Goal: Transaction & Acquisition: Book appointment/travel/reservation

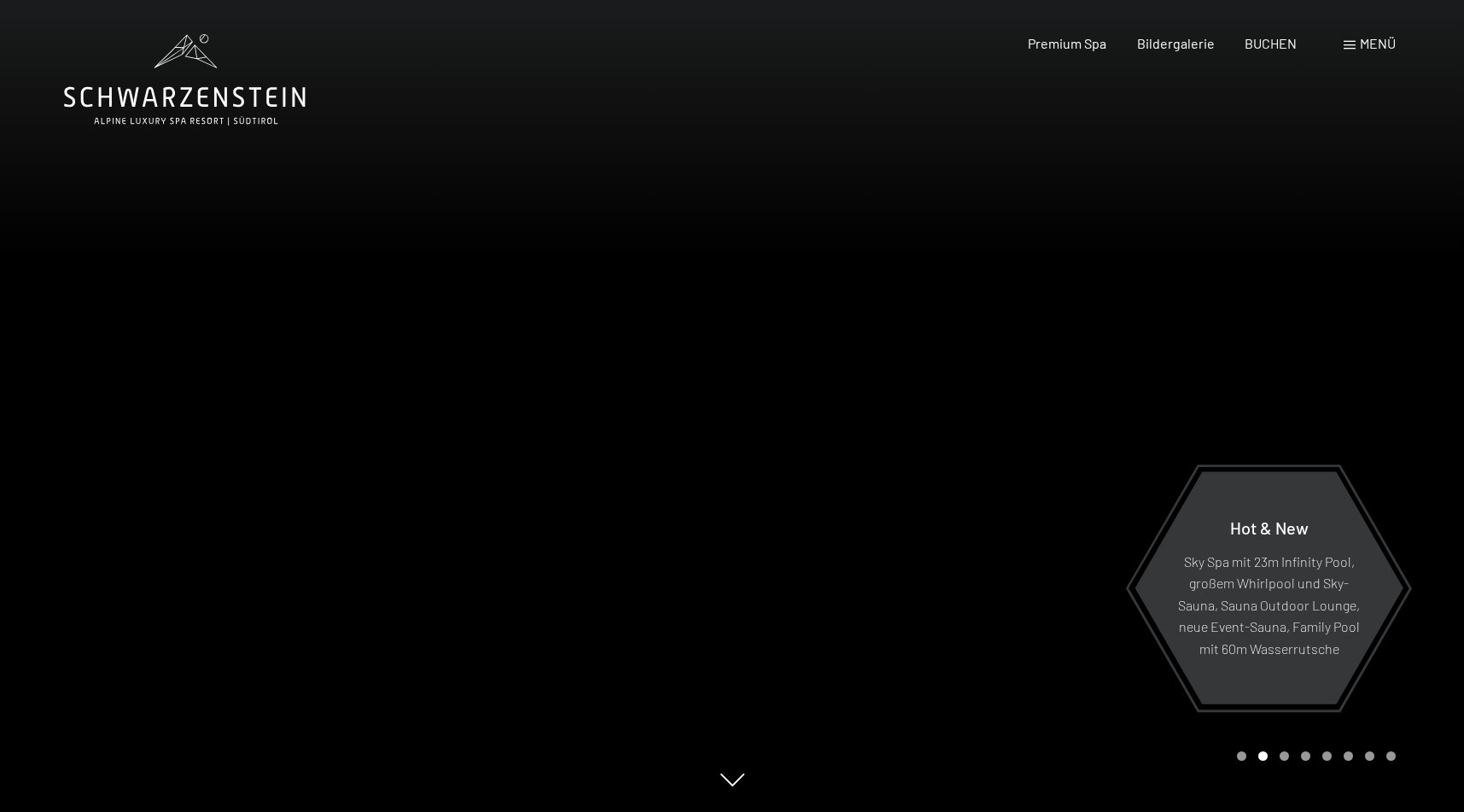
click at [1256, 52] on div "Premium Spa Bildergalerie BUCHEN" at bounding box center [1146, 43] width 358 height 18
click at [1258, 47] on span "BUCHEN" at bounding box center [1271, 41] width 52 height 17
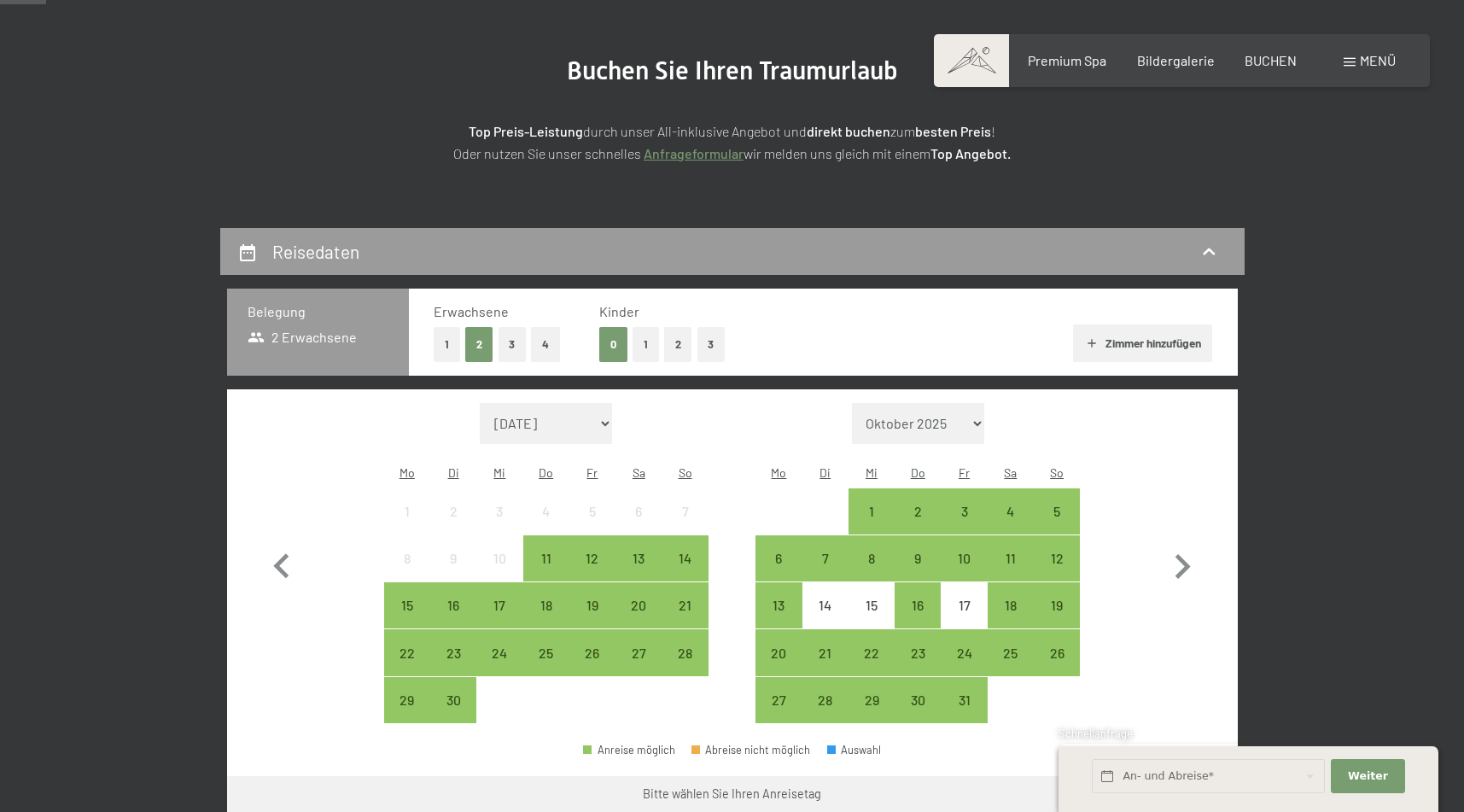
scroll to position [178, 0]
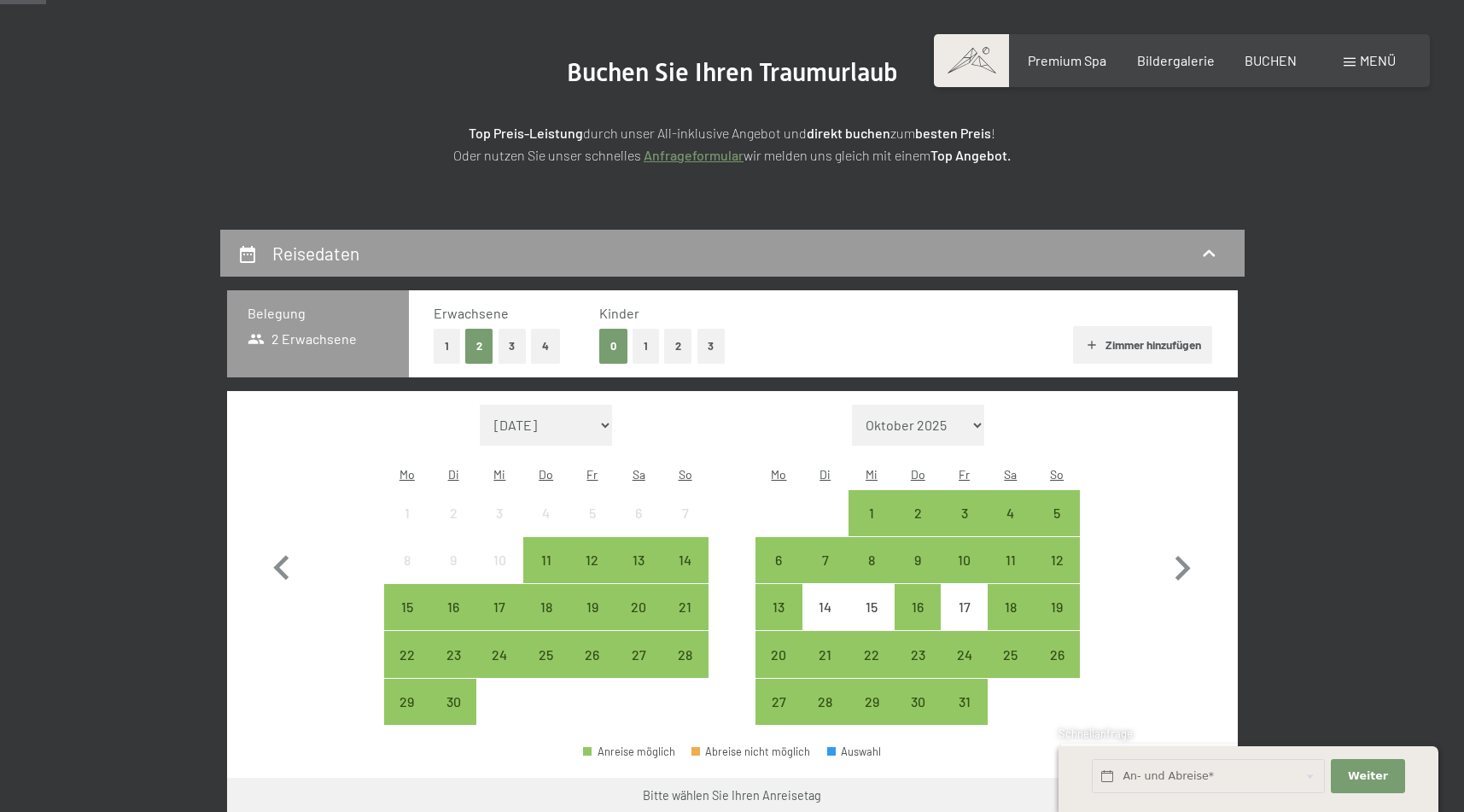
click at [650, 346] on button "1" at bounding box center [645, 346] width 27 height 35
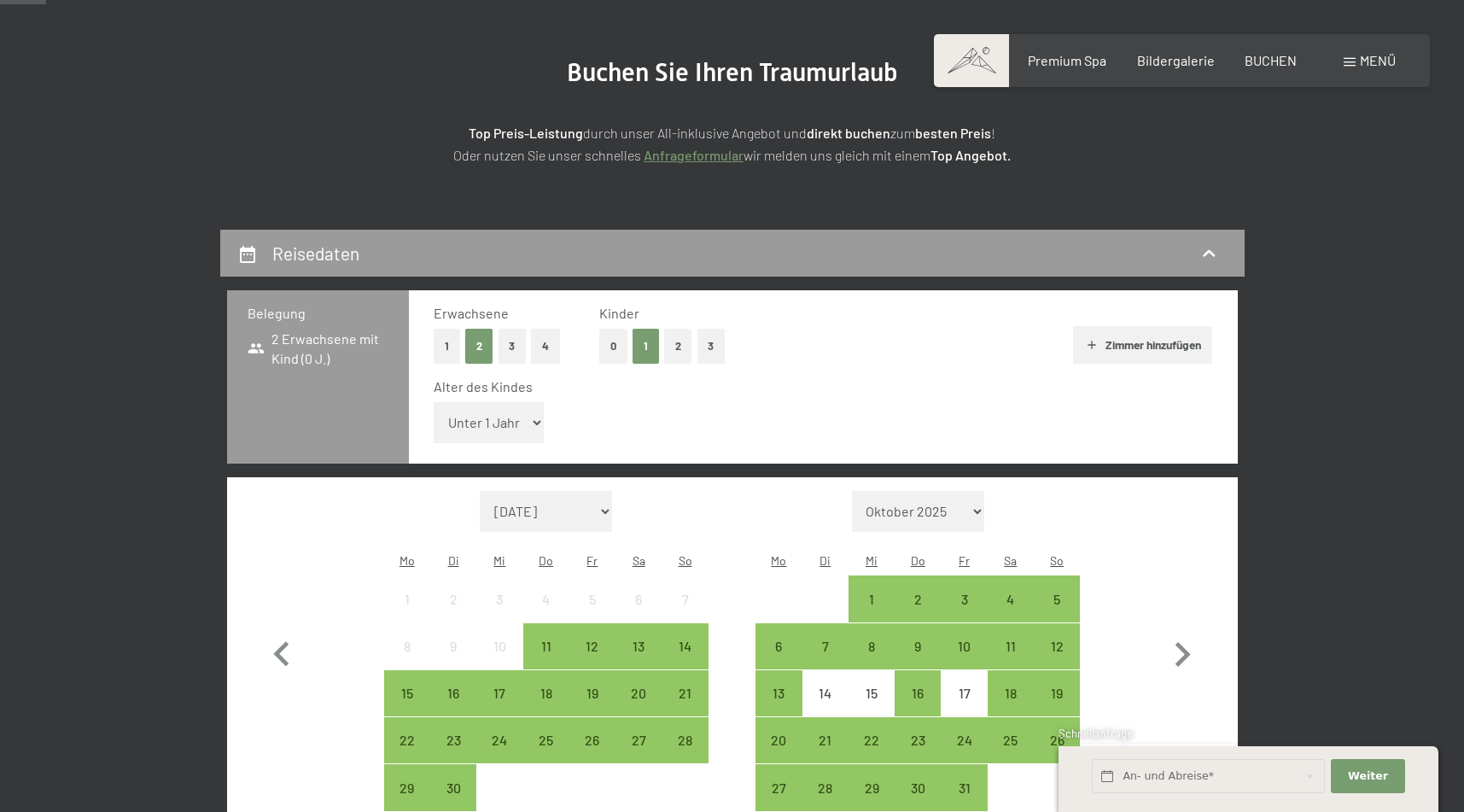
select select "5"
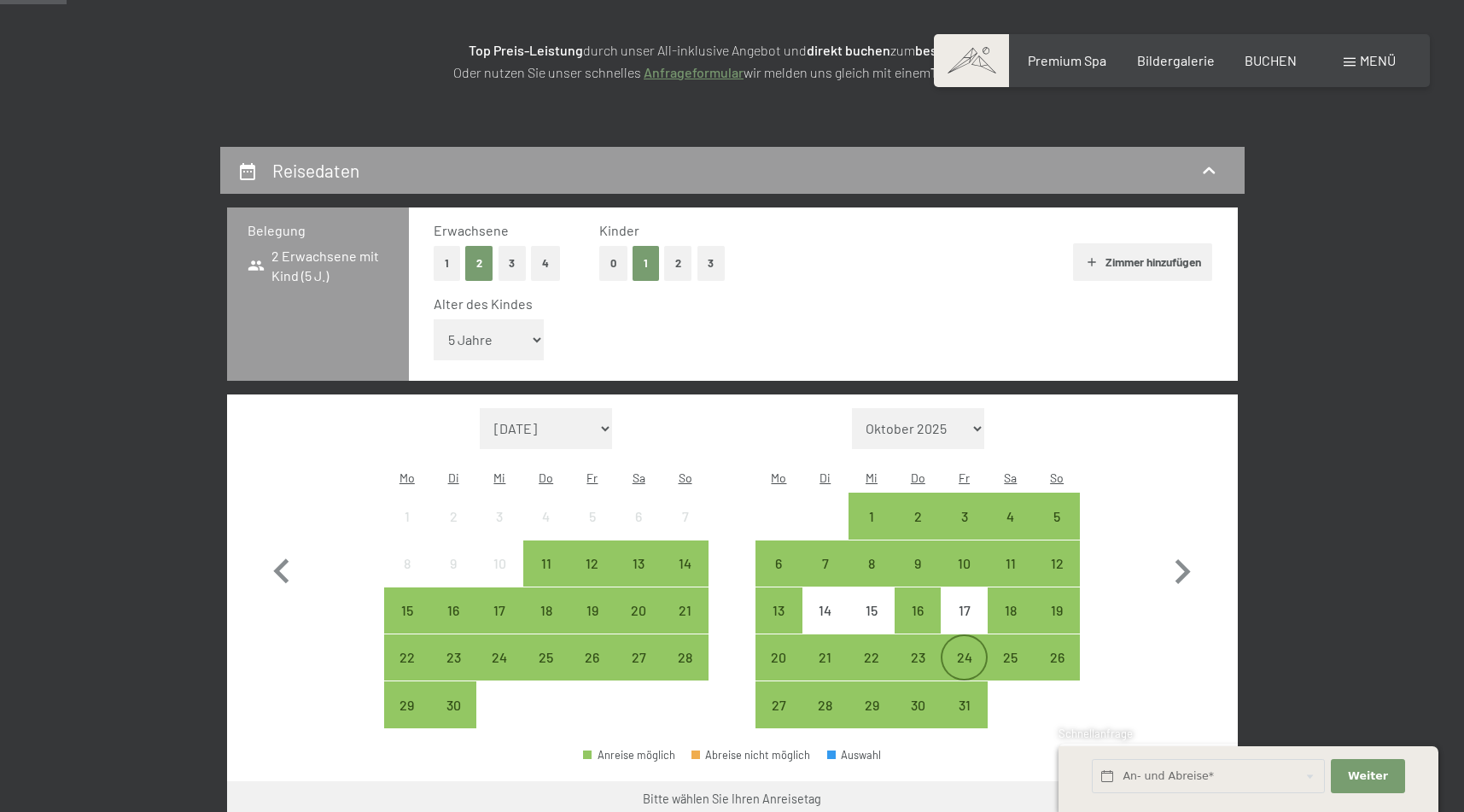
scroll to position [260, 0]
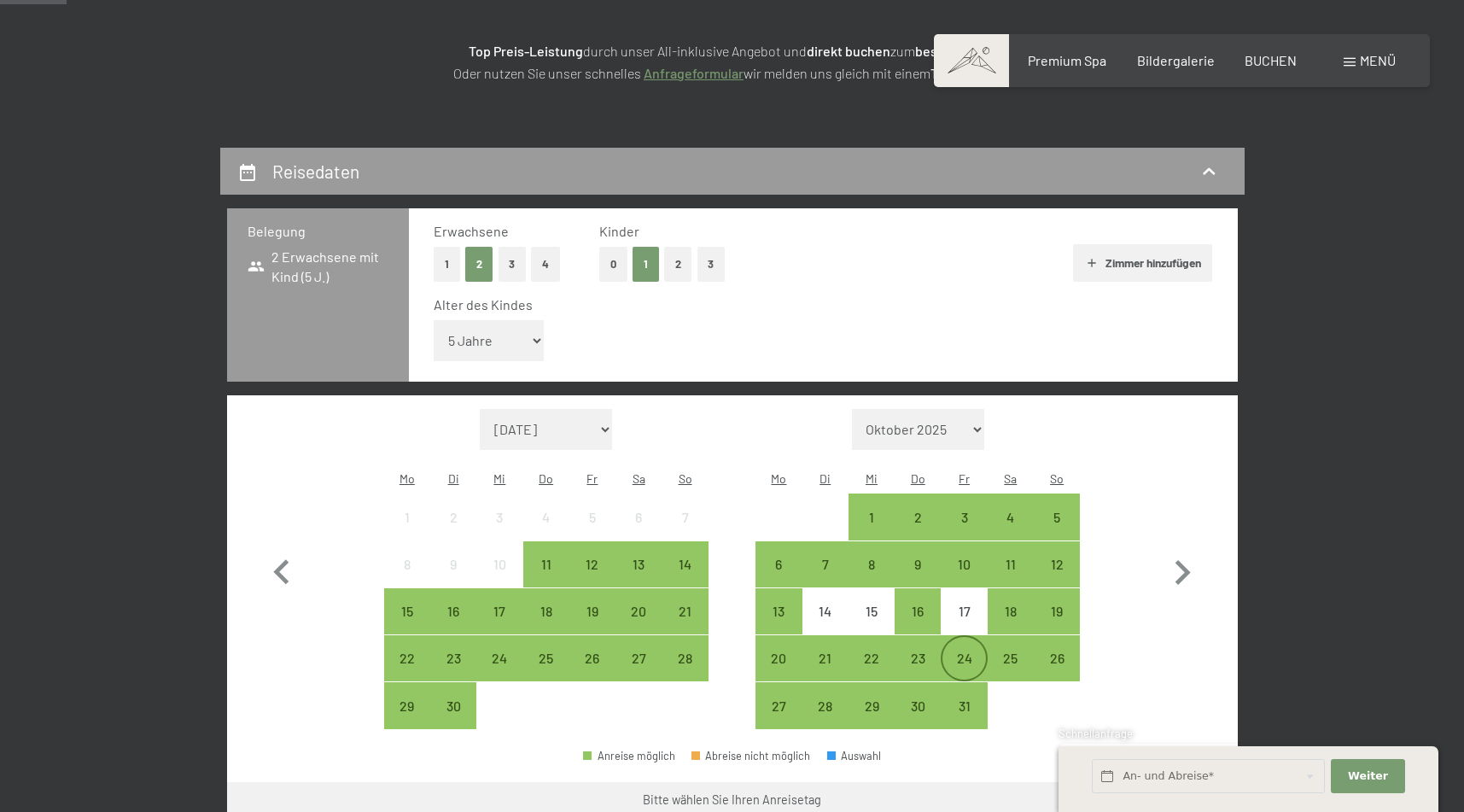
click at [976, 651] on div "24" at bounding box center [963, 672] width 42 height 42
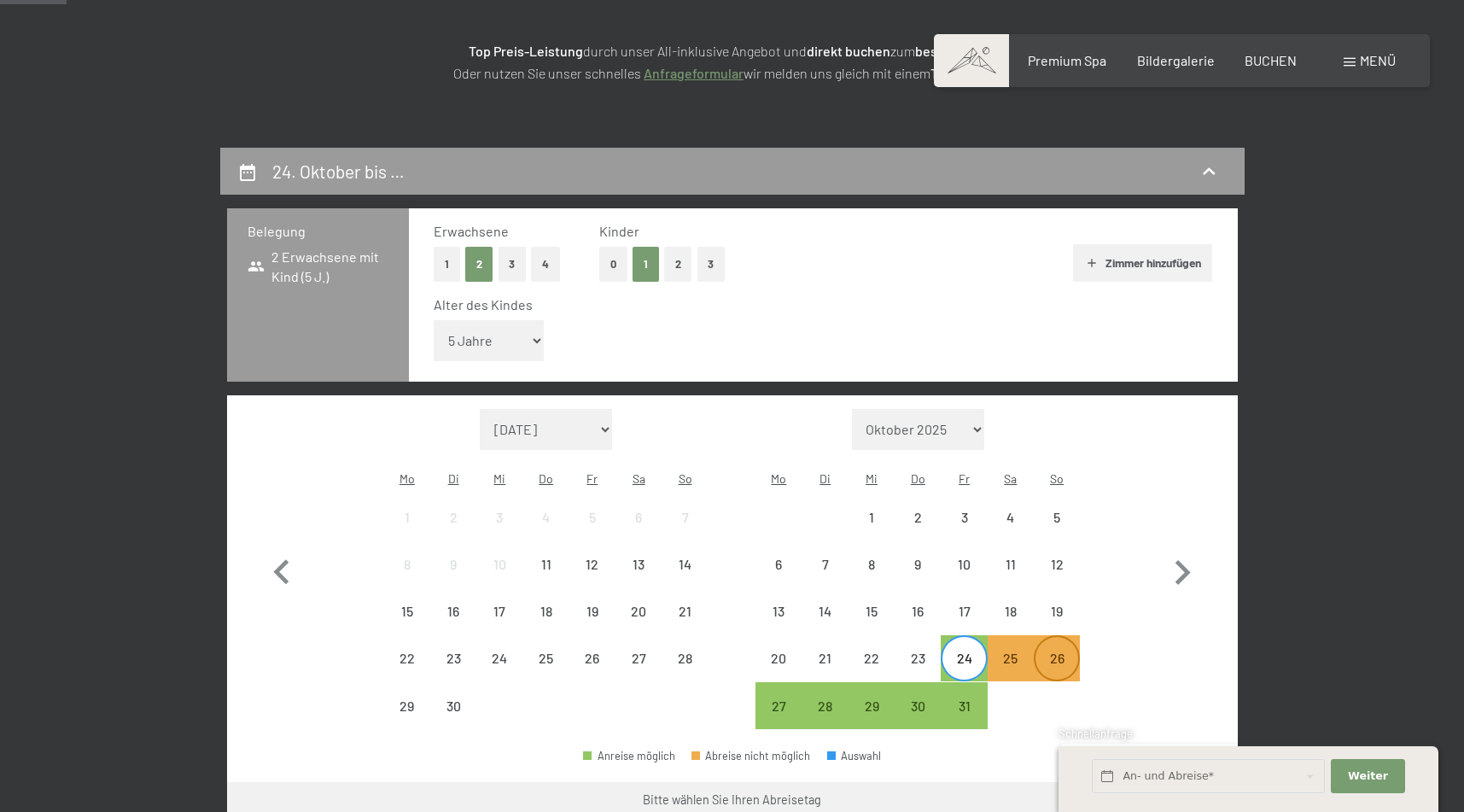
click at [1046, 651] on div "26" at bounding box center [1056, 672] width 42 height 42
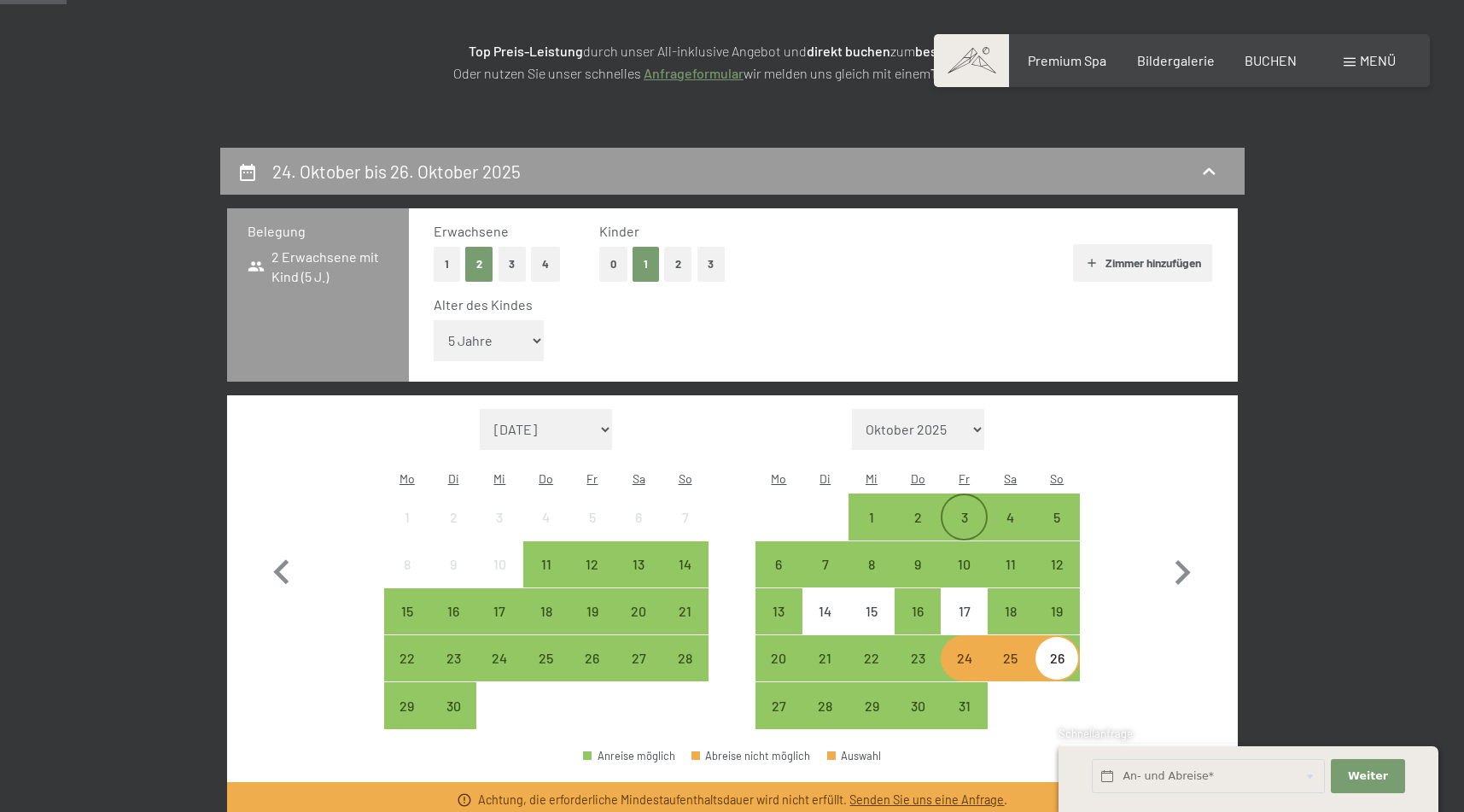
click at [959, 495] on div "3" at bounding box center [963, 516] width 42 height 42
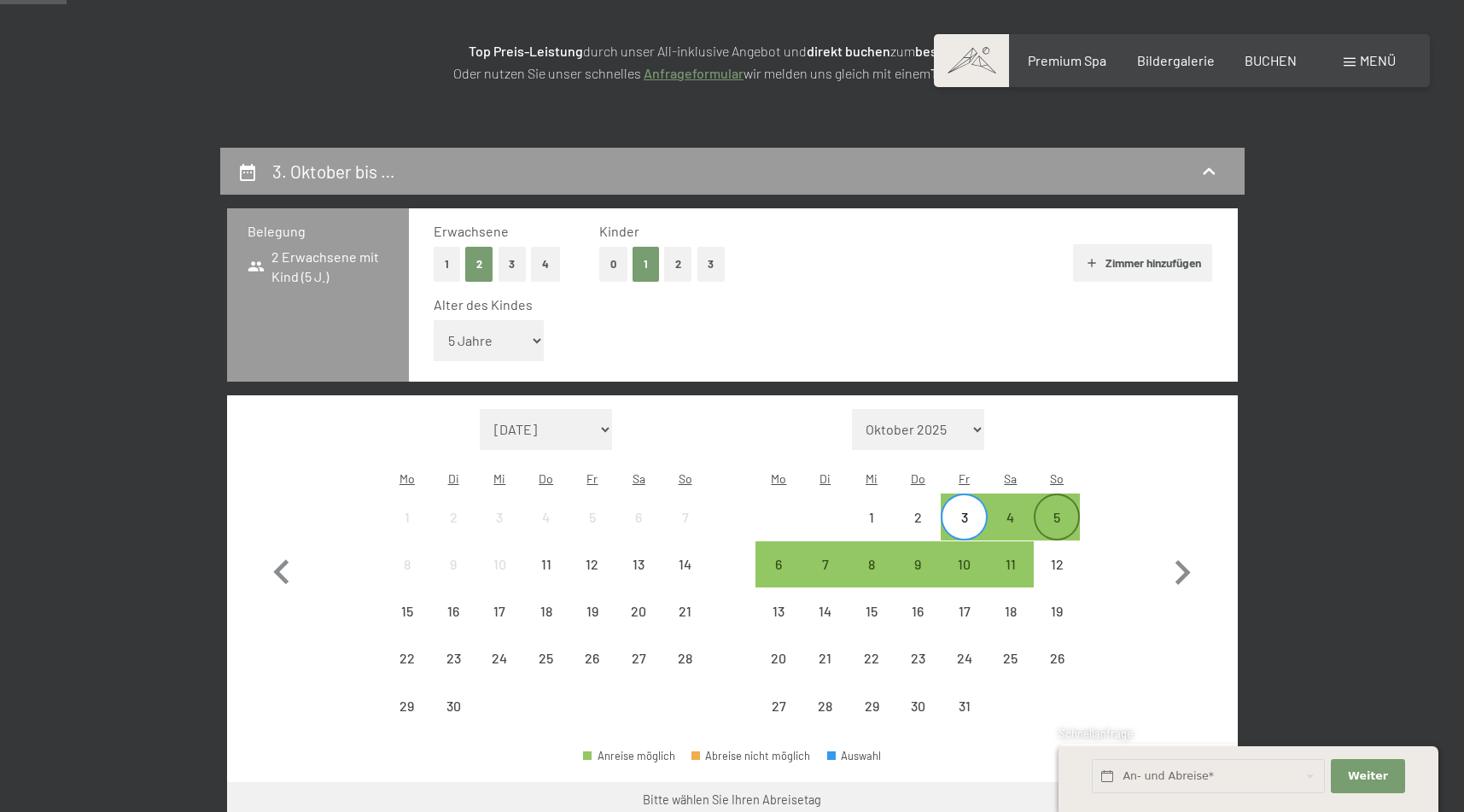
click at [1037, 510] on div "5" at bounding box center [1056, 531] width 42 height 42
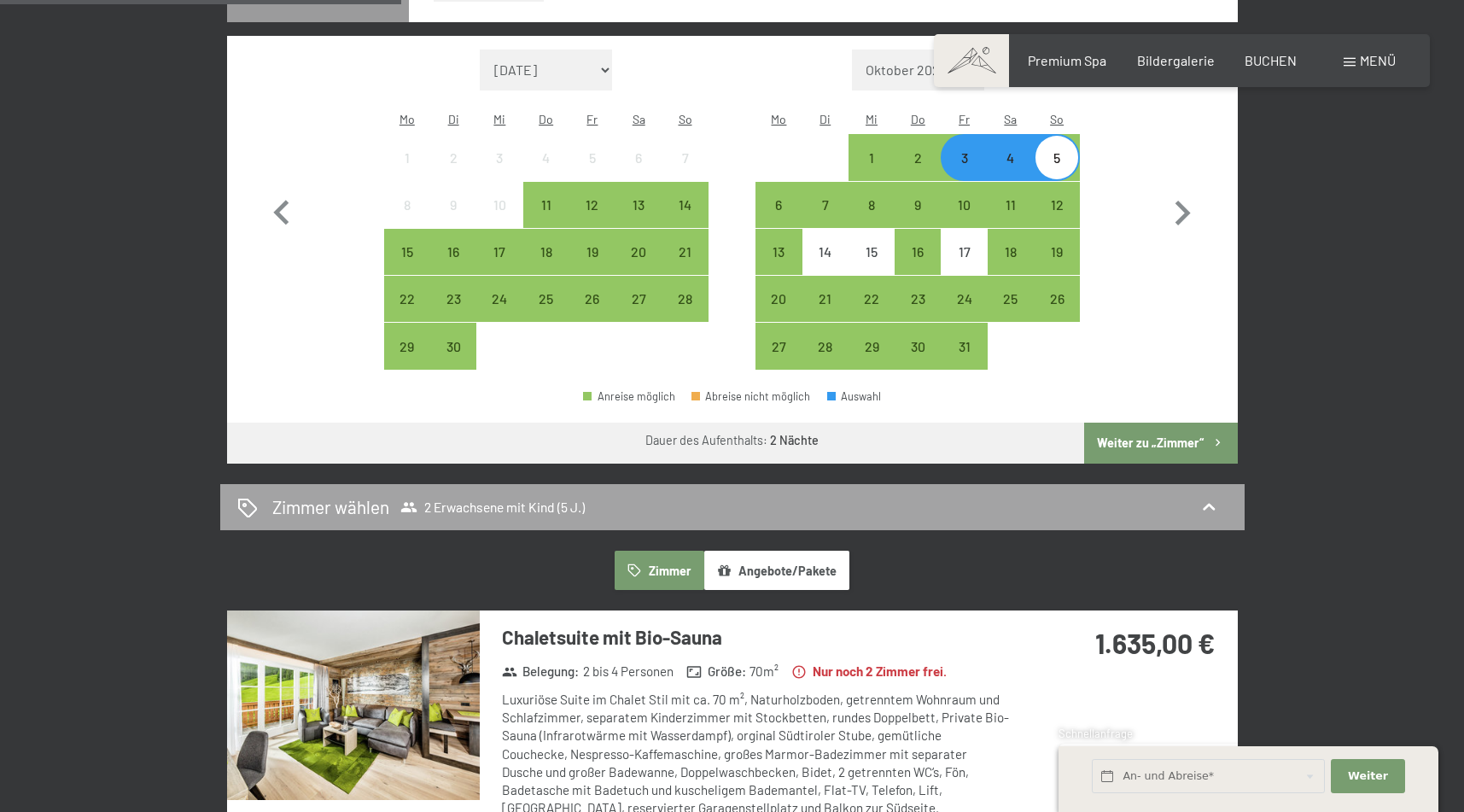
scroll to position [620, 0]
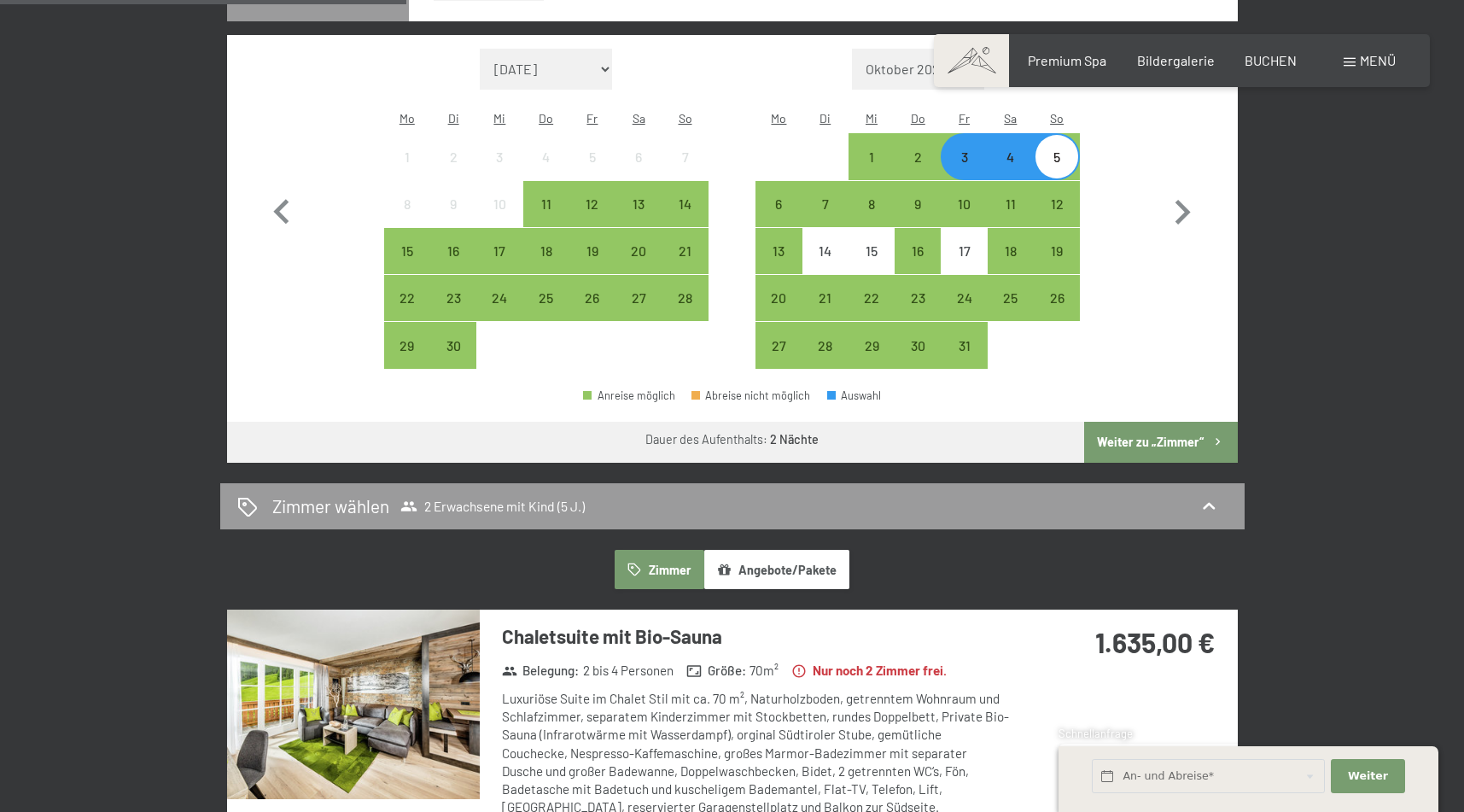
click at [1199, 422] on button "Weiter zu „Zimmer“" at bounding box center [1160, 442] width 153 height 41
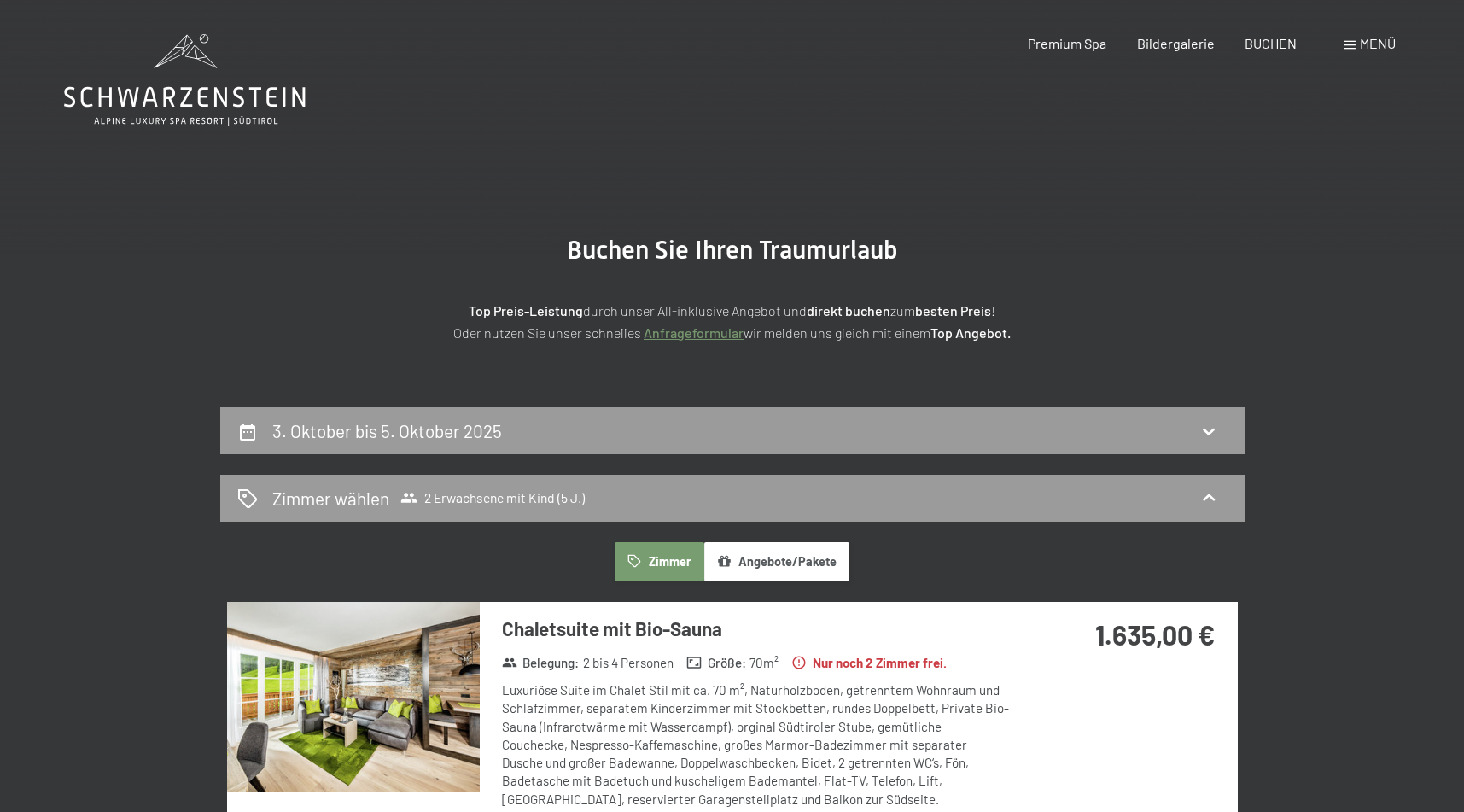
scroll to position [0, 0]
click at [981, 431] on div "3. Oktober bis 5. Oktober 2025" at bounding box center [732, 430] width 990 height 25
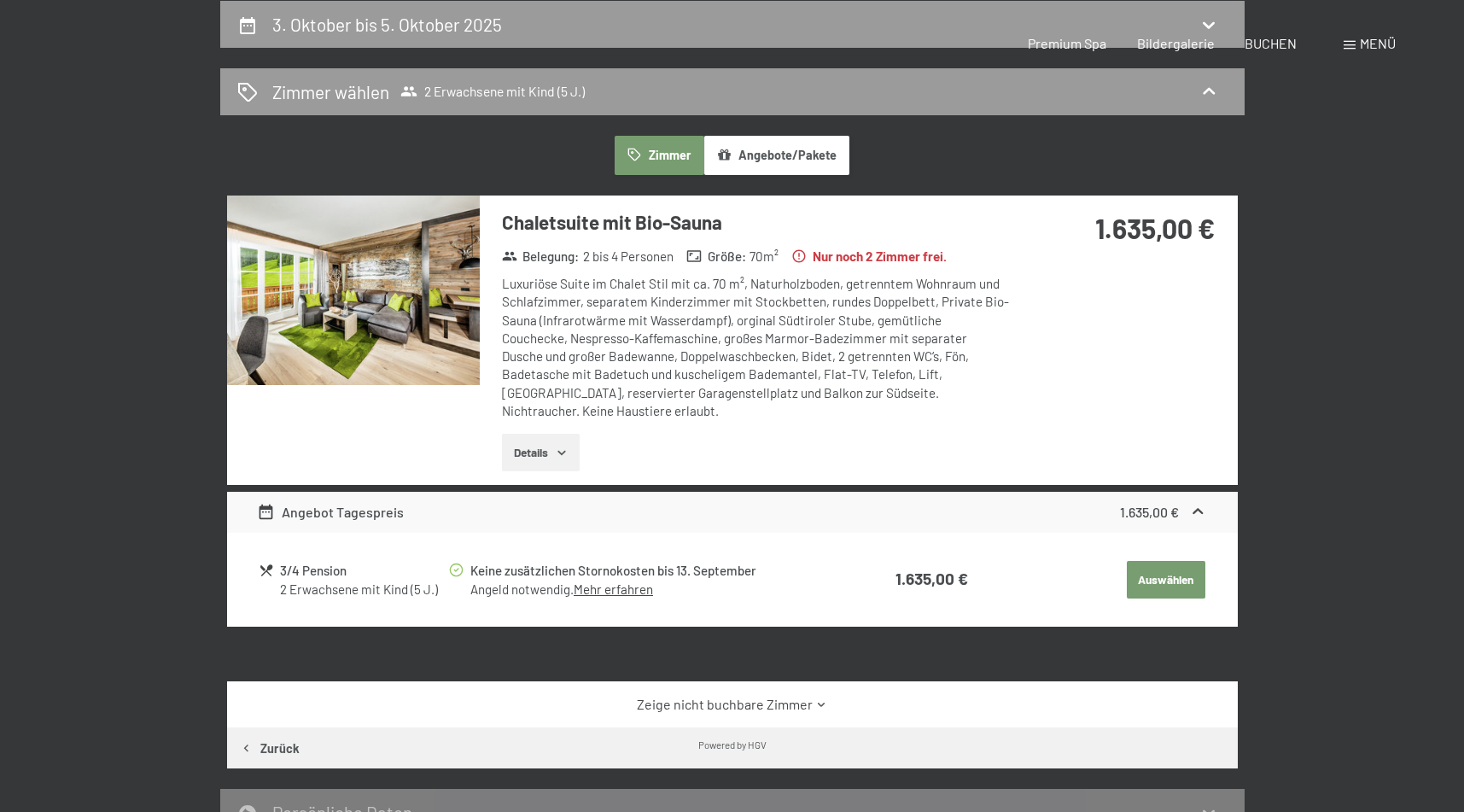
select select "5"
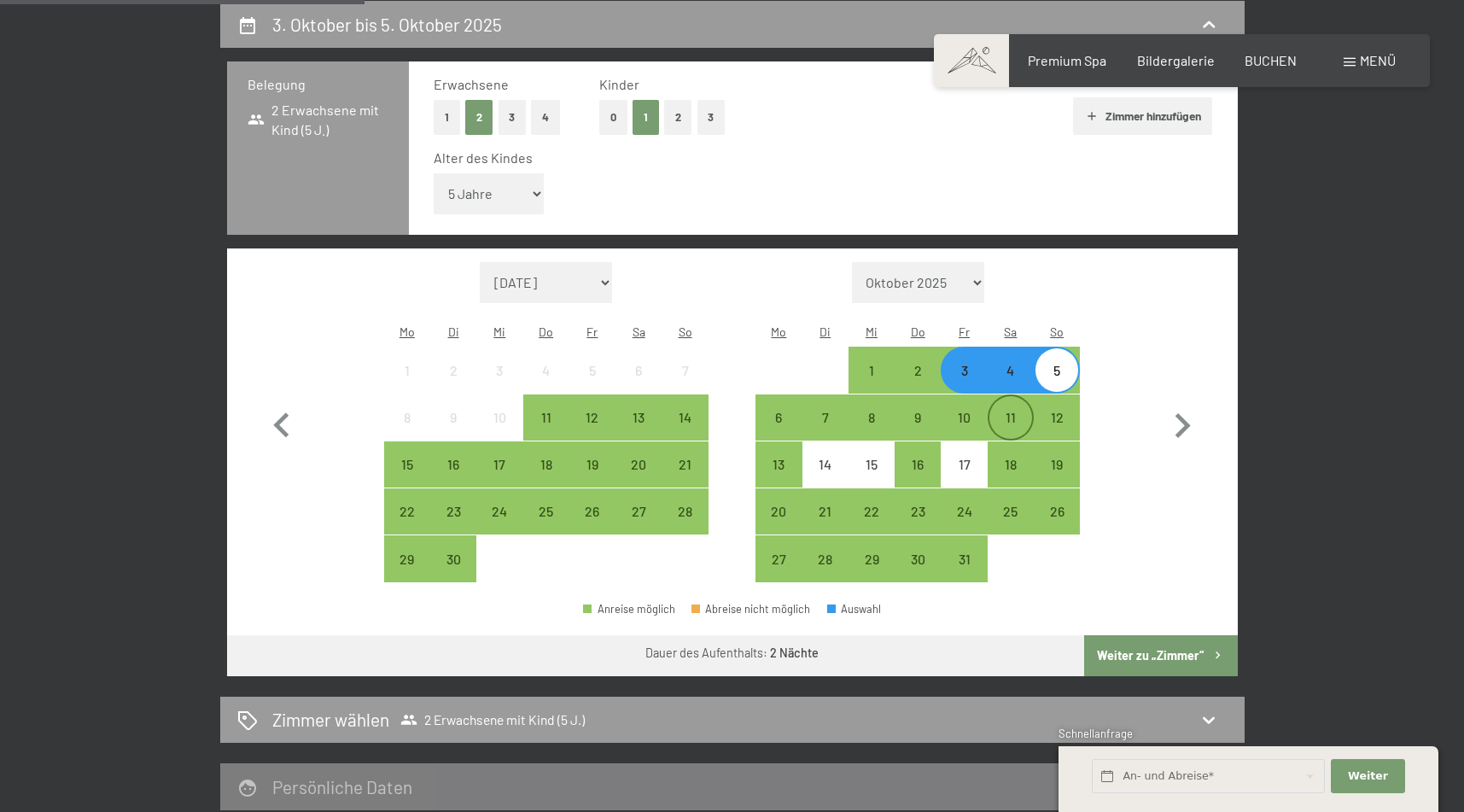
click at [994, 411] on div "11" at bounding box center [1010, 432] width 42 height 42
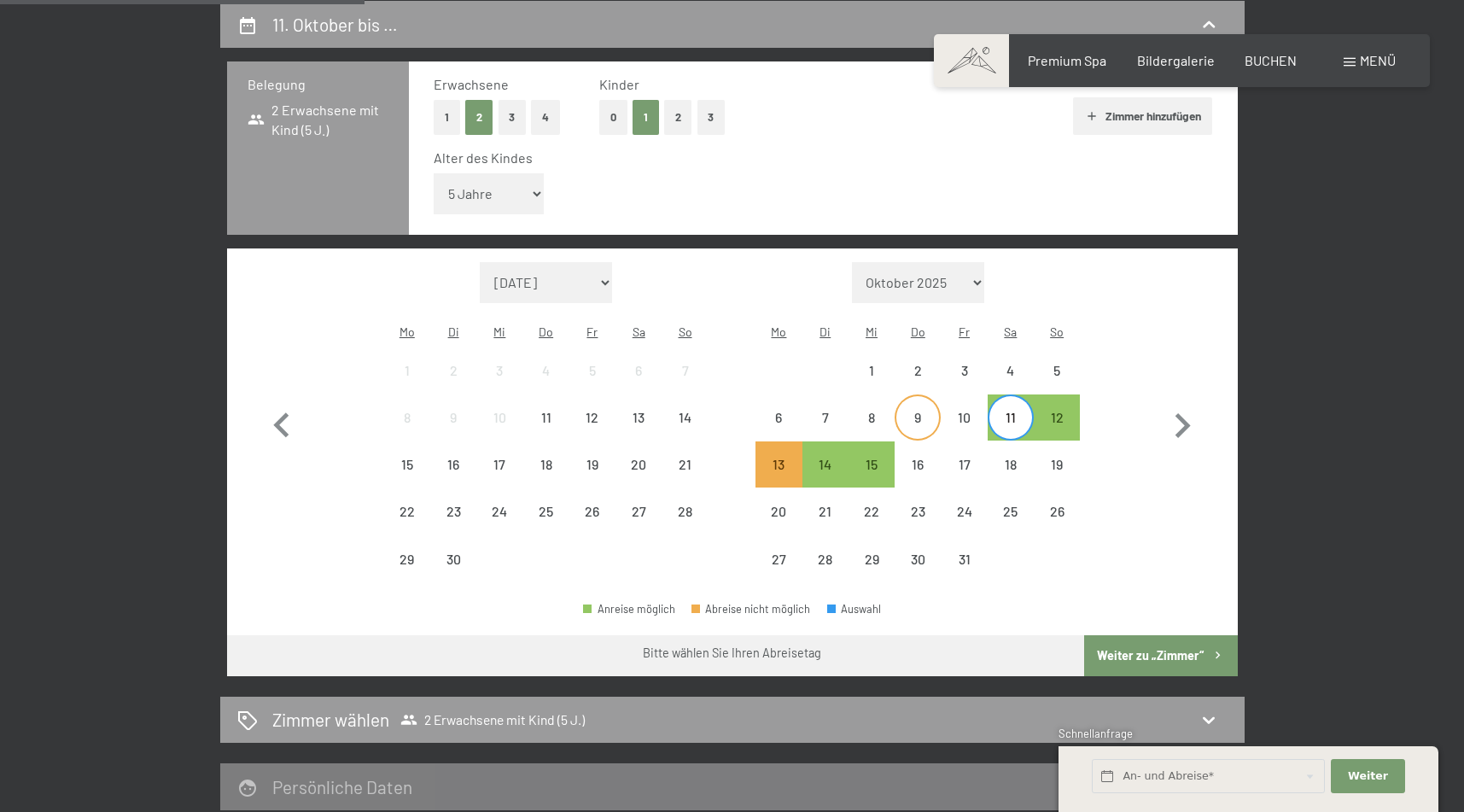
click at [934, 411] on div "9" at bounding box center [917, 432] width 42 height 42
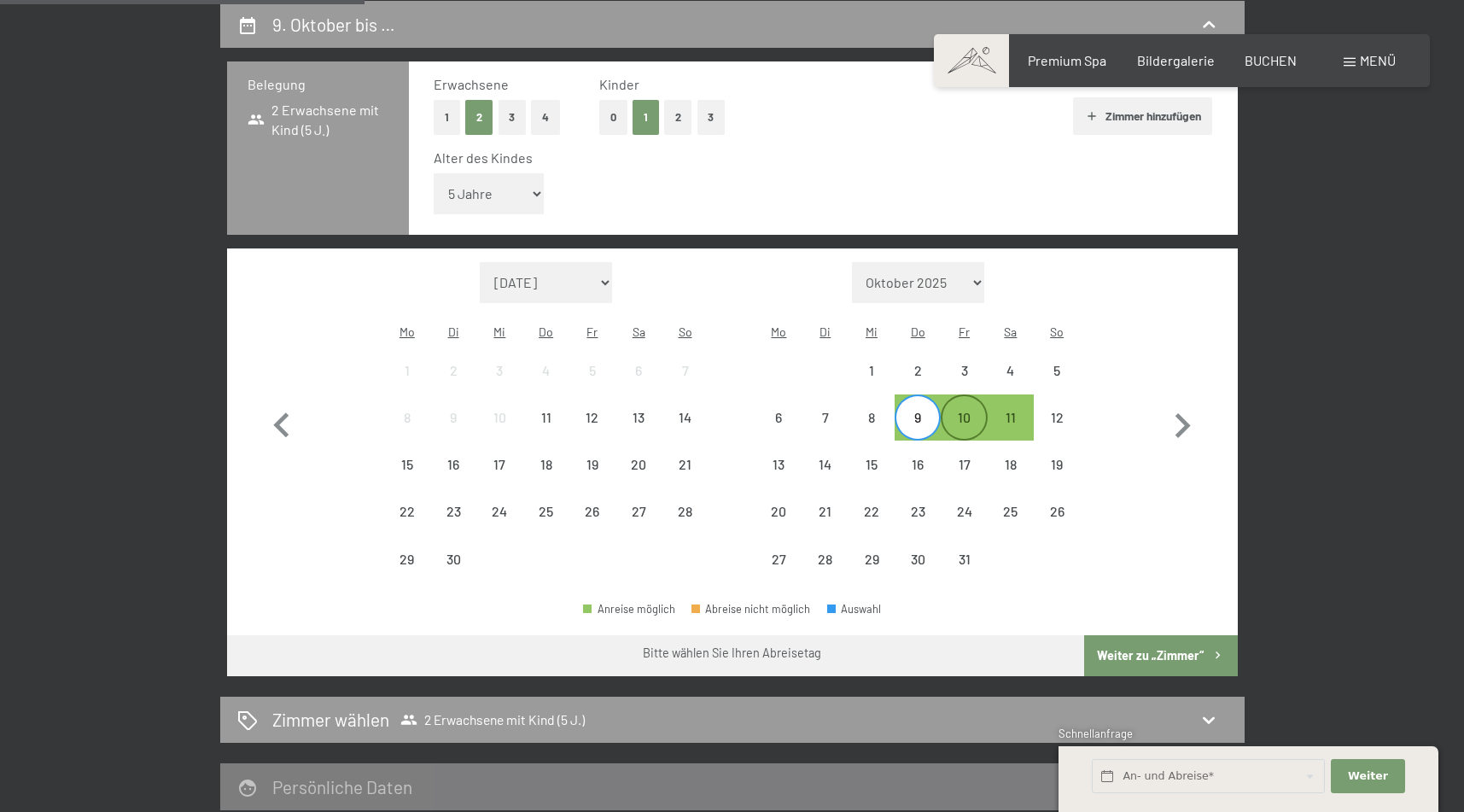
click at [970, 411] on div "10" at bounding box center [963, 432] width 42 height 42
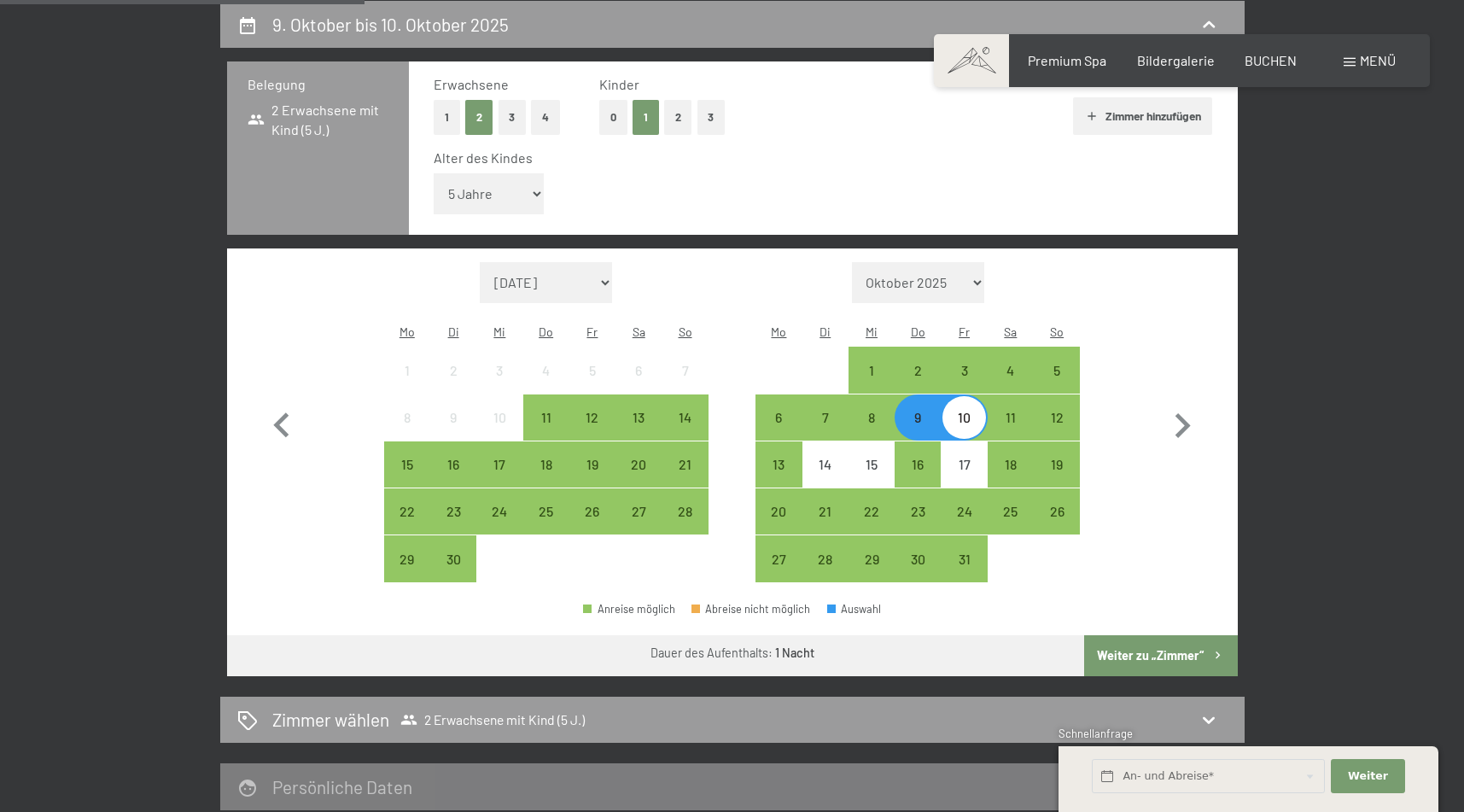
click at [970, 411] on div "10" at bounding box center [963, 432] width 42 height 42
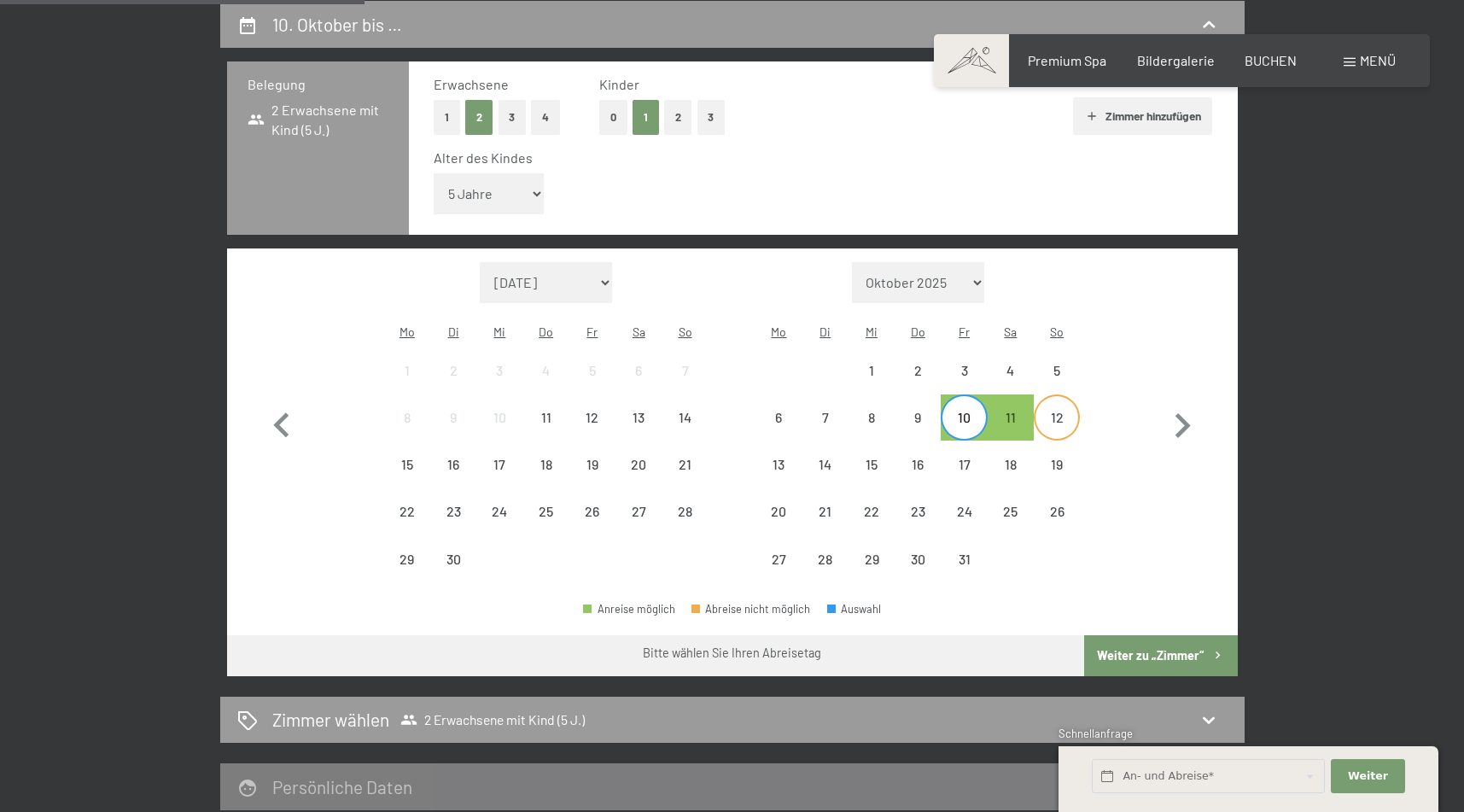
click at [1044, 396] on div "12" at bounding box center [1056, 417] width 42 height 42
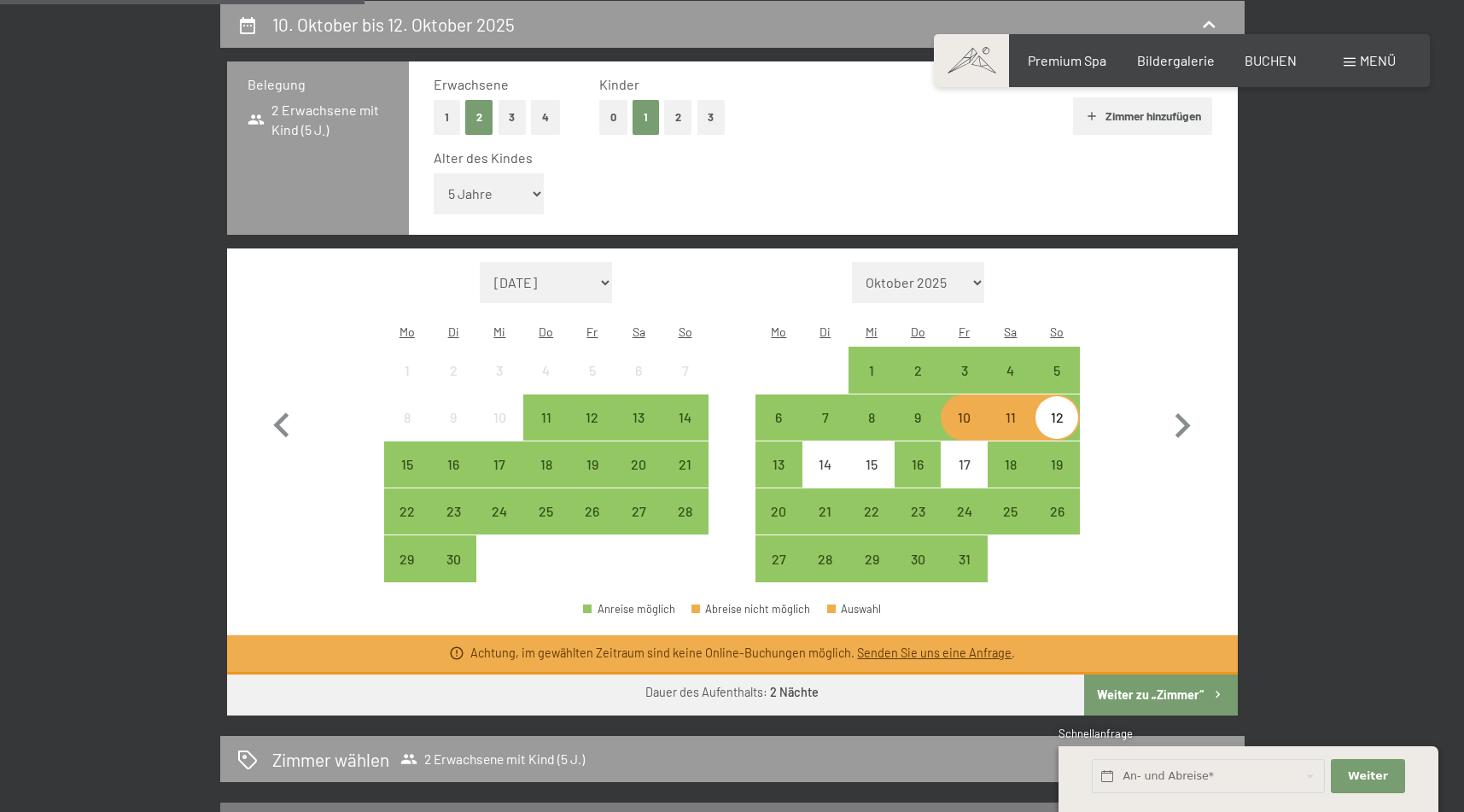
click at [941, 441] on div "17" at bounding box center [964, 464] width 46 height 46
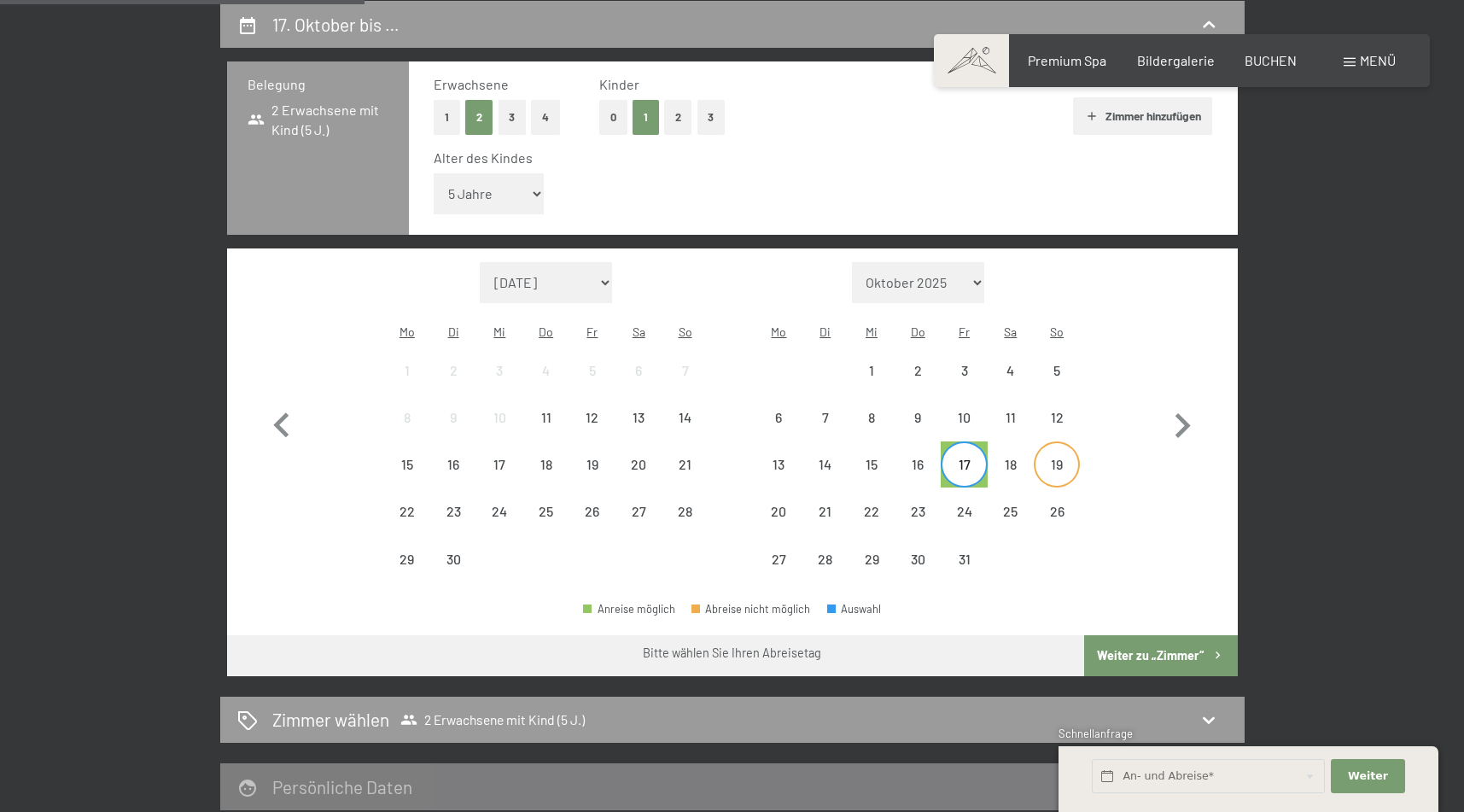
click at [1053, 458] on div "19" at bounding box center [1056, 479] width 42 height 42
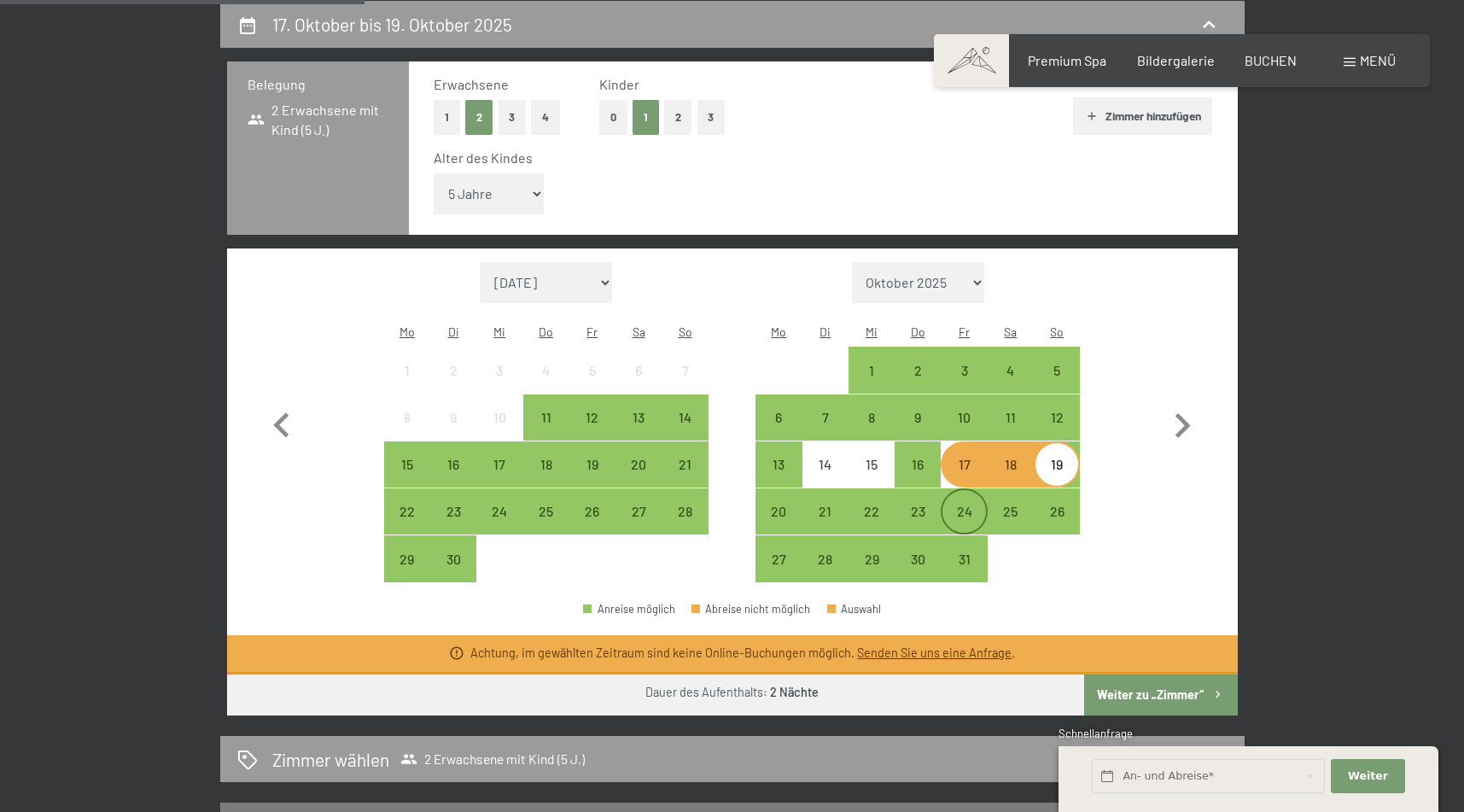
click at [955, 505] on div "24" at bounding box center [963, 526] width 42 height 42
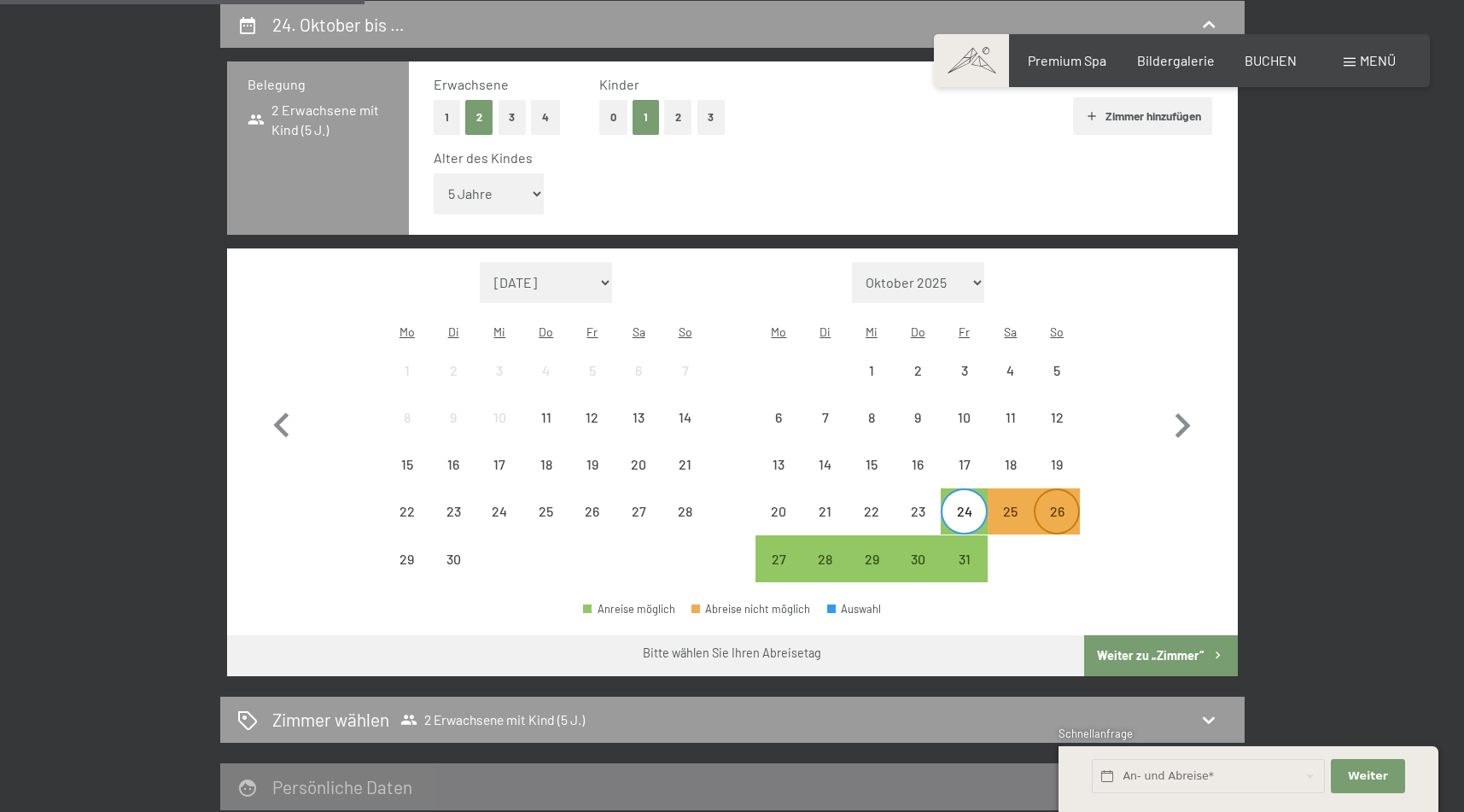
click at [1065, 490] on div "26" at bounding box center [1056, 511] width 42 height 42
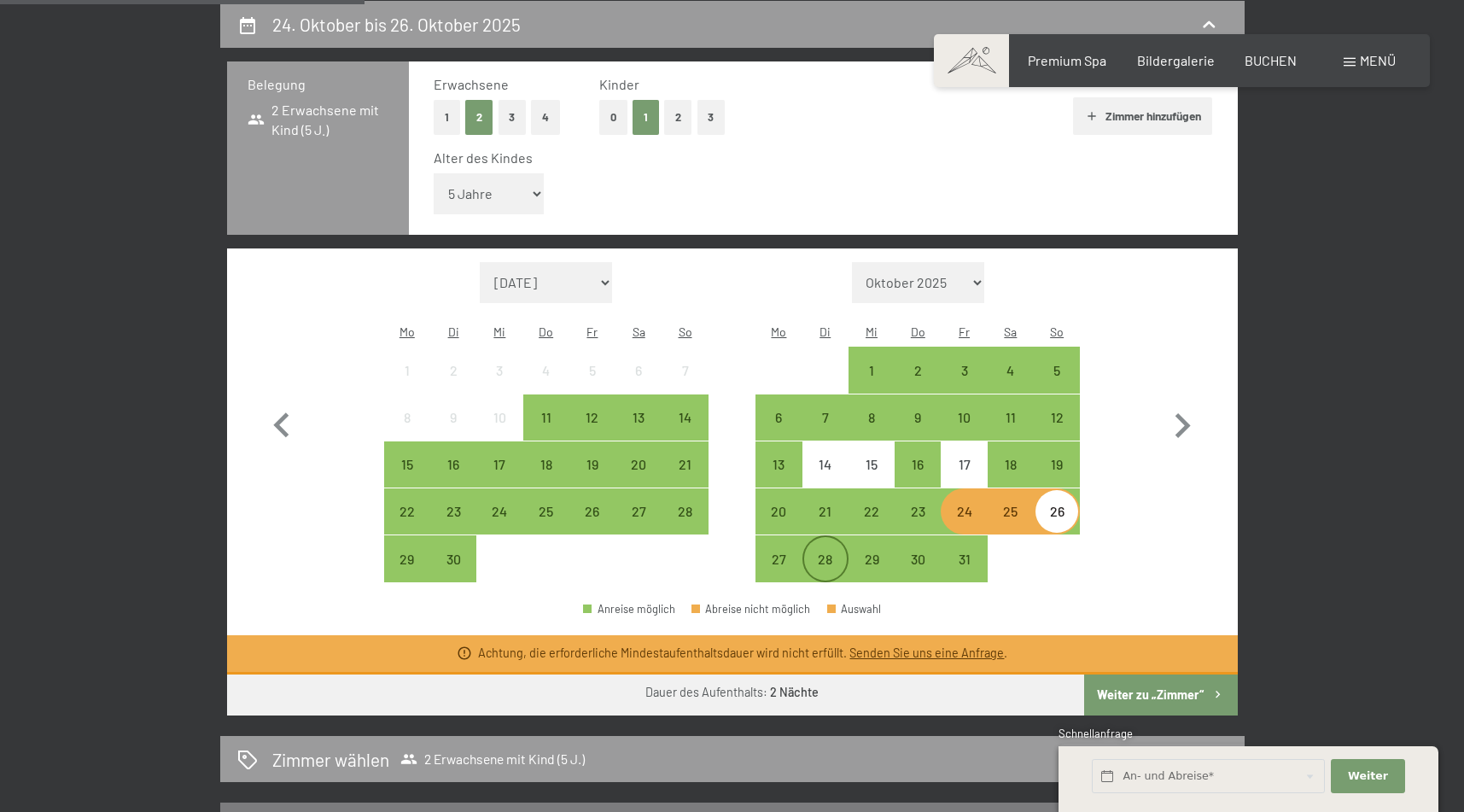
drag, startPoint x: 827, startPoint y: 508, endPoint x: 836, endPoint y: 500, distance: 12.0
click at [827, 552] on div "28" at bounding box center [825, 574] width 42 height 42
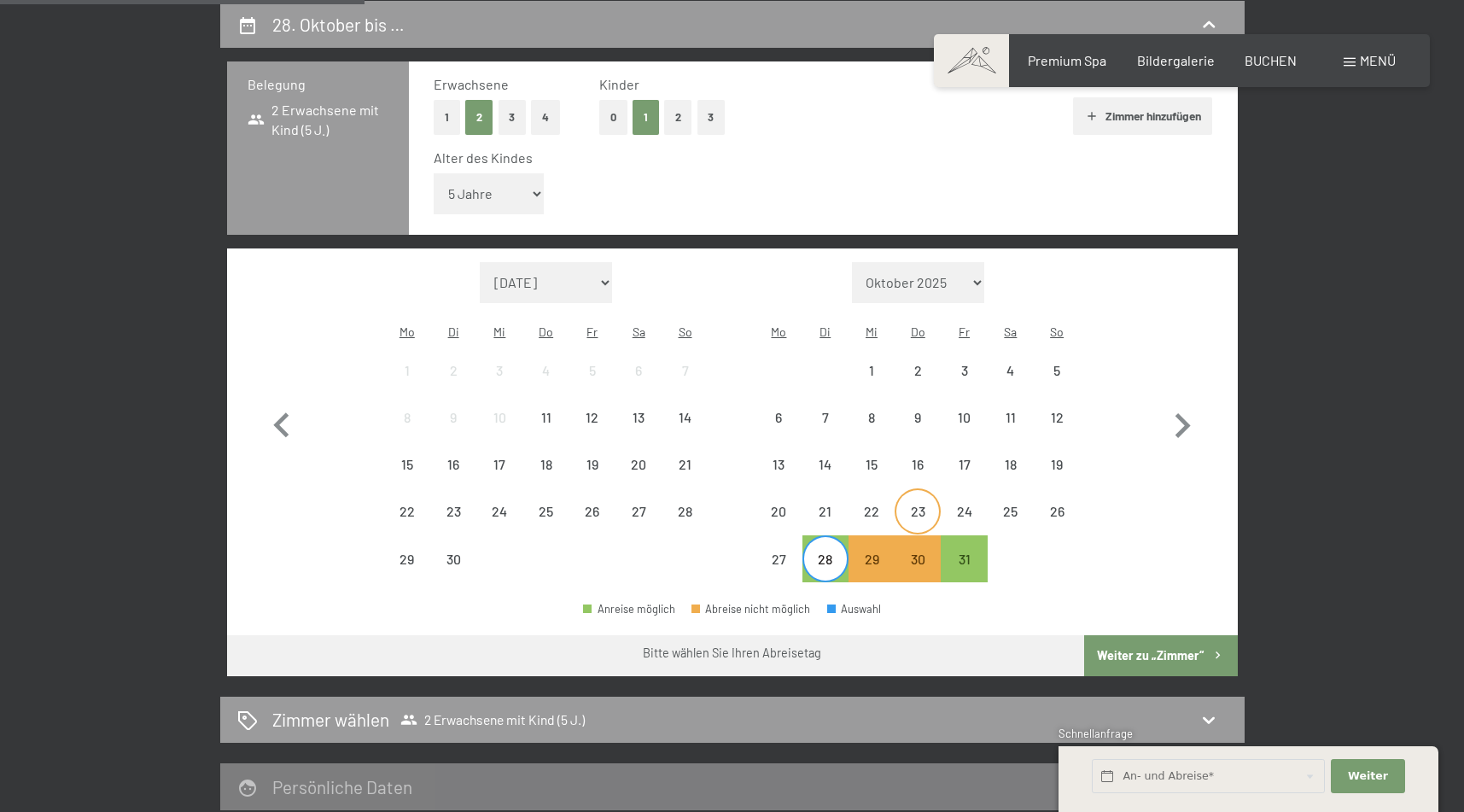
click at [900, 505] on div "23" at bounding box center [917, 526] width 42 height 42
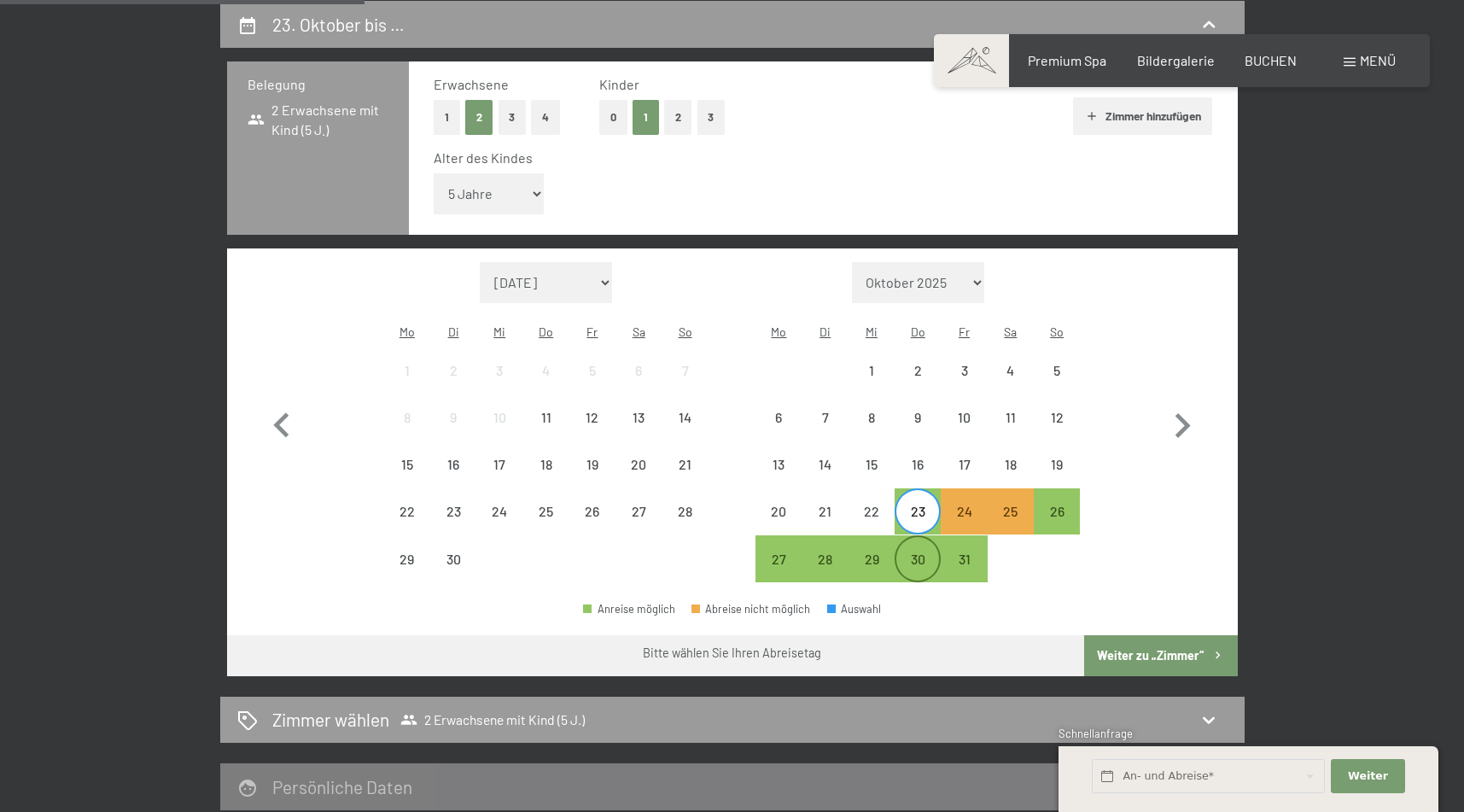
click at [904, 537] on div "30" at bounding box center [917, 558] width 42 height 42
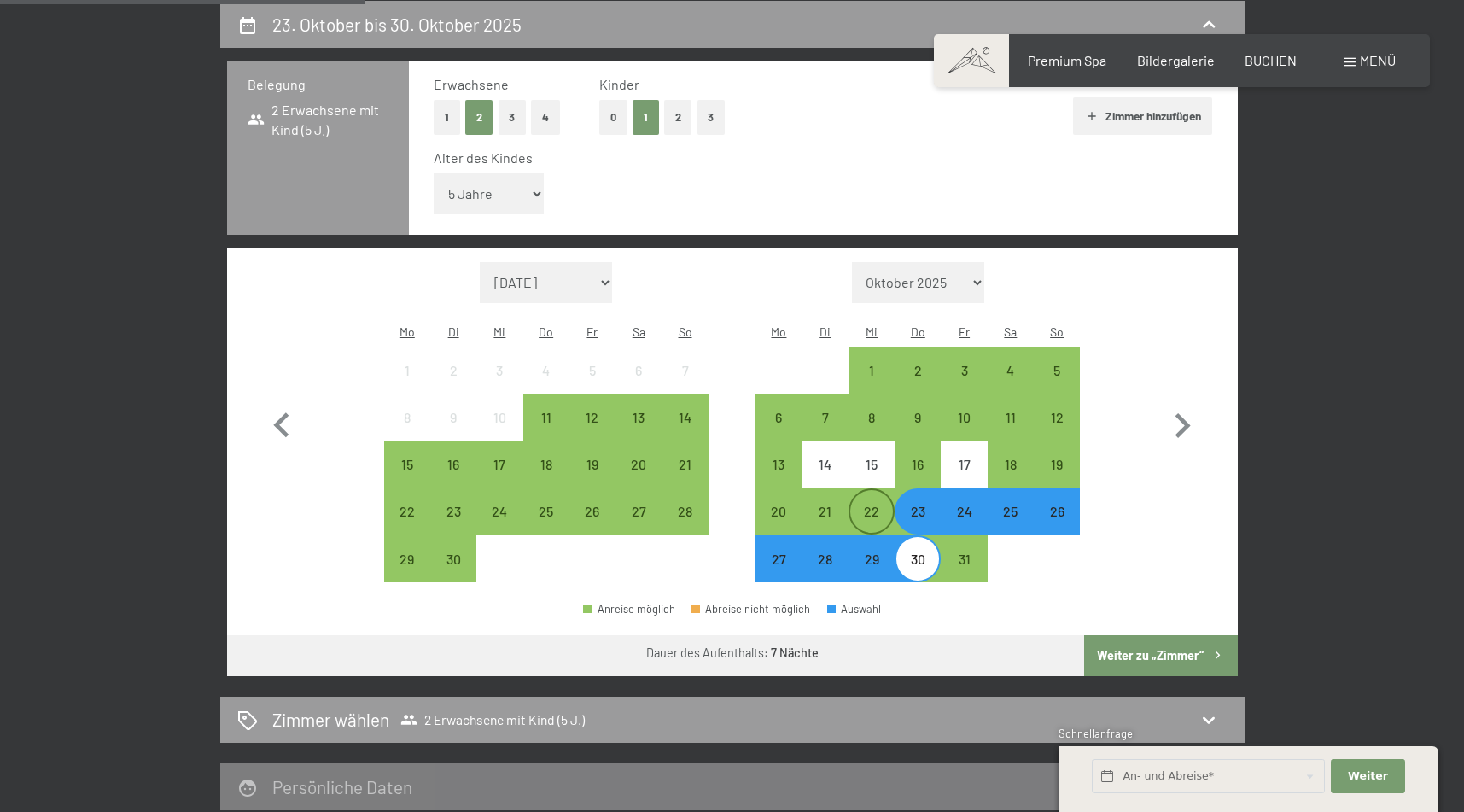
click at [870, 505] on div "22" at bounding box center [871, 526] width 42 height 42
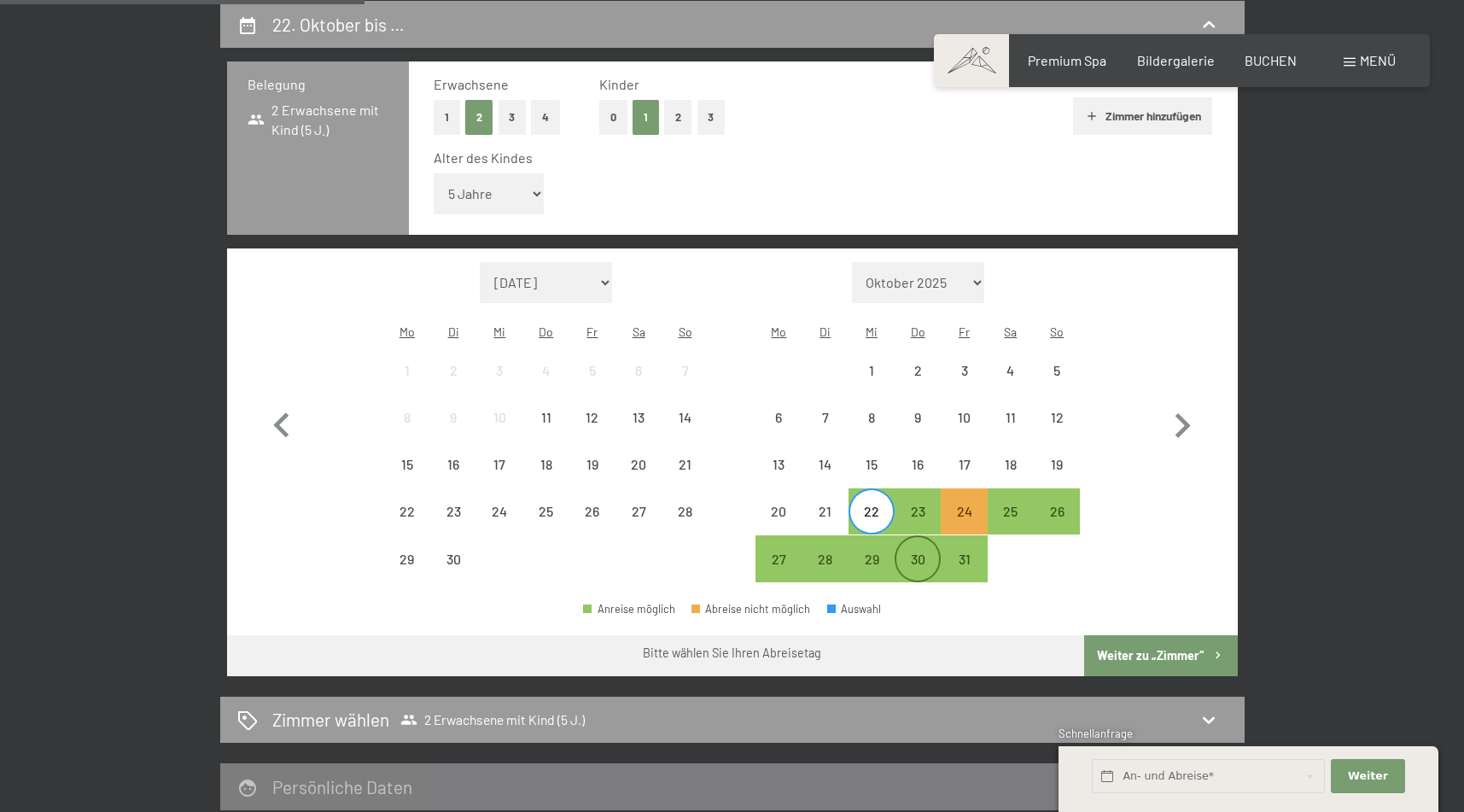
click at [910, 552] on div "30" at bounding box center [917, 574] width 42 height 42
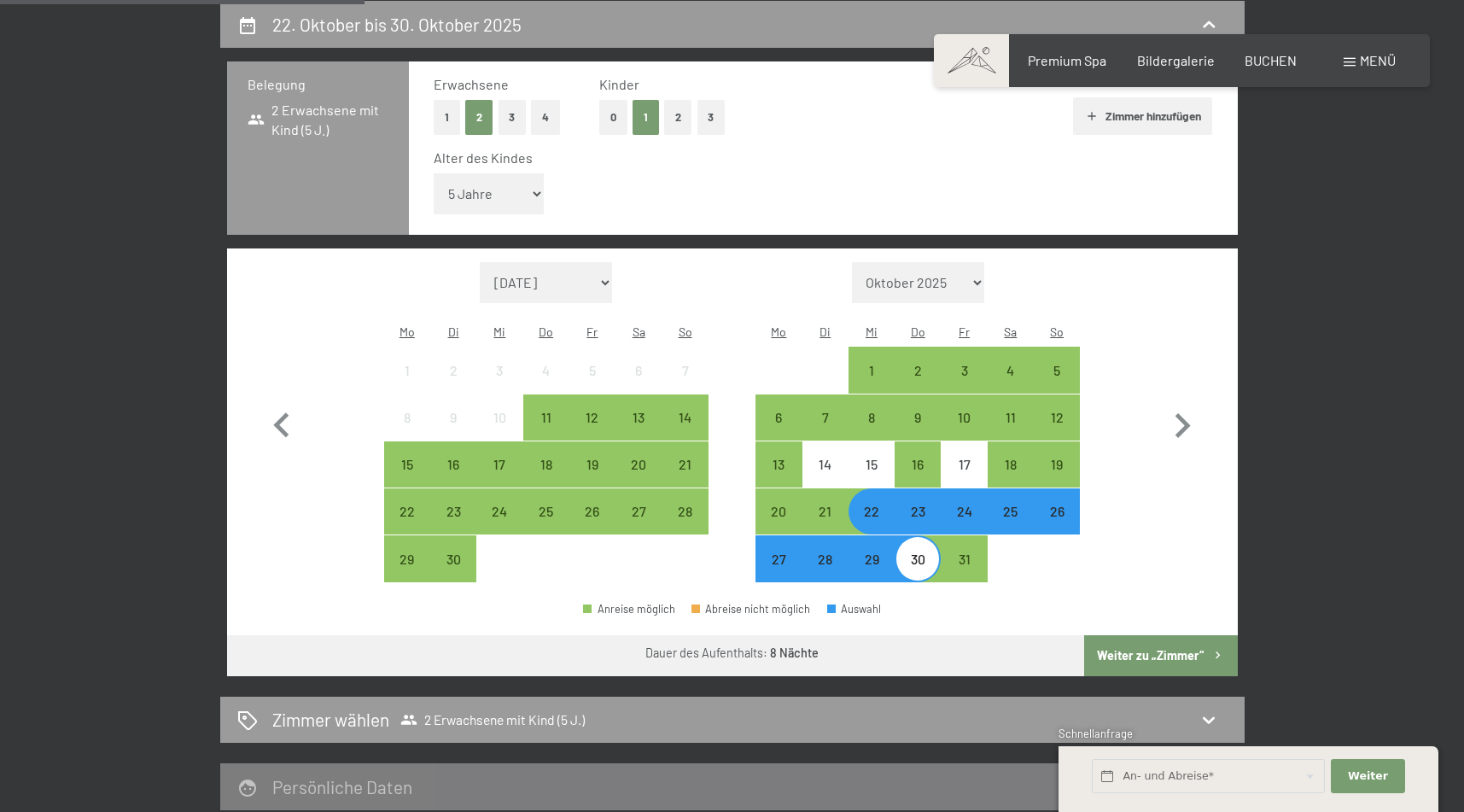
click at [910, 552] on div "30" at bounding box center [917, 574] width 42 height 42
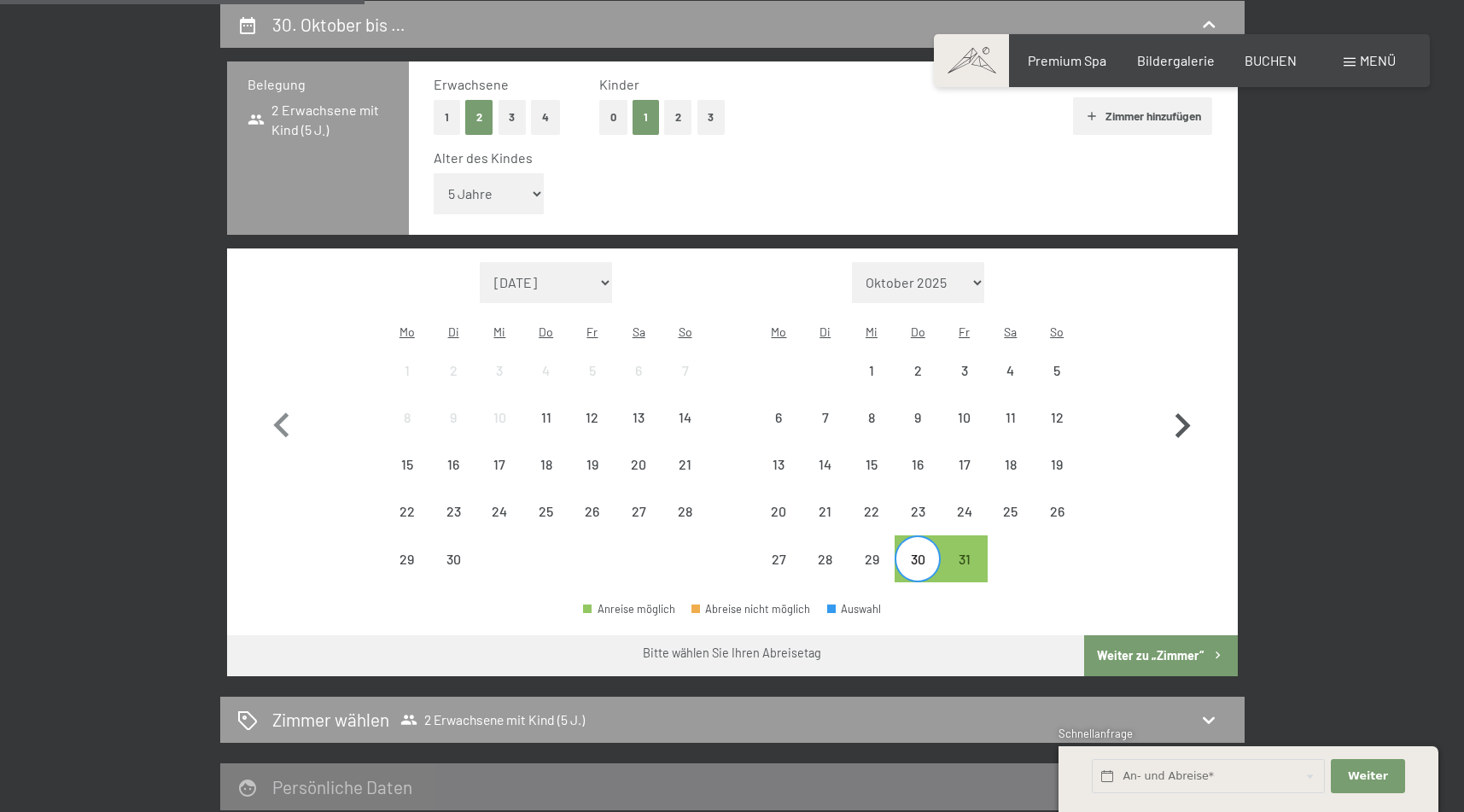
click at [1201, 401] on icon "button" at bounding box center [1182, 426] width 50 height 50
select select "2025-10-01"
select select "2025-11-01"
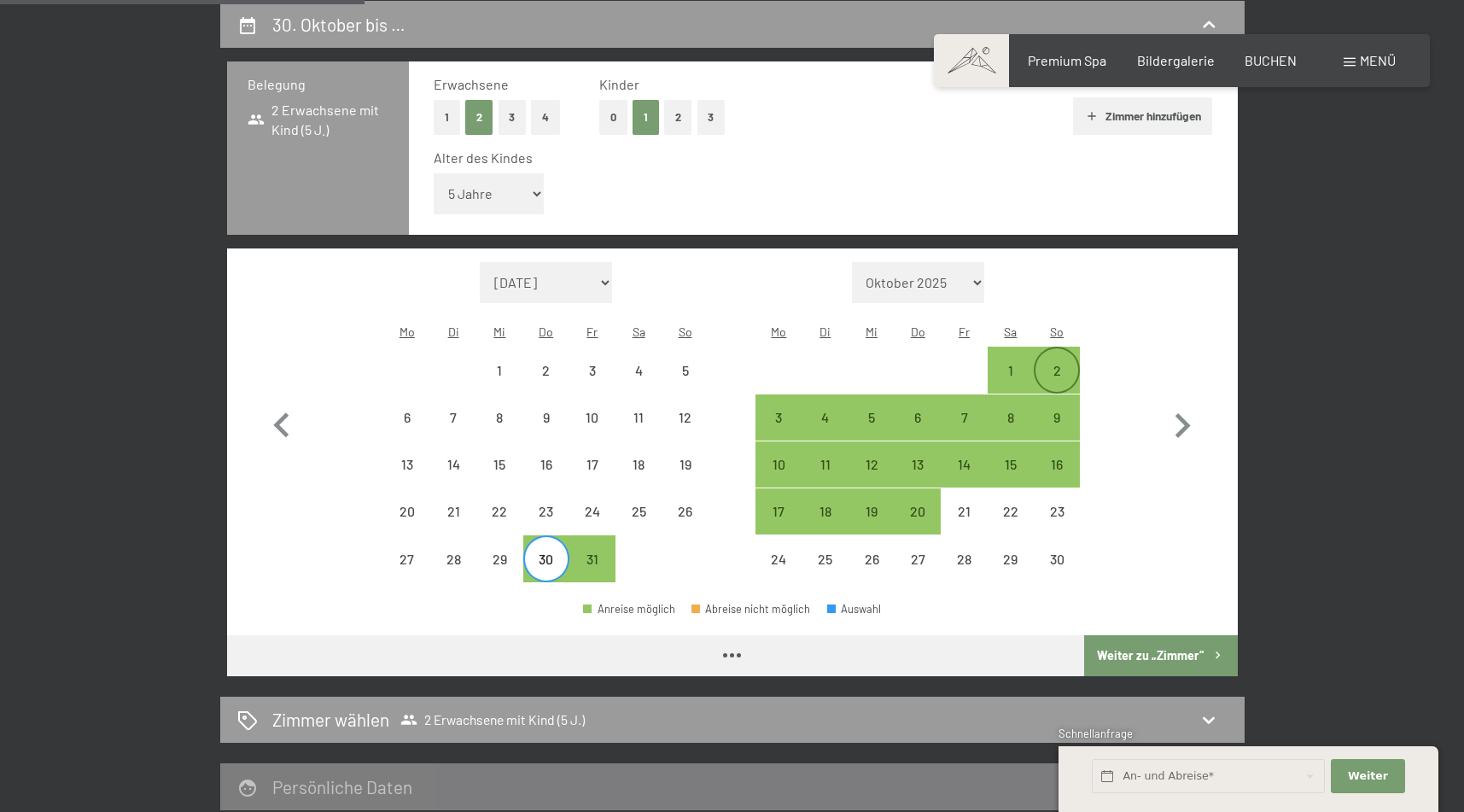
select select "2025-10-01"
select select "2025-11-01"
click at [1008, 364] on div "1" at bounding box center [1010, 385] width 42 height 42
select select "2025-10-01"
select select "2025-11-01"
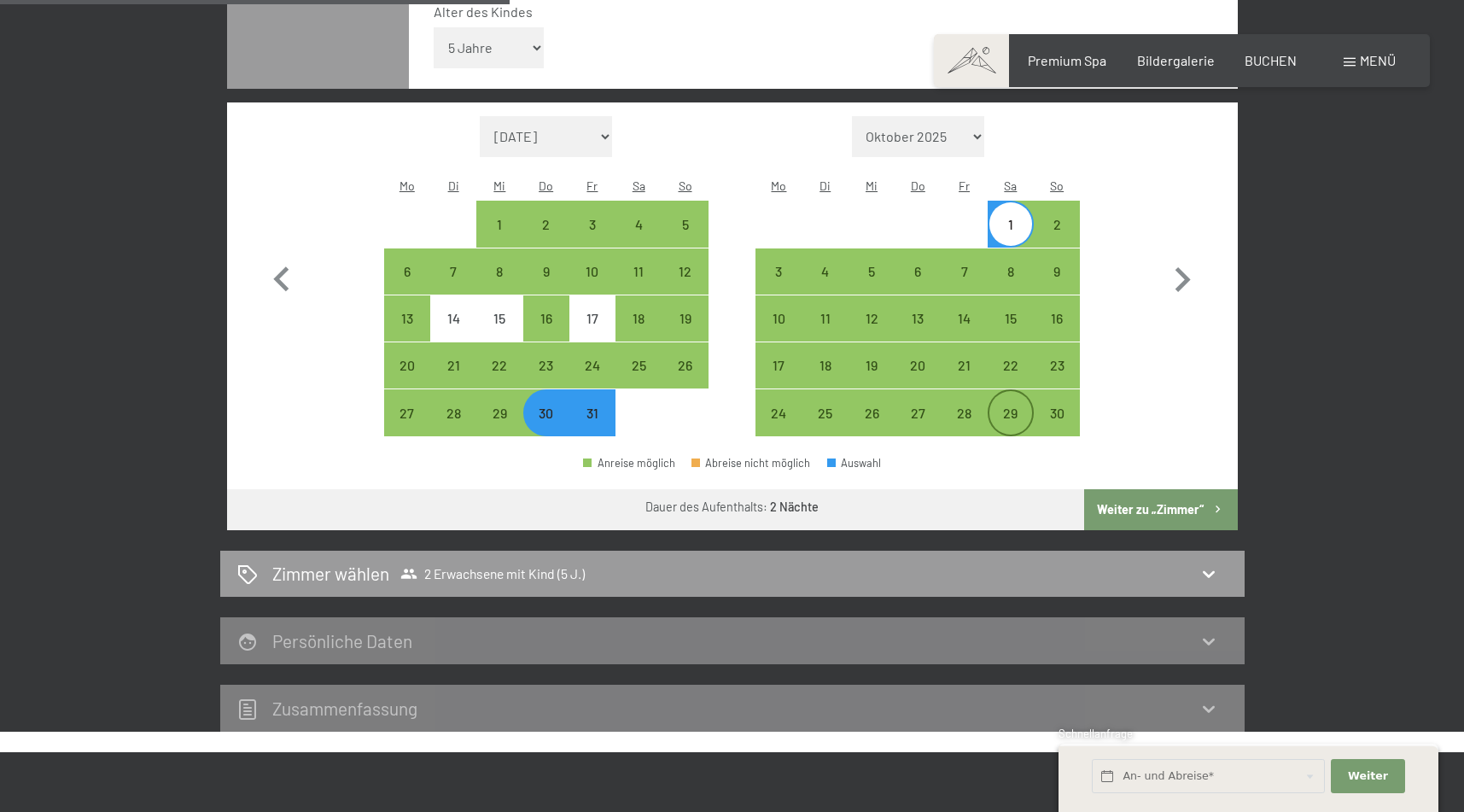
scroll to position [552, 0]
click at [1130, 489] on button "Weiter zu „Zimmer“" at bounding box center [1160, 509] width 153 height 41
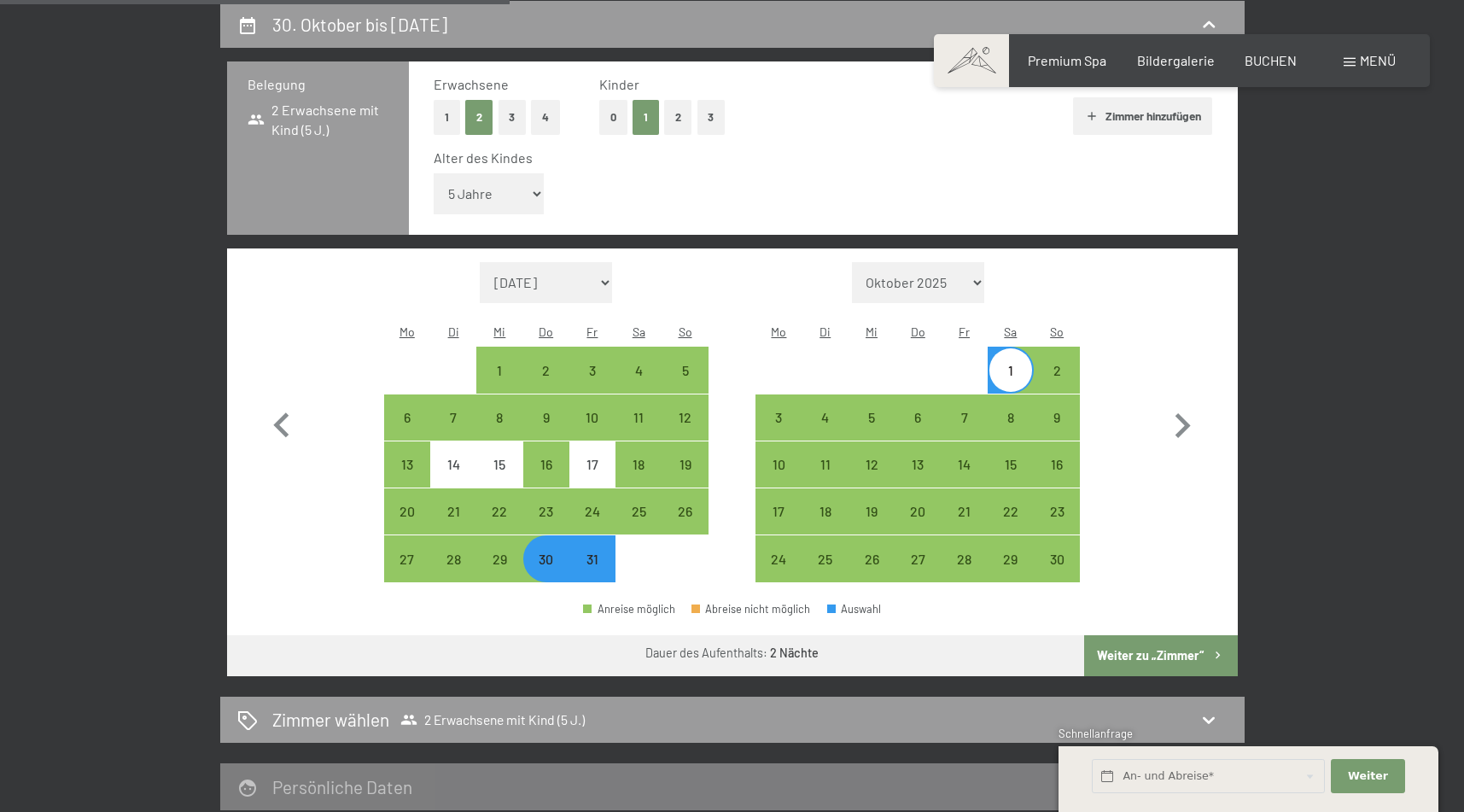
select select "2025-10-01"
select select "2025-11-01"
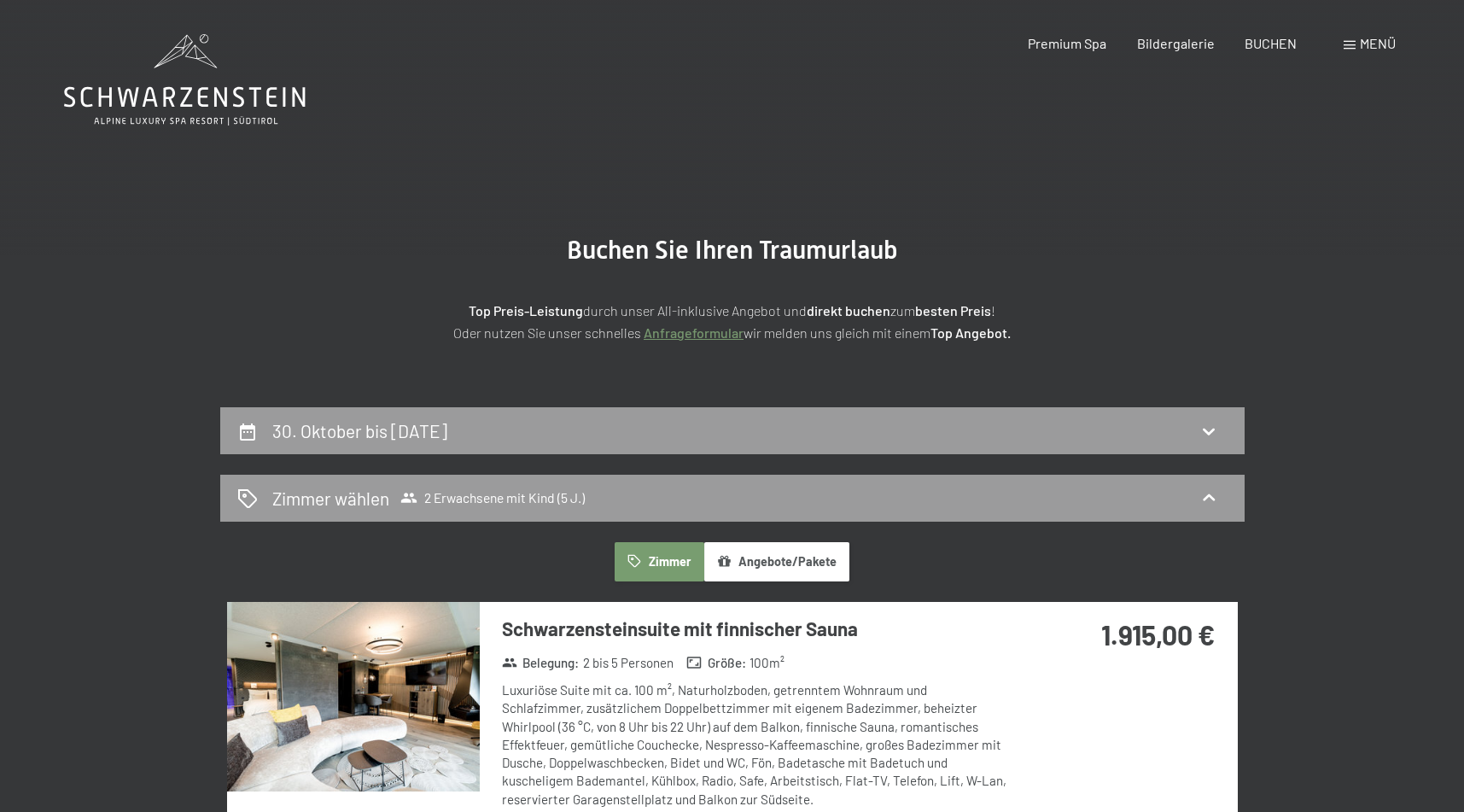
scroll to position [0, 0]
click at [1058, 427] on div "30. Oktober bis 1. November 2025" at bounding box center [732, 430] width 990 height 25
select select "5"
select select "2025-10-01"
select select "2025-11-01"
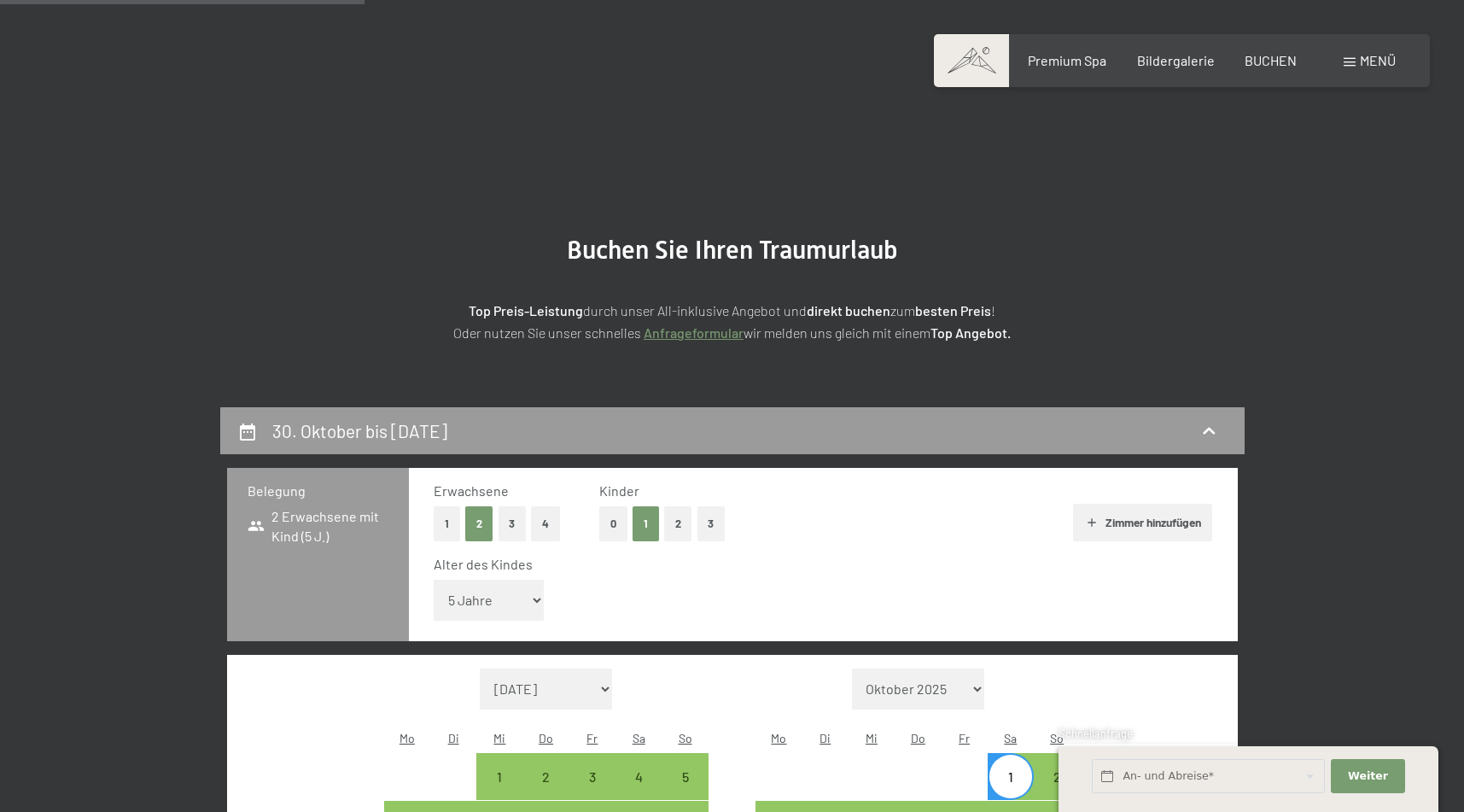
scroll to position [406, 0]
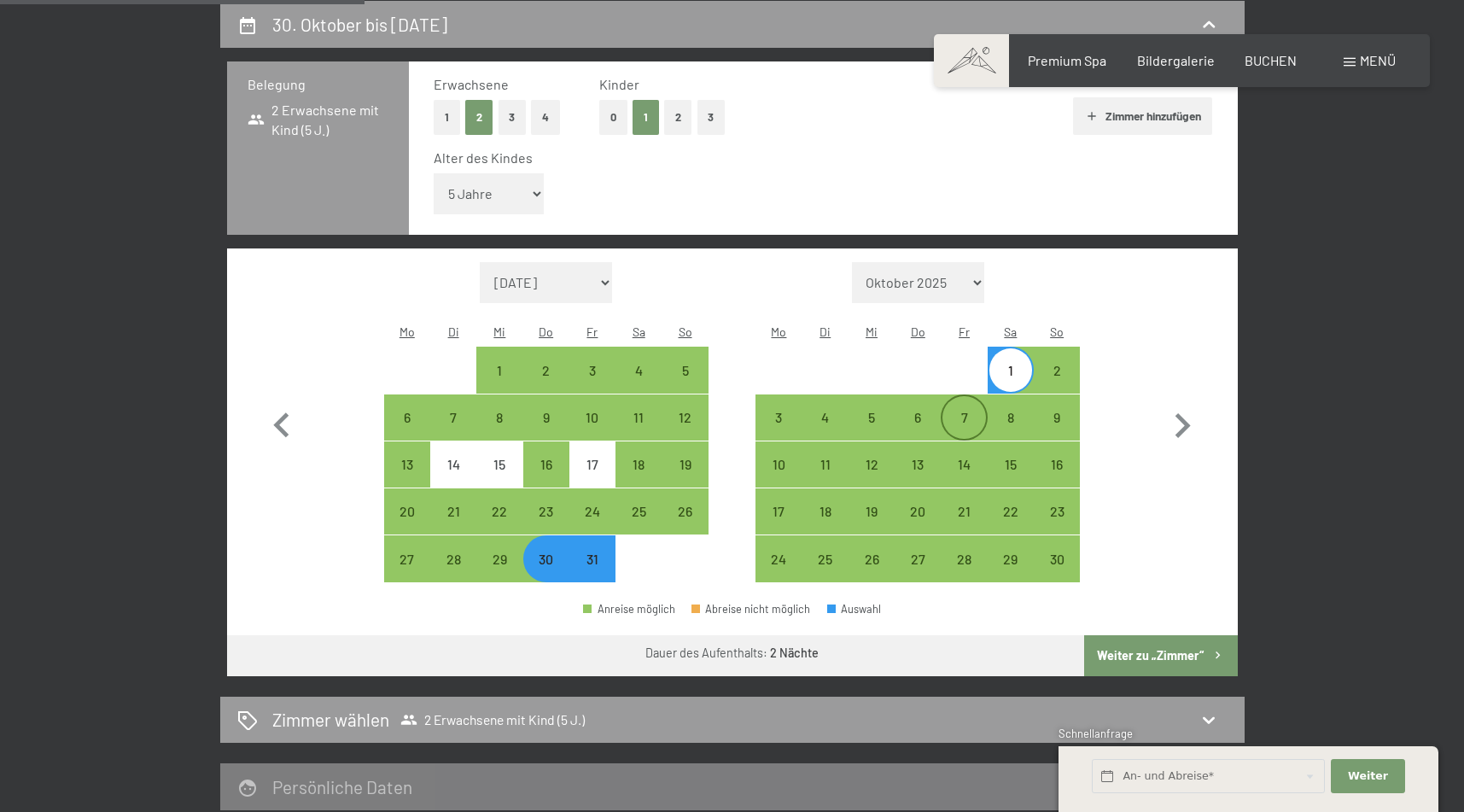
click at [982, 411] on div "7" at bounding box center [963, 432] width 42 height 42
select select "2025-10-01"
select select "2025-11-01"
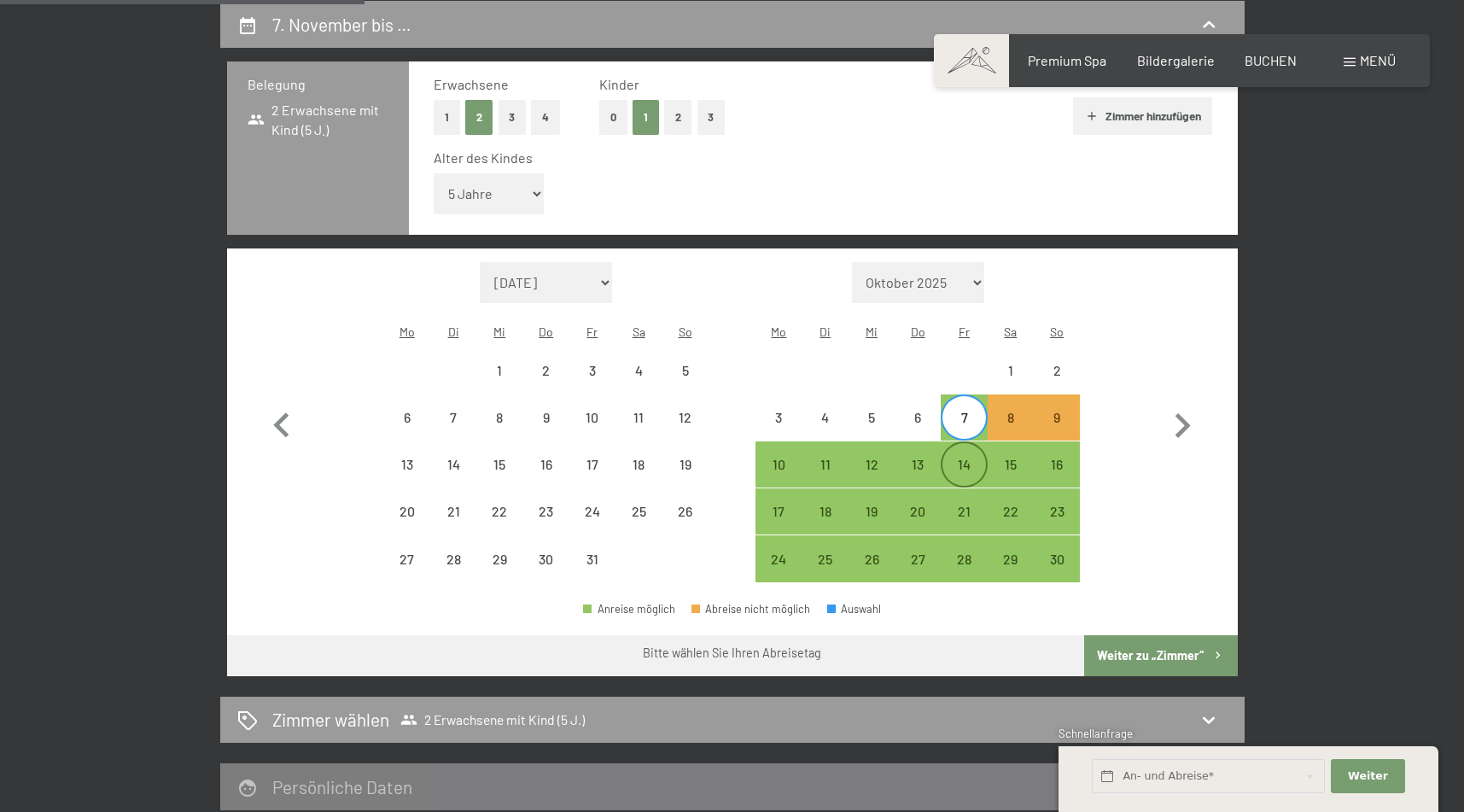
click at [965, 458] on div "14" at bounding box center [963, 479] width 42 height 42
select select "2025-10-01"
select select "2025-11-01"
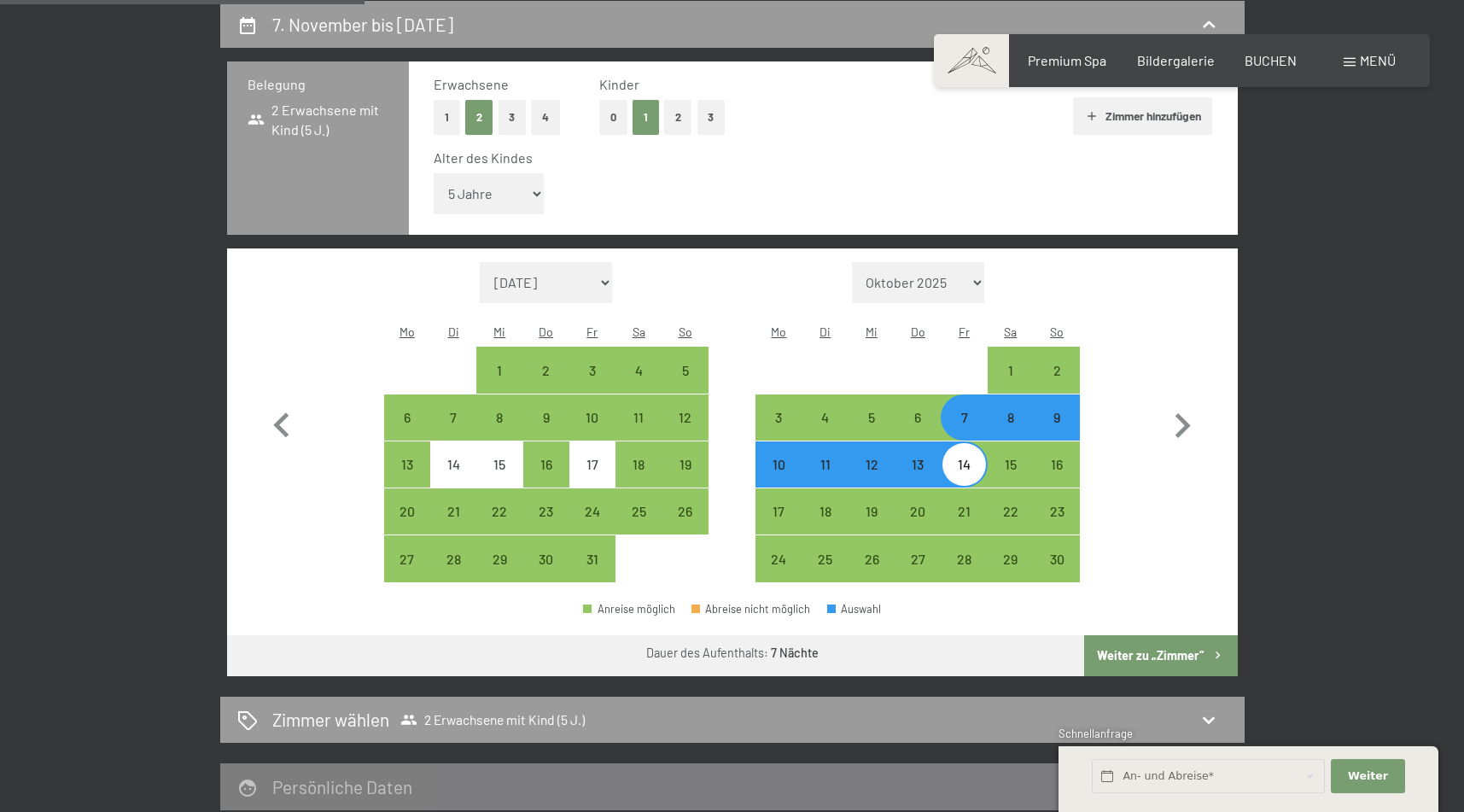
click at [968, 458] on div "14" at bounding box center [963, 479] width 42 height 42
select select "2025-10-01"
select select "2025-11-01"
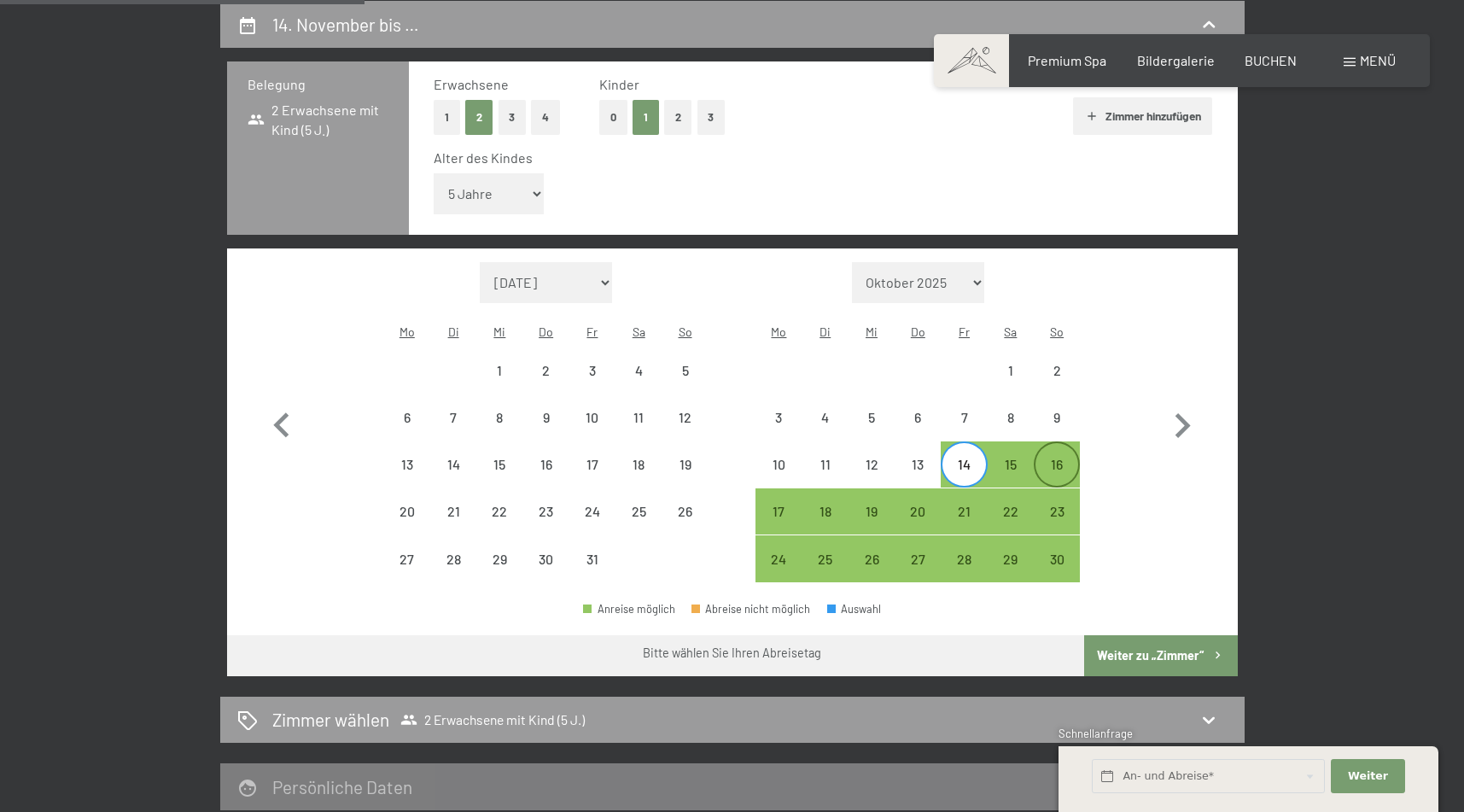
click at [1075, 458] on div "16" at bounding box center [1056, 479] width 42 height 42
select select "2025-10-01"
select select "2025-11-01"
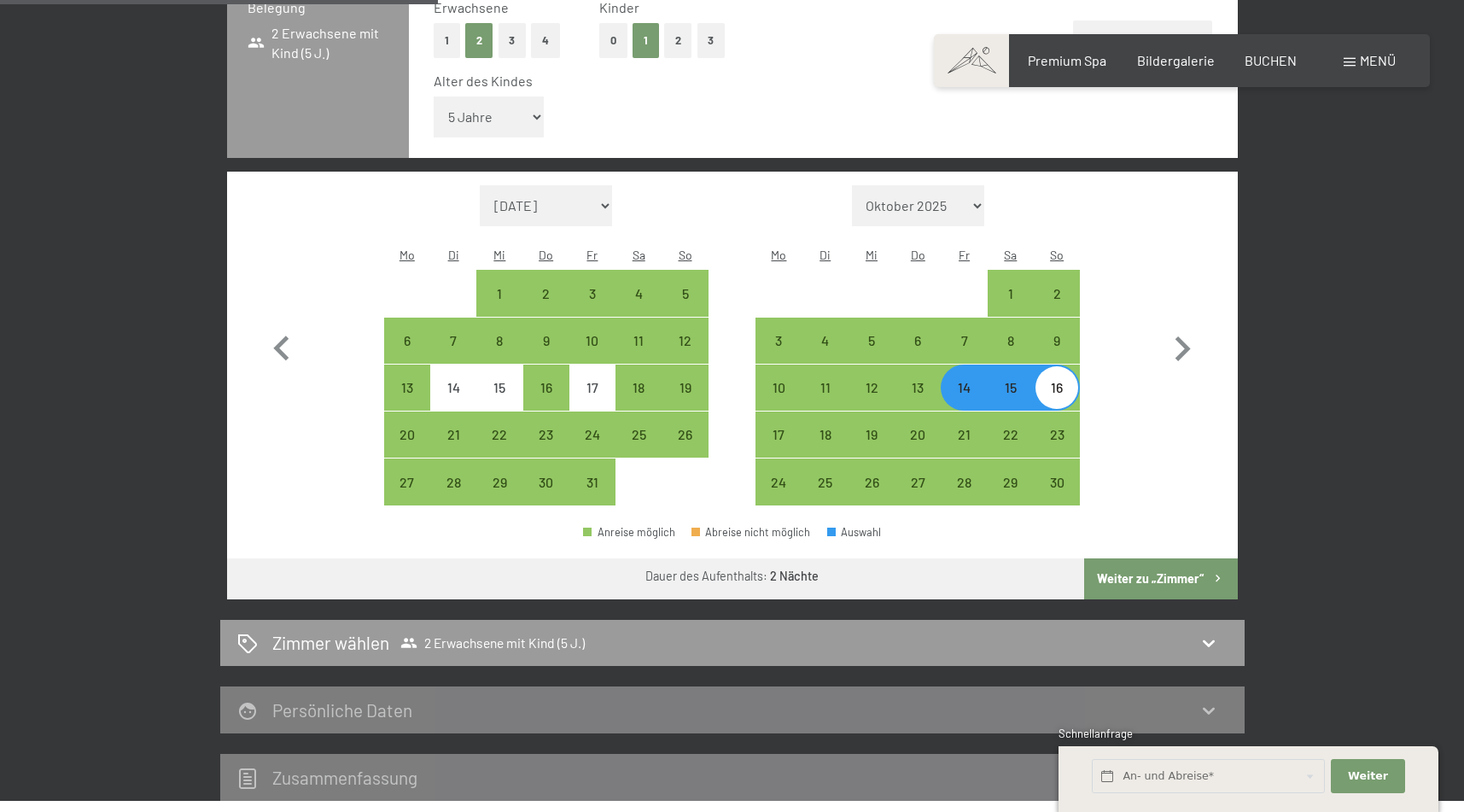
scroll to position [497, 0]
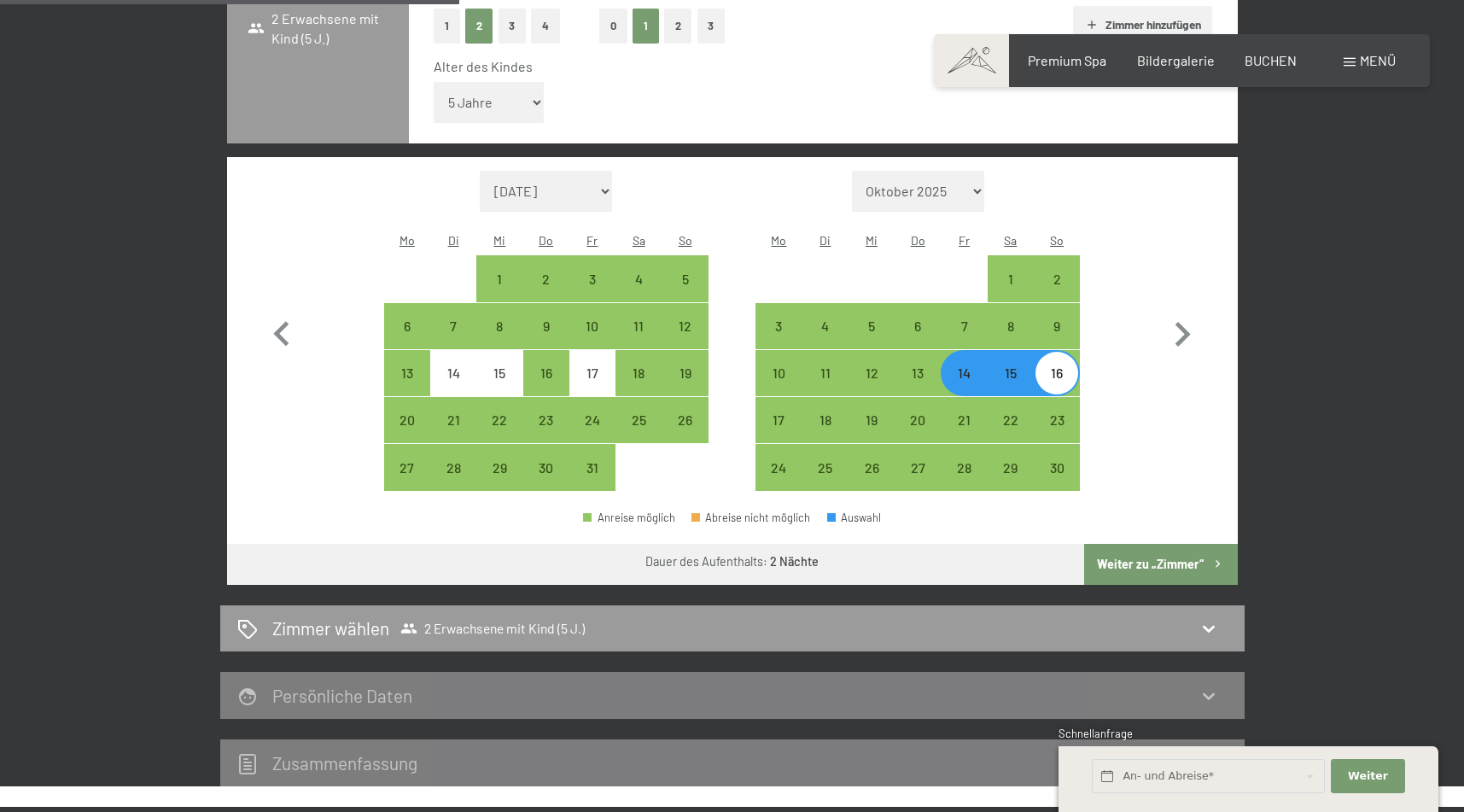
click at [1107, 543] on button "Weiter zu „Zimmer“" at bounding box center [1160, 563] width 153 height 41
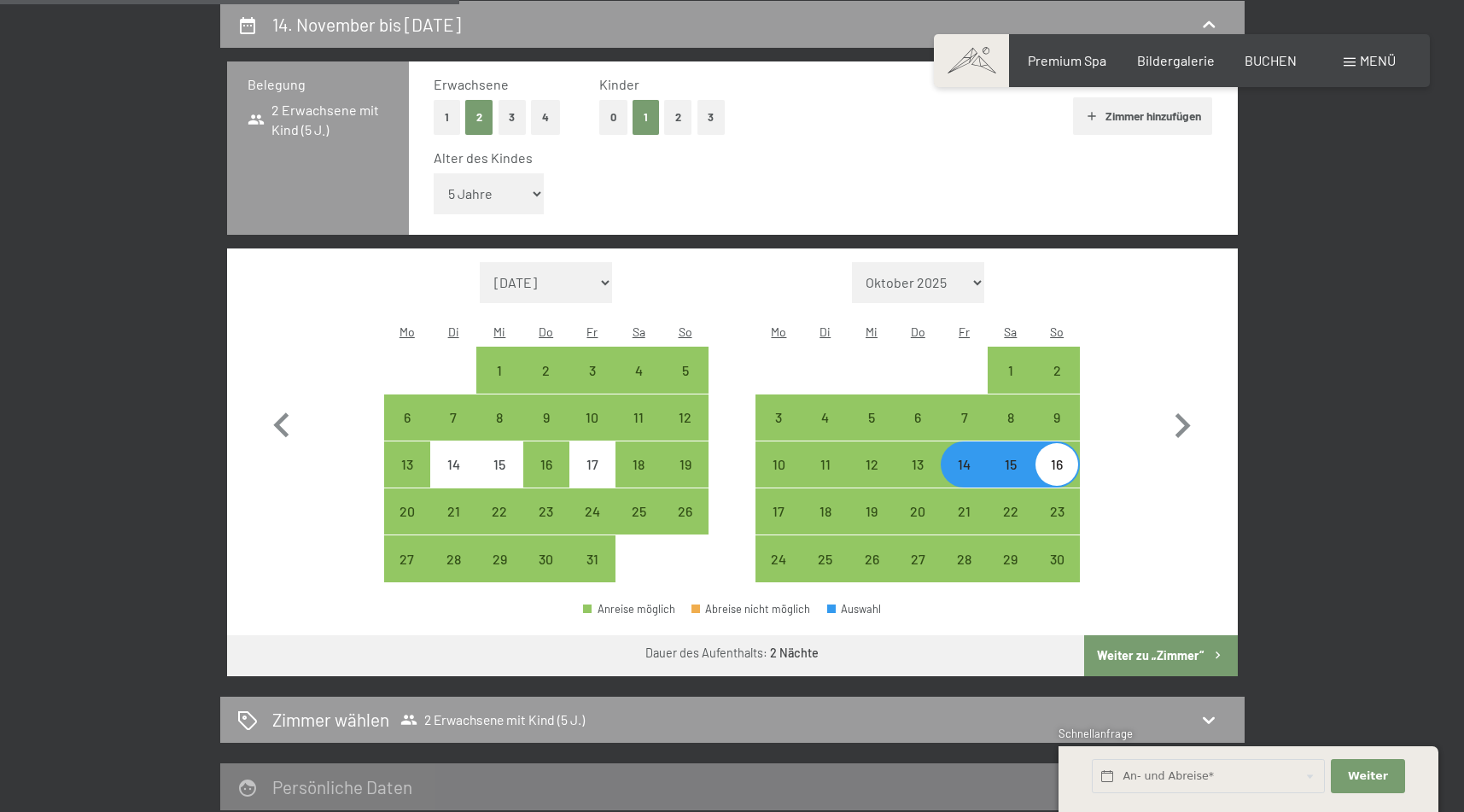
select select "2025-10-01"
select select "2025-11-01"
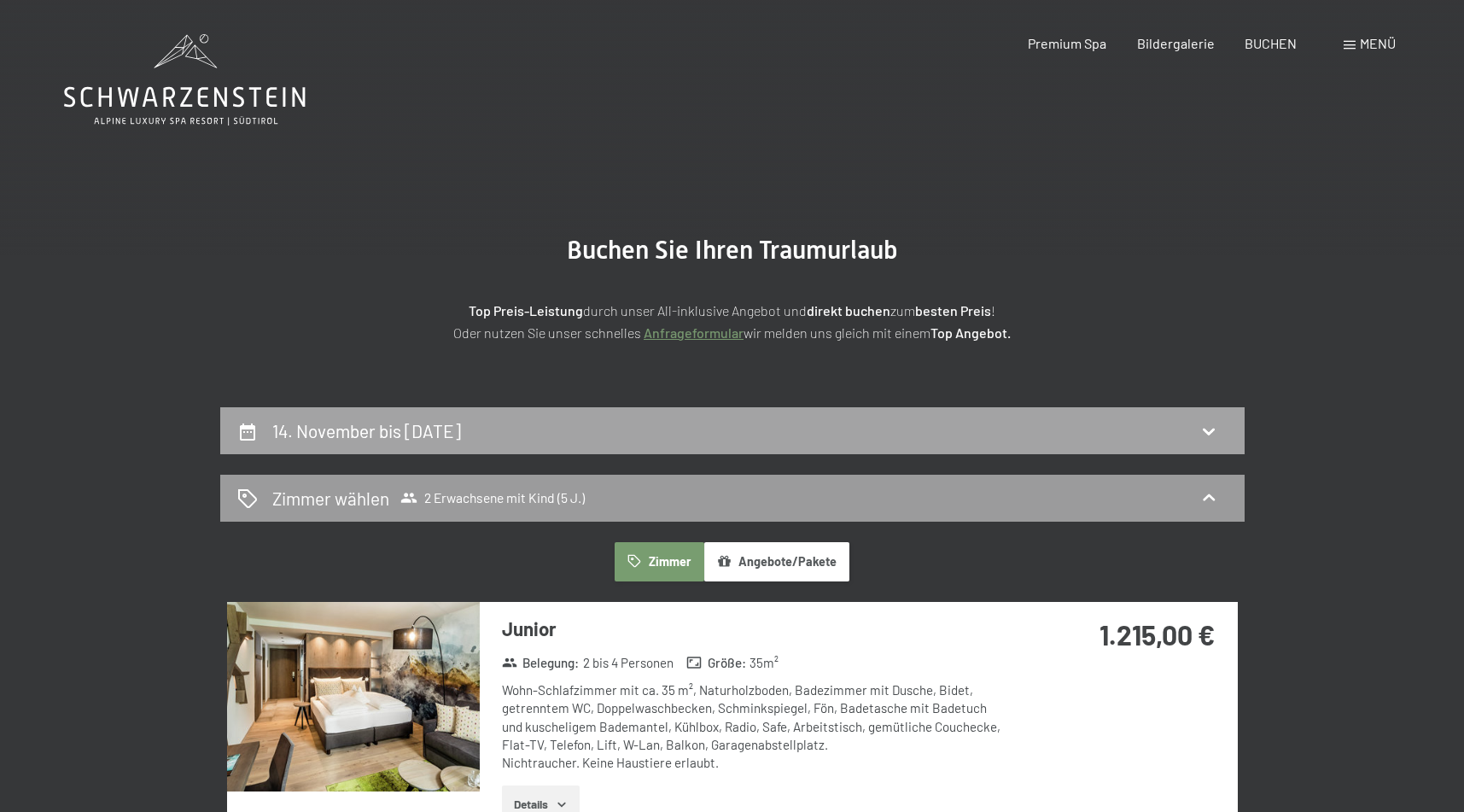
scroll to position [0, 0]
click at [1055, 418] on div "14. November bis 16. November 2025" at bounding box center [732, 430] width 990 height 25
select select "5"
select select "2025-10-01"
select select "2025-11-01"
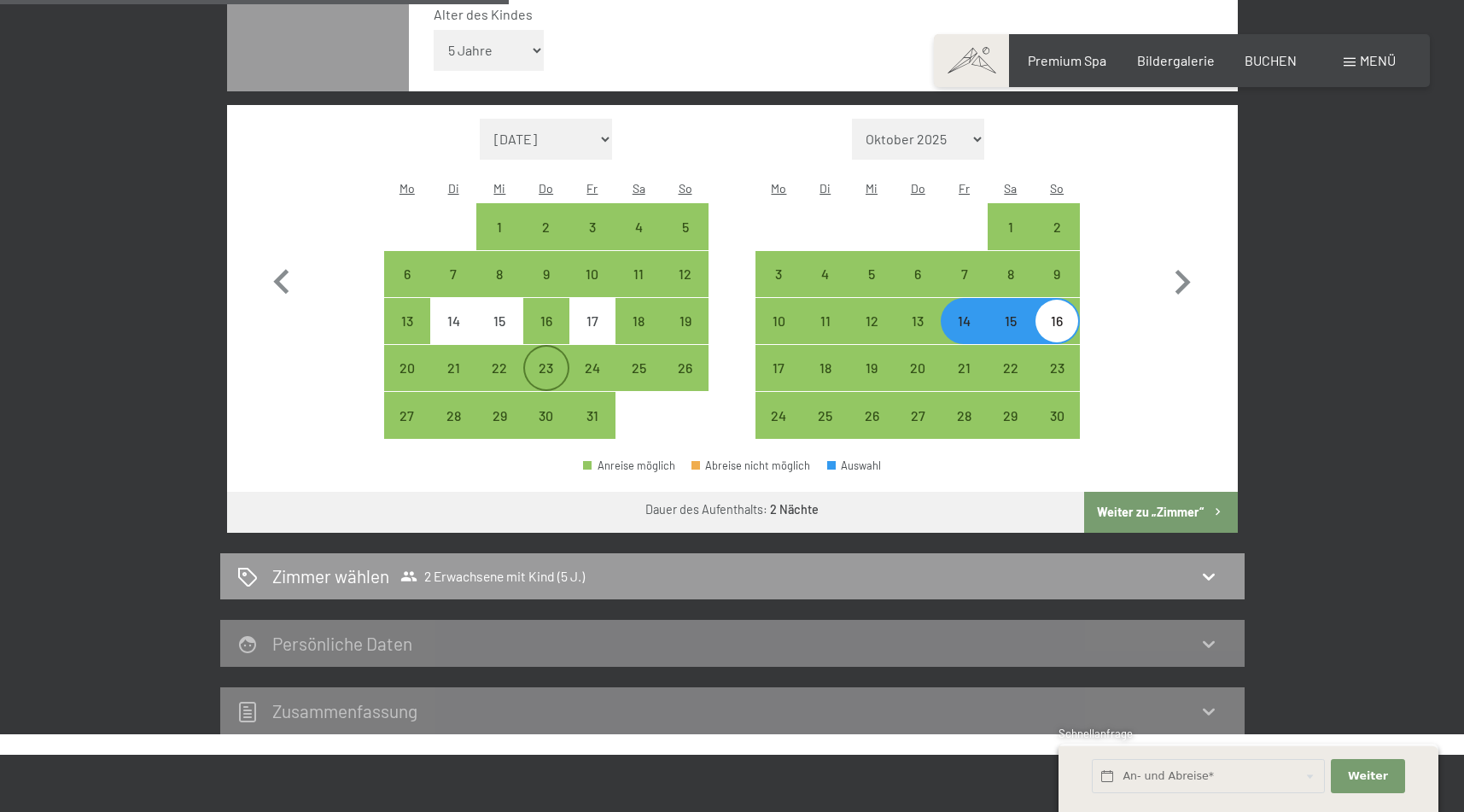
scroll to position [551, 0]
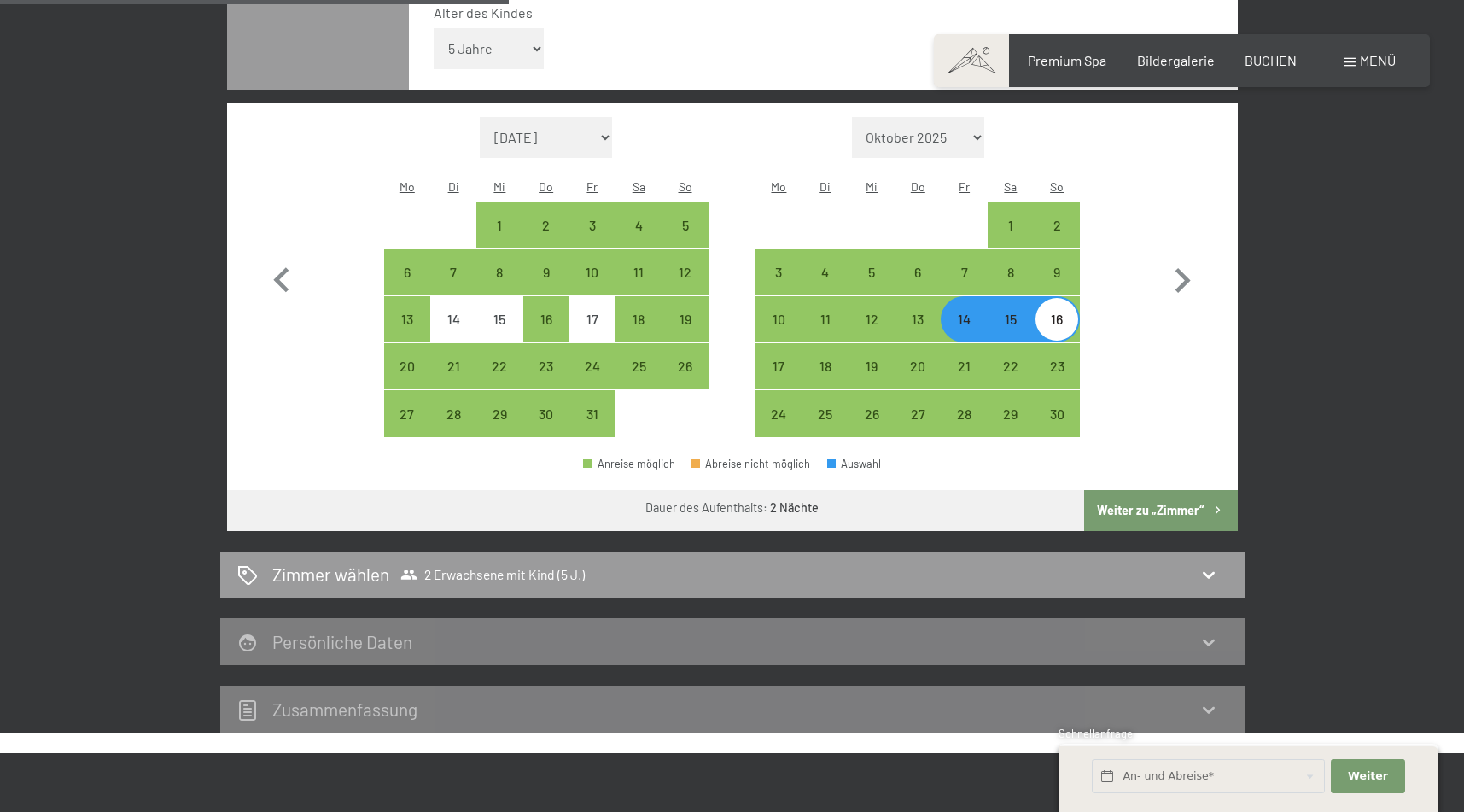
click at [1132, 490] on button "Weiter zu „Zimmer“" at bounding box center [1160, 510] width 153 height 41
select select "2025-10-01"
select select "2025-11-01"
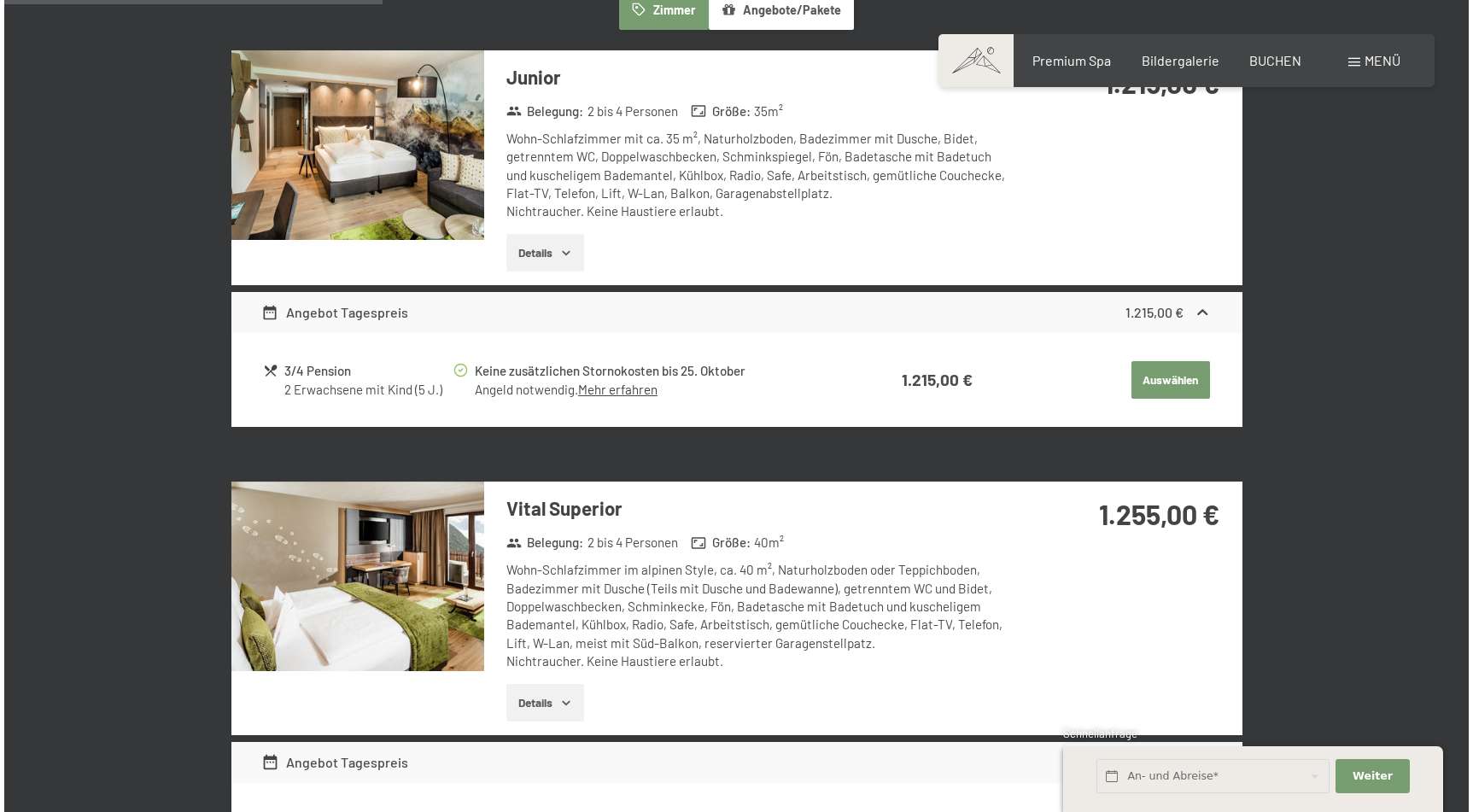
scroll to position [406, 0]
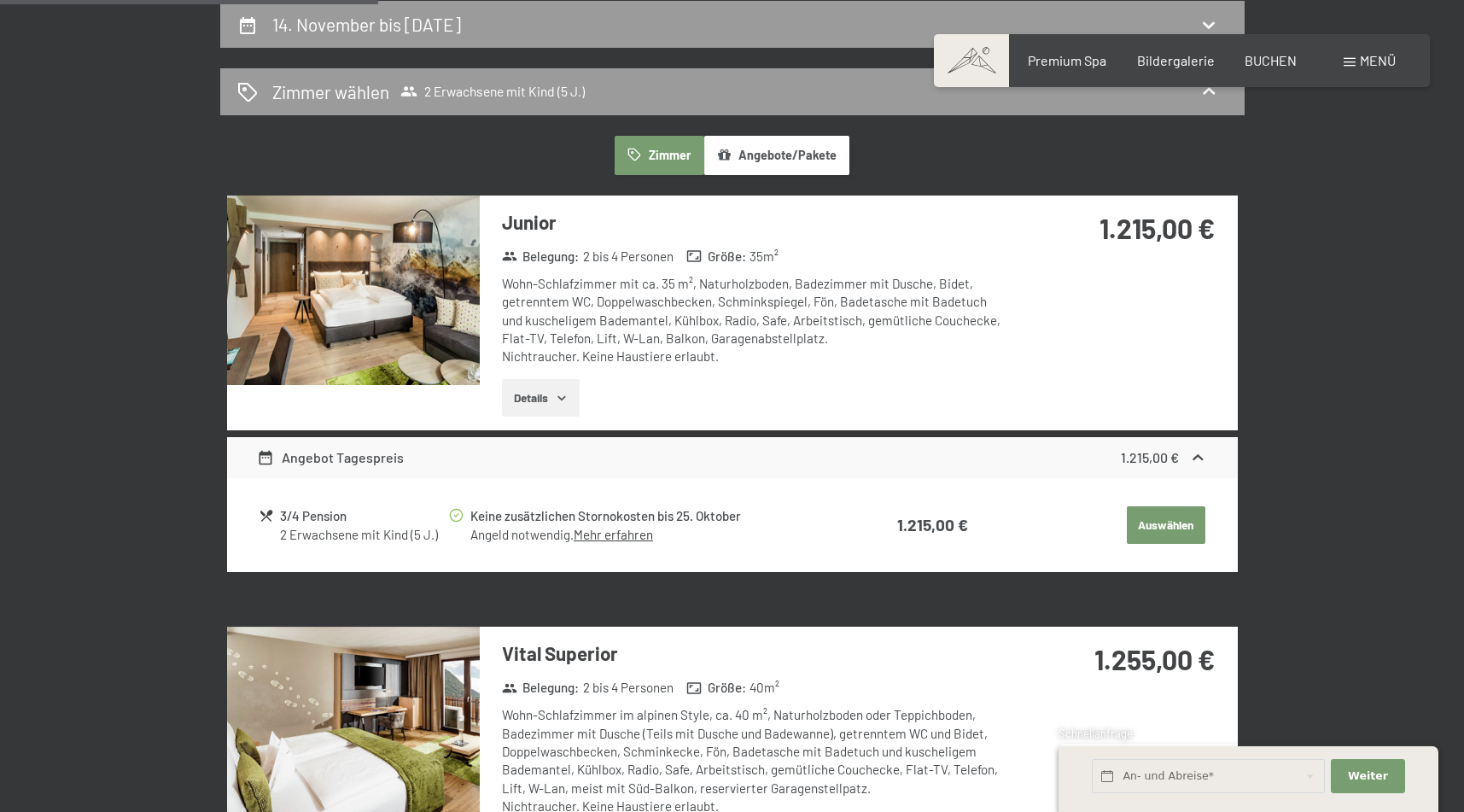
click at [1386, 70] on div "Buchen Anfragen Premium Spa Bildergalerie BUCHEN Menü DE IT EN Gutschein Bilder…" at bounding box center [1181, 61] width 427 height 18
click at [1362, 53] on span "Menü" at bounding box center [1377, 61] width 36 height 17
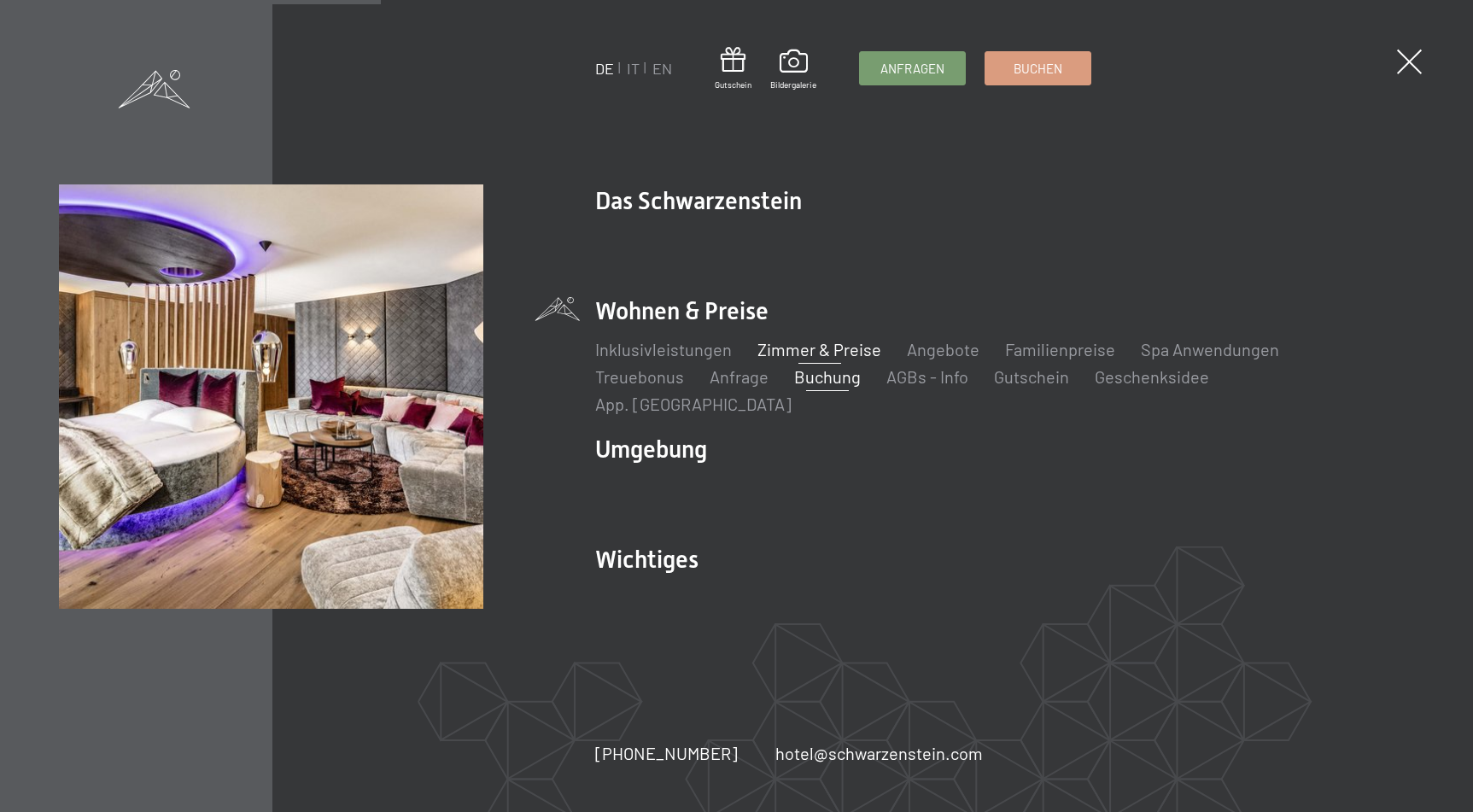
click at [832, 359] on link "Zimmer & Preise" at bounding box center [819, 349] width 123 height 20
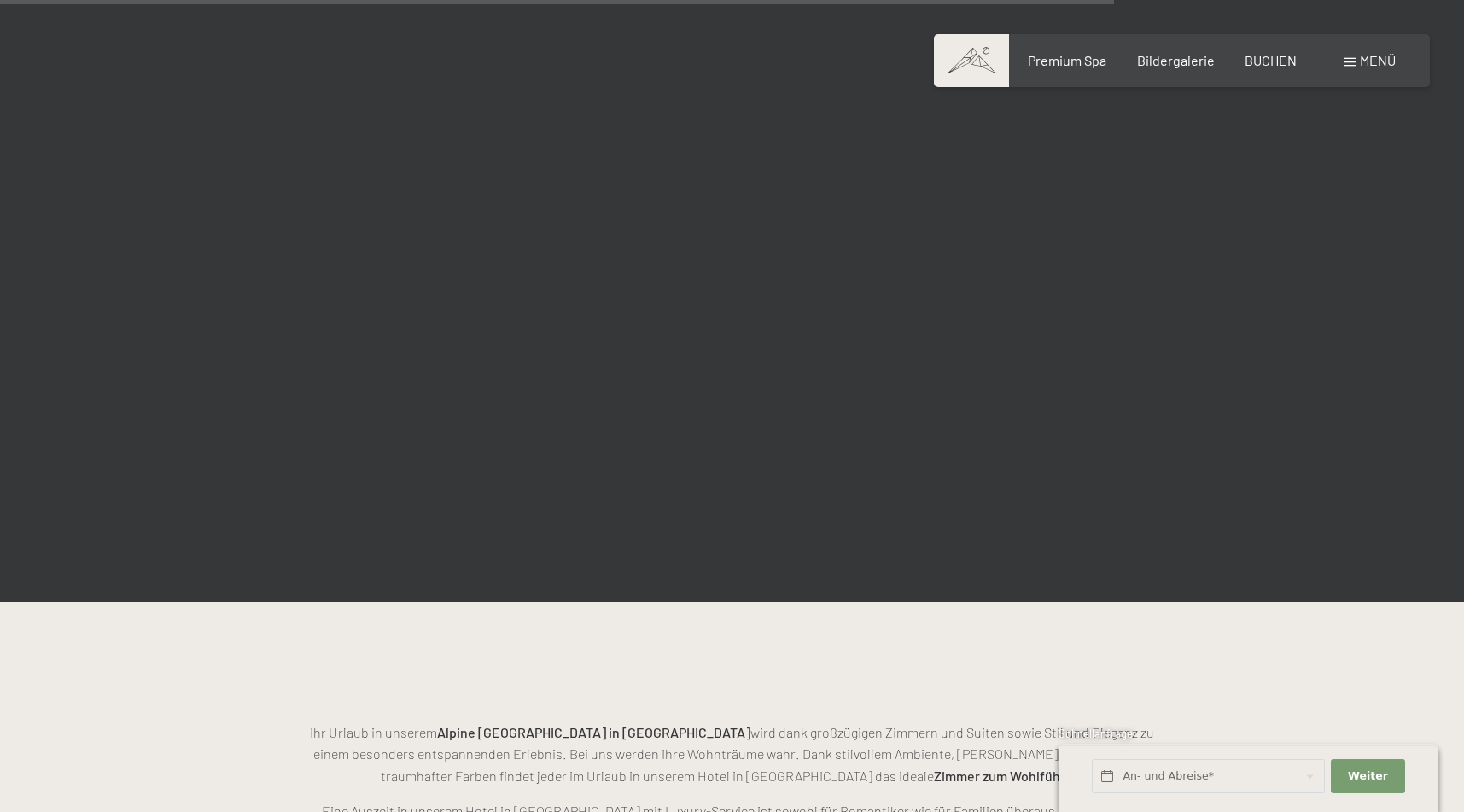
scroll to position [4212, 0]
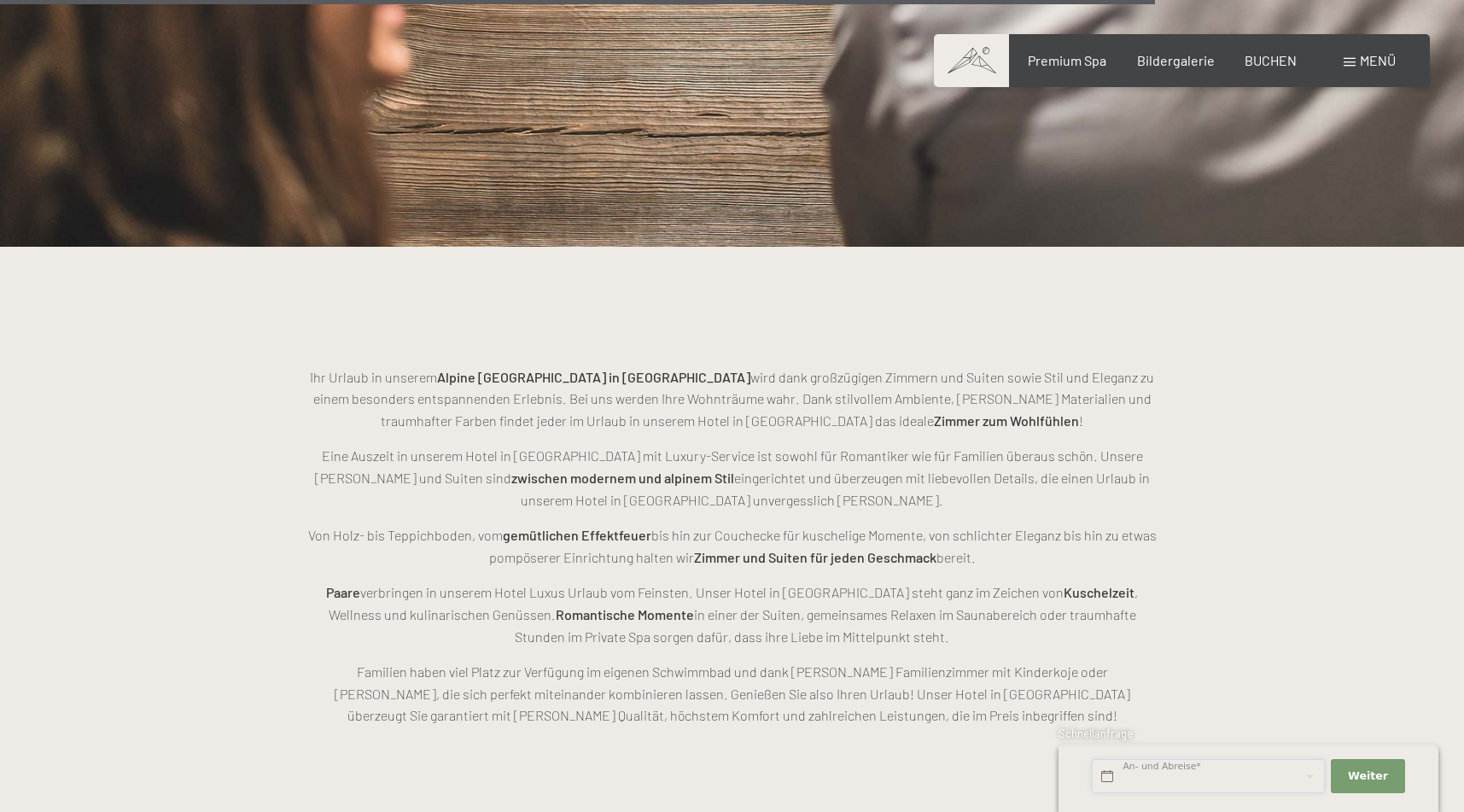
click at [1136, 775] on input "text" at bounding box center [1208, 776] width 233 height 35
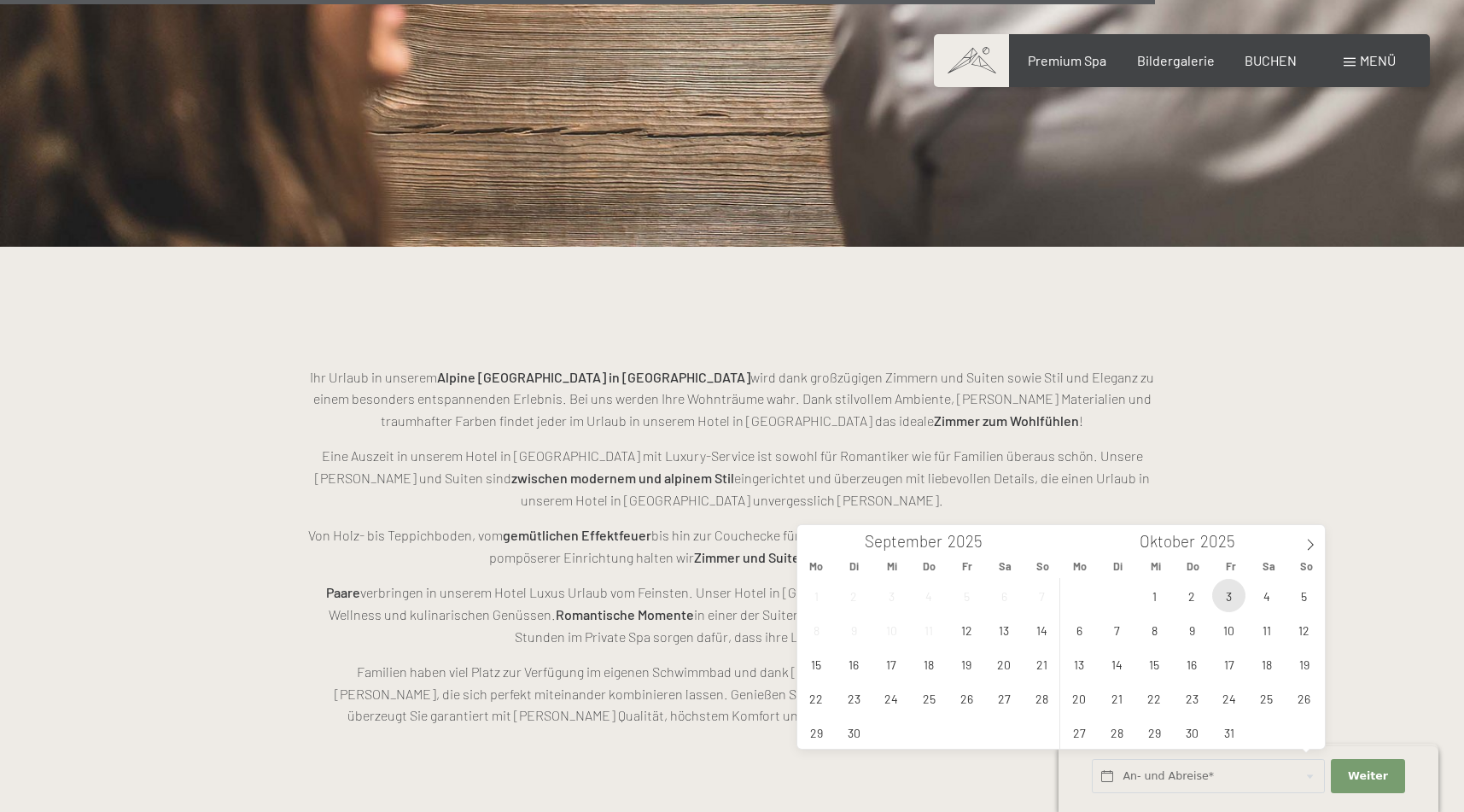
click at [1217, 594] on span "3" at bounding box center [1228, 596] width 33 height 33
click at [1296, 587] on span "5" at bounding box center [1304, 596] width 33 height 33
type input "Fr. 03.10.2025 - So. 05.10.2025"
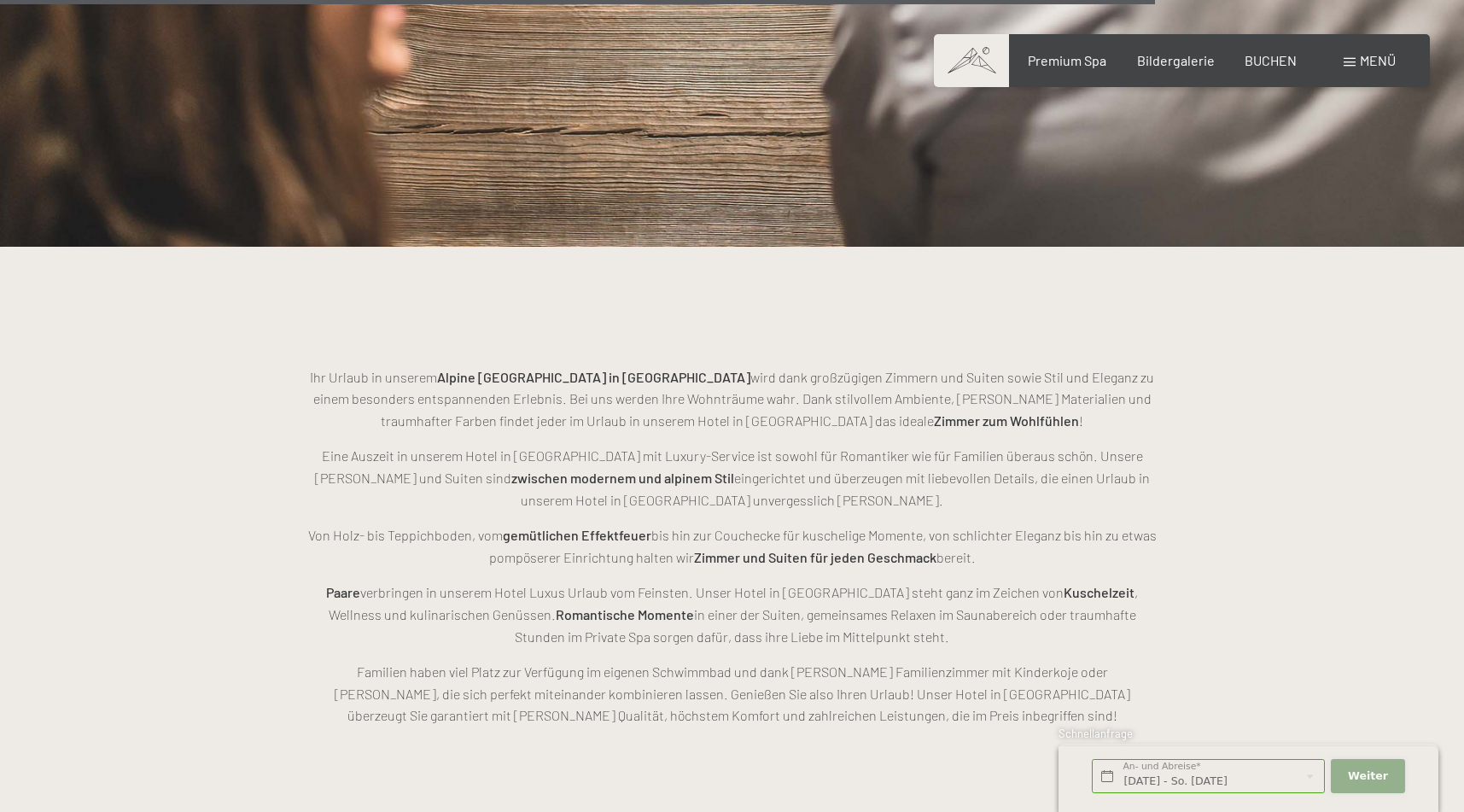
click at [1377, 769] on span "Weiter" at bounding box center [1368, 775] width 41 height 16
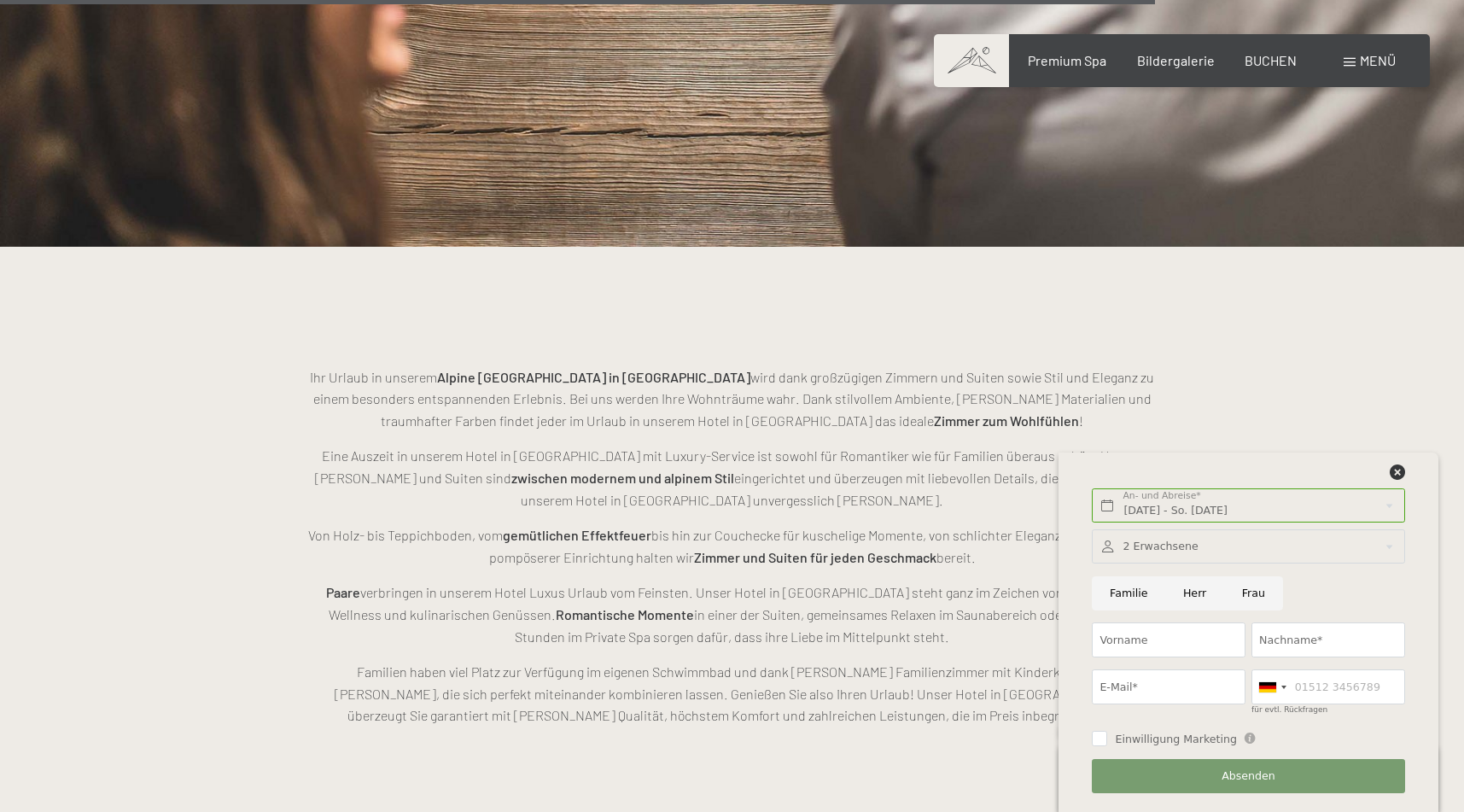
click at [1128, 609] on input "Familie" at bounding box center [1129, 594] width 74 height 35
radio input "true"
type input "Sarah"
type input "Behrendt"
type input "sarahm.lechner@hotmail.com"
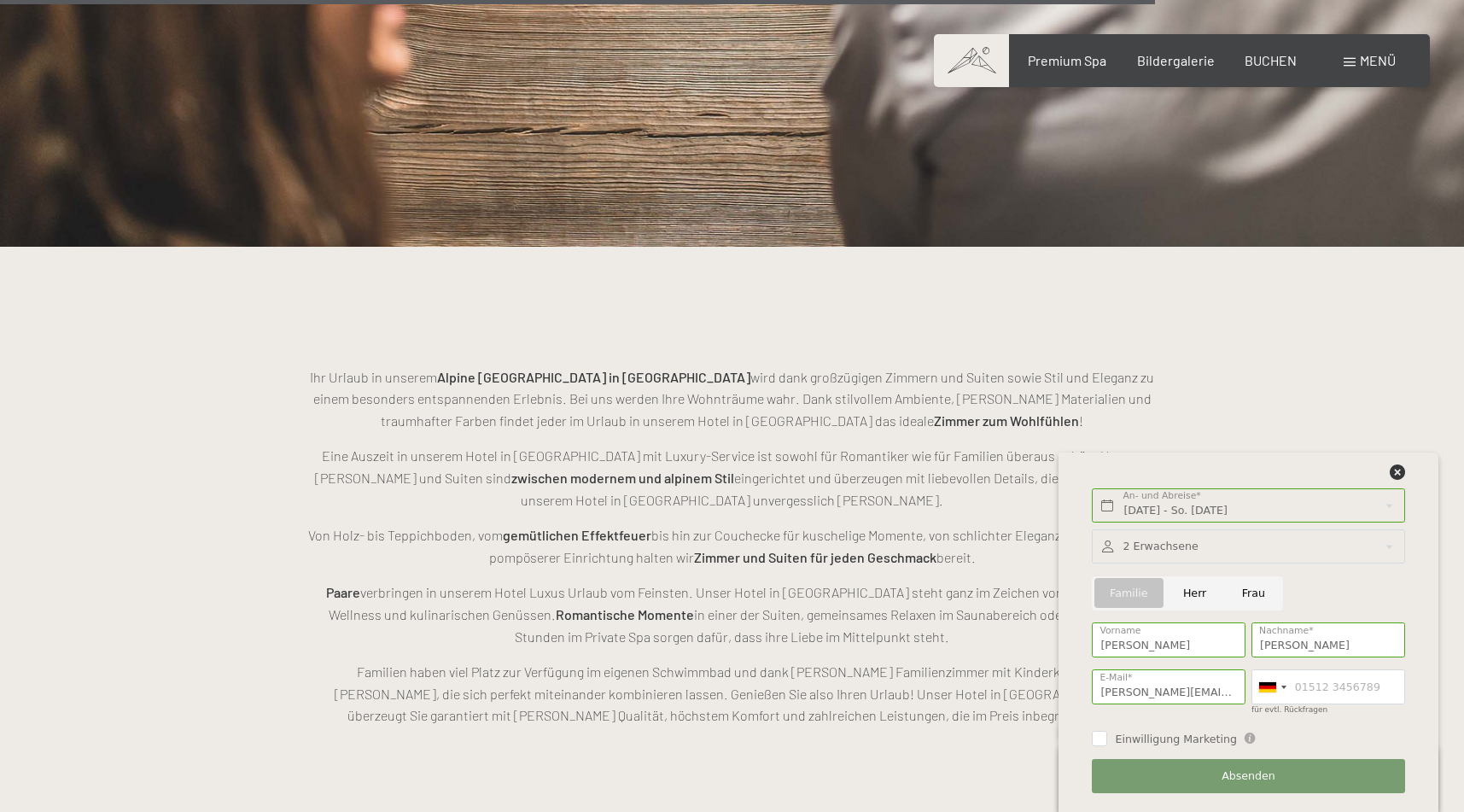
click at [1160, 744] on span "Einwilligung Marketing" at bounding box center [1176, 738] width 122 height 16
click at [1107, 744] on input "Einwilligung Marketing" at bounding box center [1099, 738] width 16 height 16
click at [1126, 751] on div "Einwilligung Marketing Der Unterfertigte, der die Aufklärung laut Link gelesen …" at bounding box center [1249, 737] width 319 height 31
click at [1098, 742] on input "Einwilligung Marketing" at bounding box center [1099, 738] width 16 height 16
checkbox input "true"
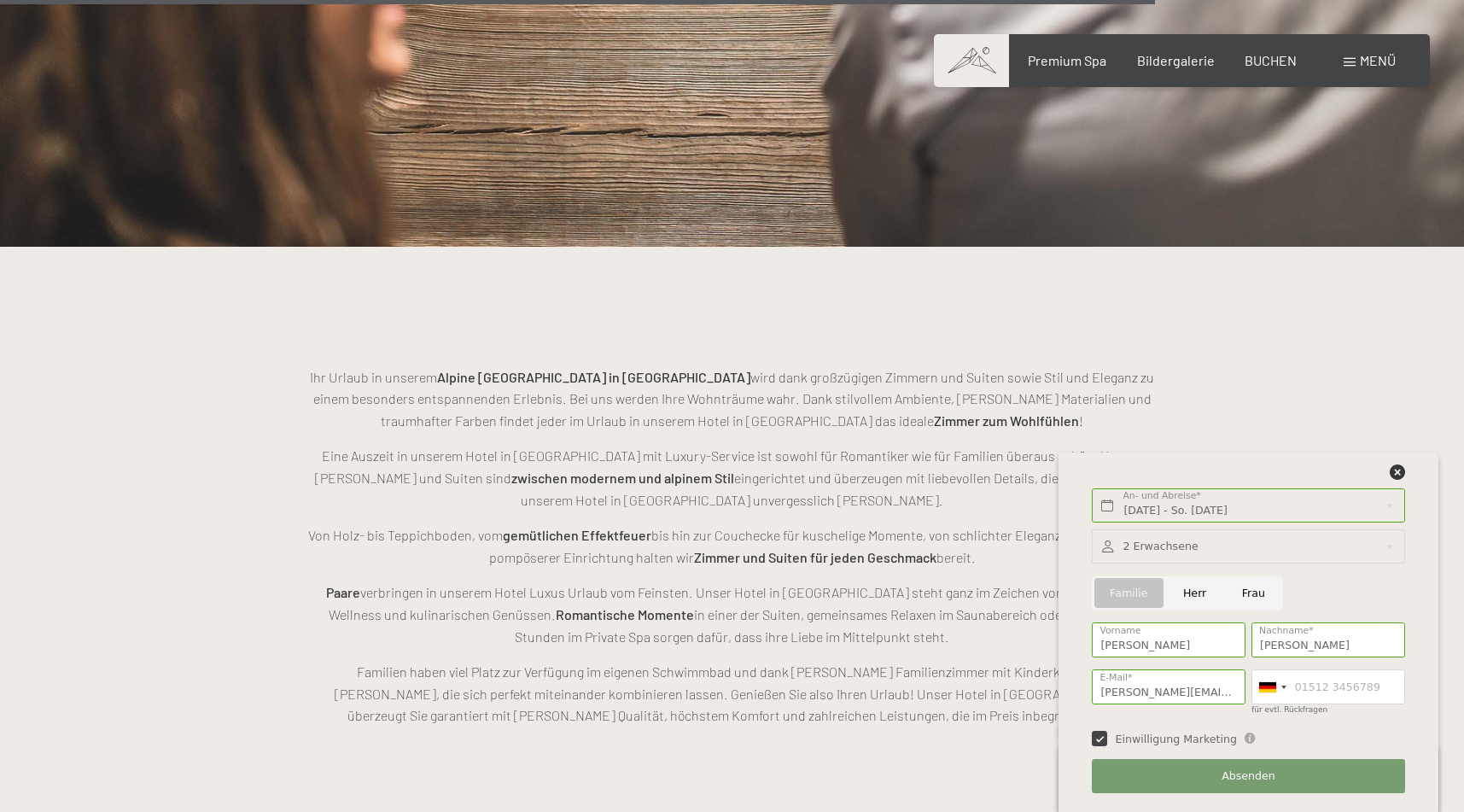
click at [1190, 537] on div at bounding box center [1248, 547] width 312 height 35
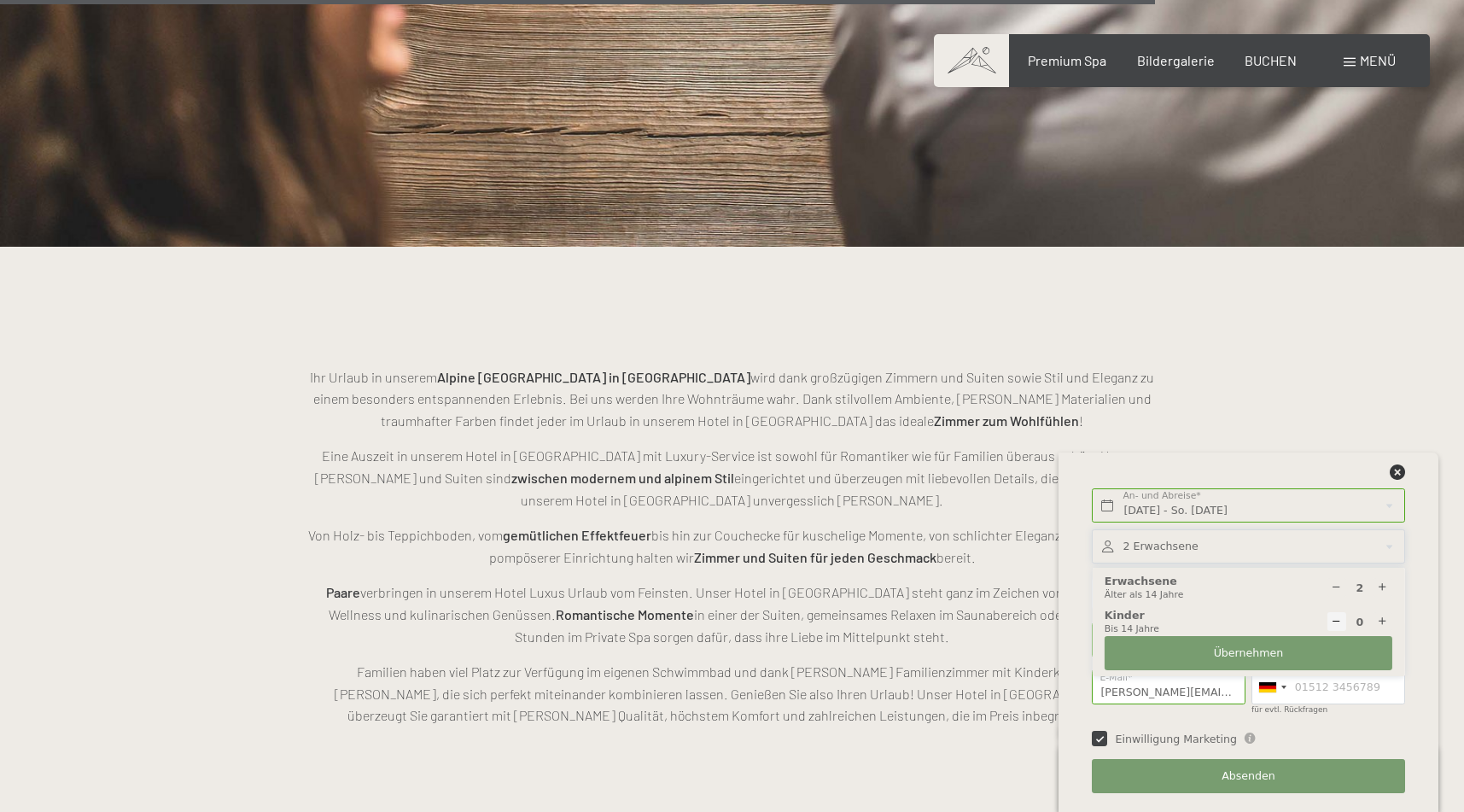
click at [1382, 614] on div at bounding box center [1383, 621] width 19 height 19
type input "1"
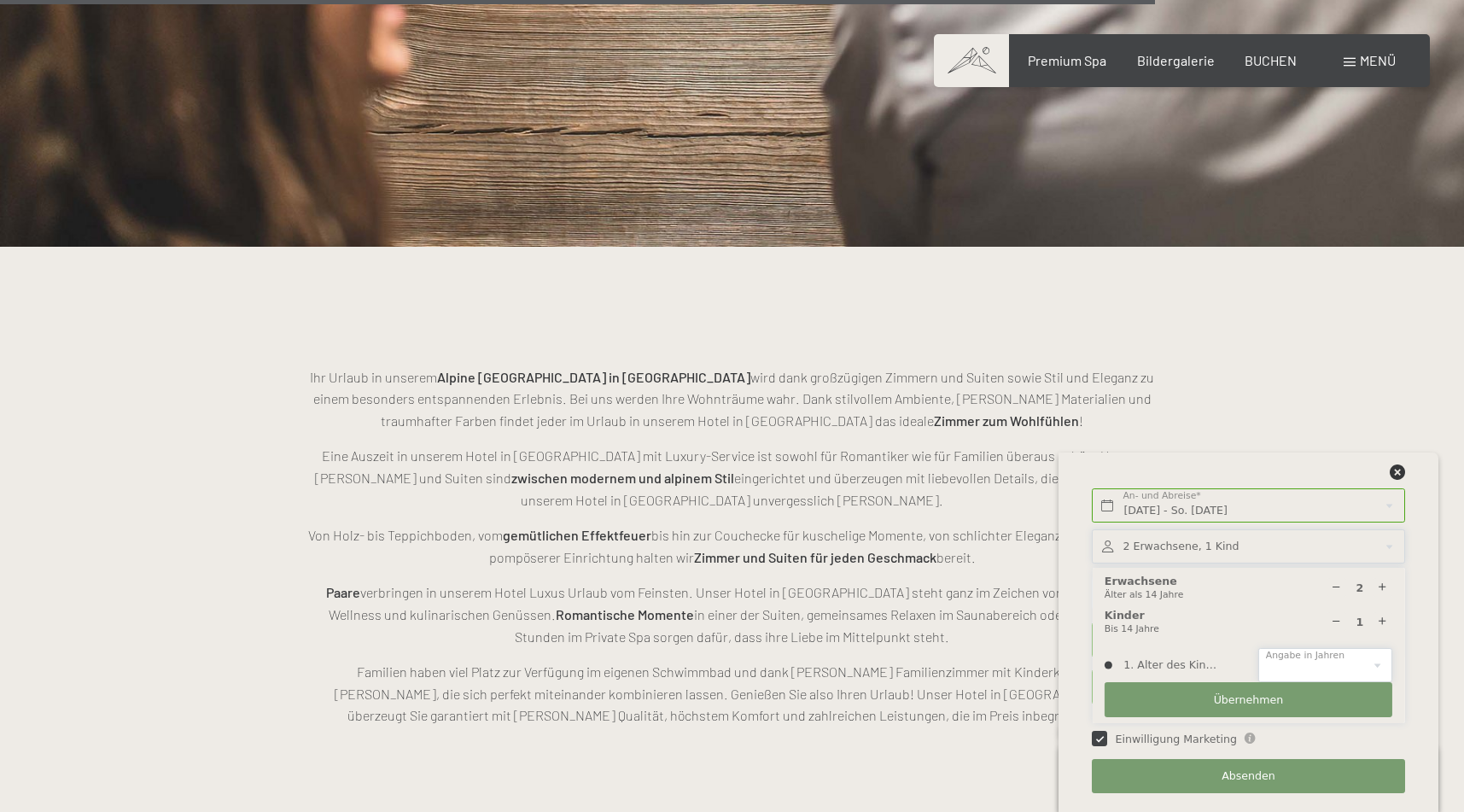
select select "5"
click at [1301, 707] on button "Übernehmen" at bounding box center [1249, 700] width 287 height 35
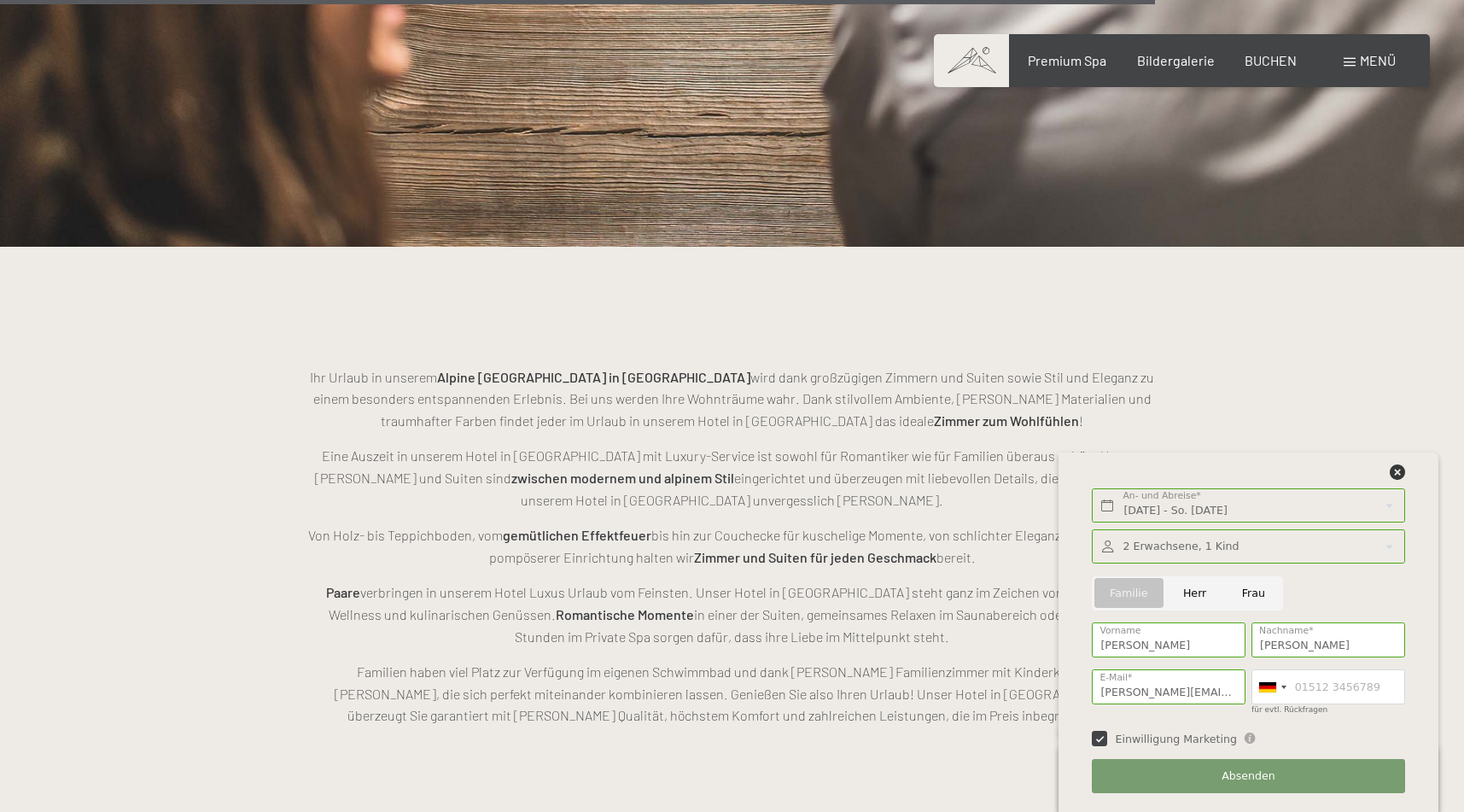
click at [1321, 770] on button "Absenden" at bounding box center [1248, 776] width 312 height 35
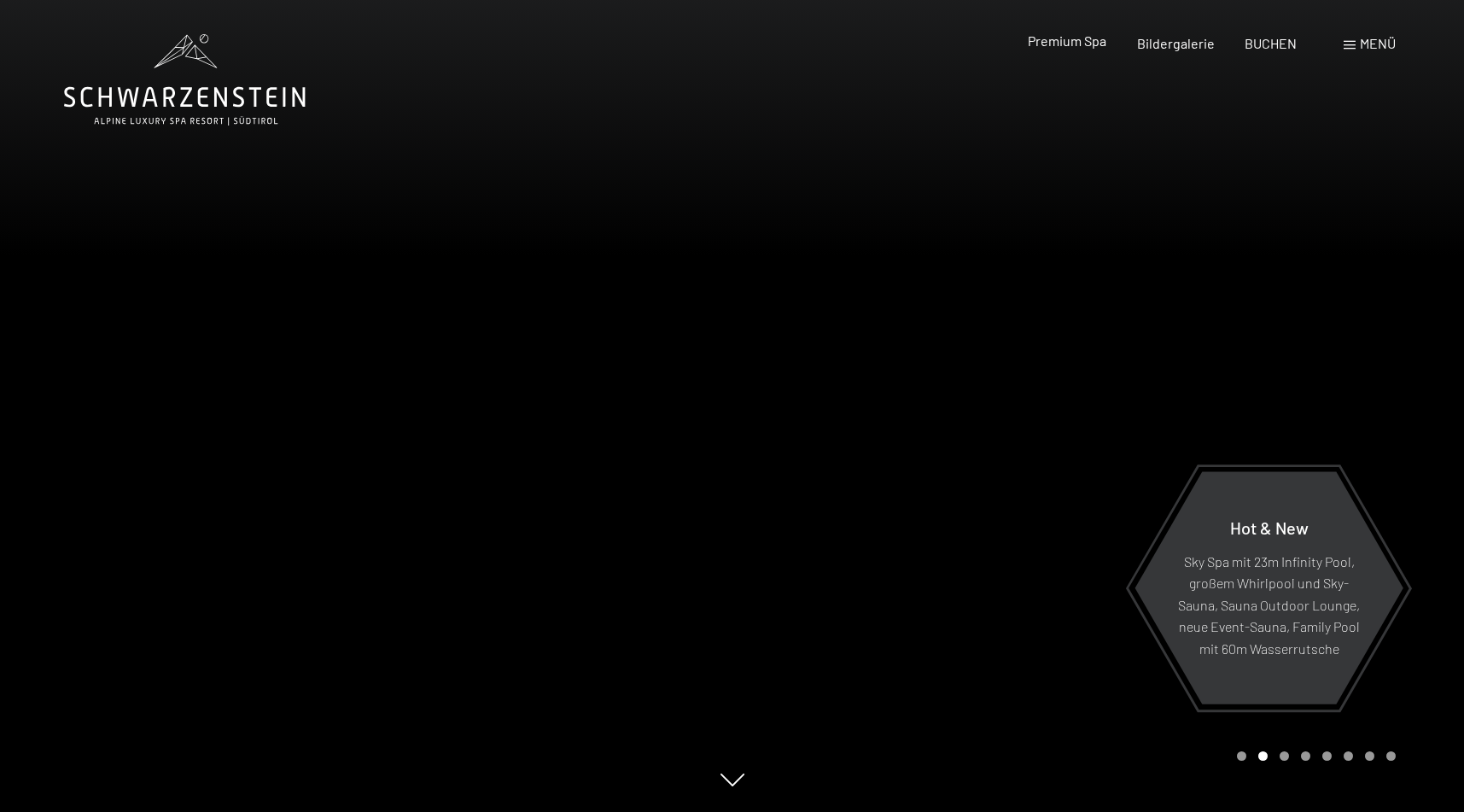
click at [1063, 45] on span "Premium Spa" at bounding box center [1066, 41] width 78 height 17
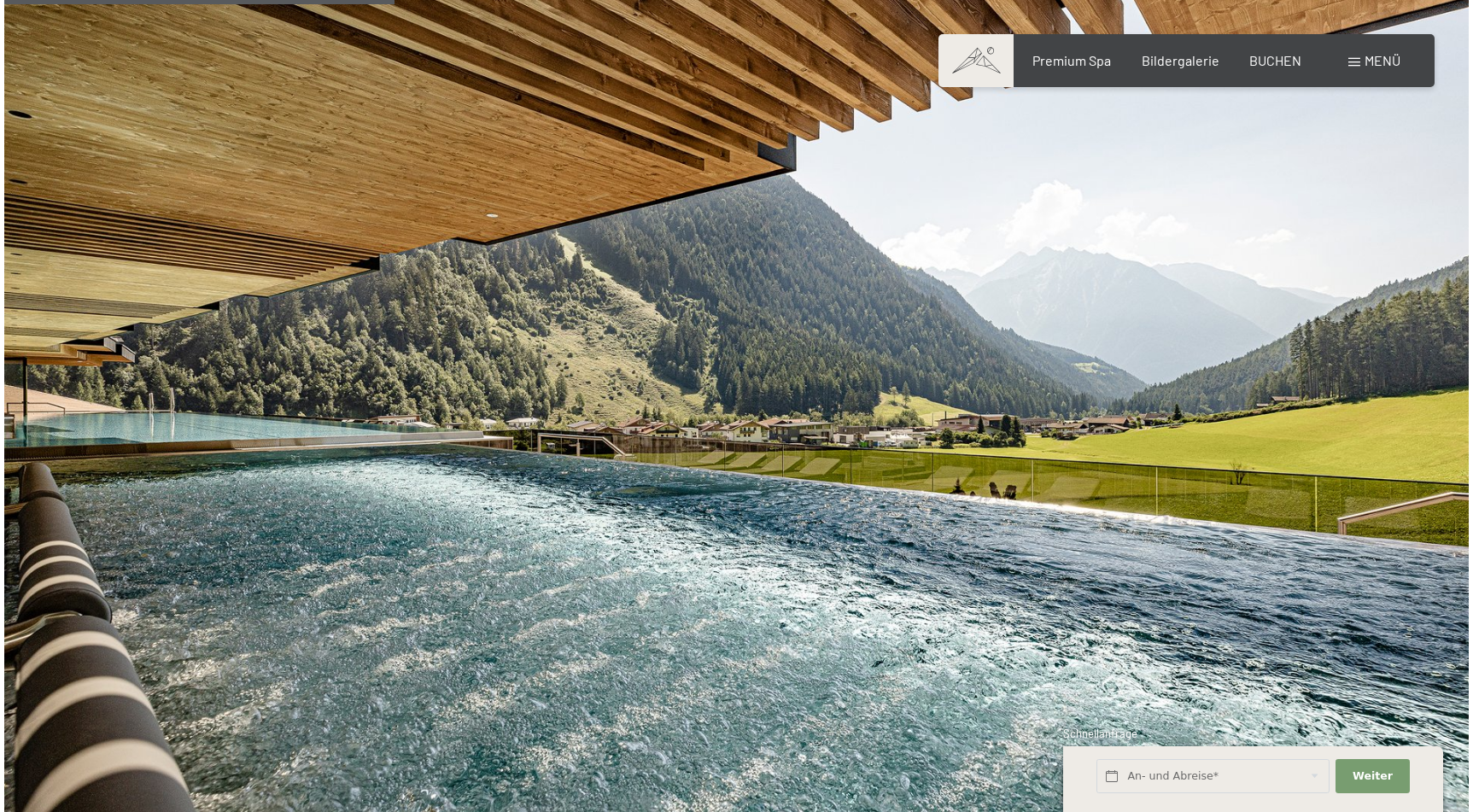
scroll to position [3299, 0]
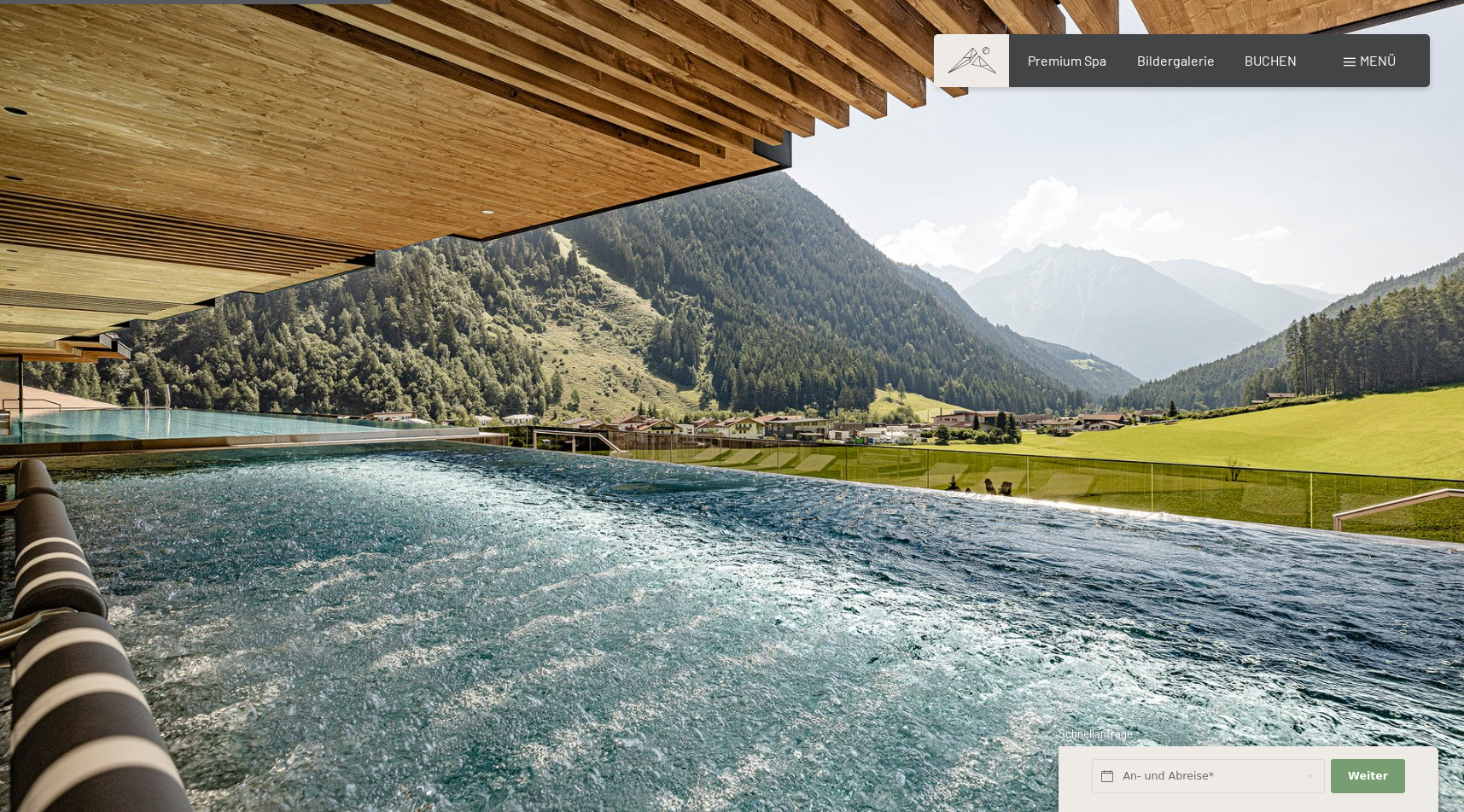
click at [1373, 67] on span "Menü" at bounding box center [1377, 61] width 36 height 17
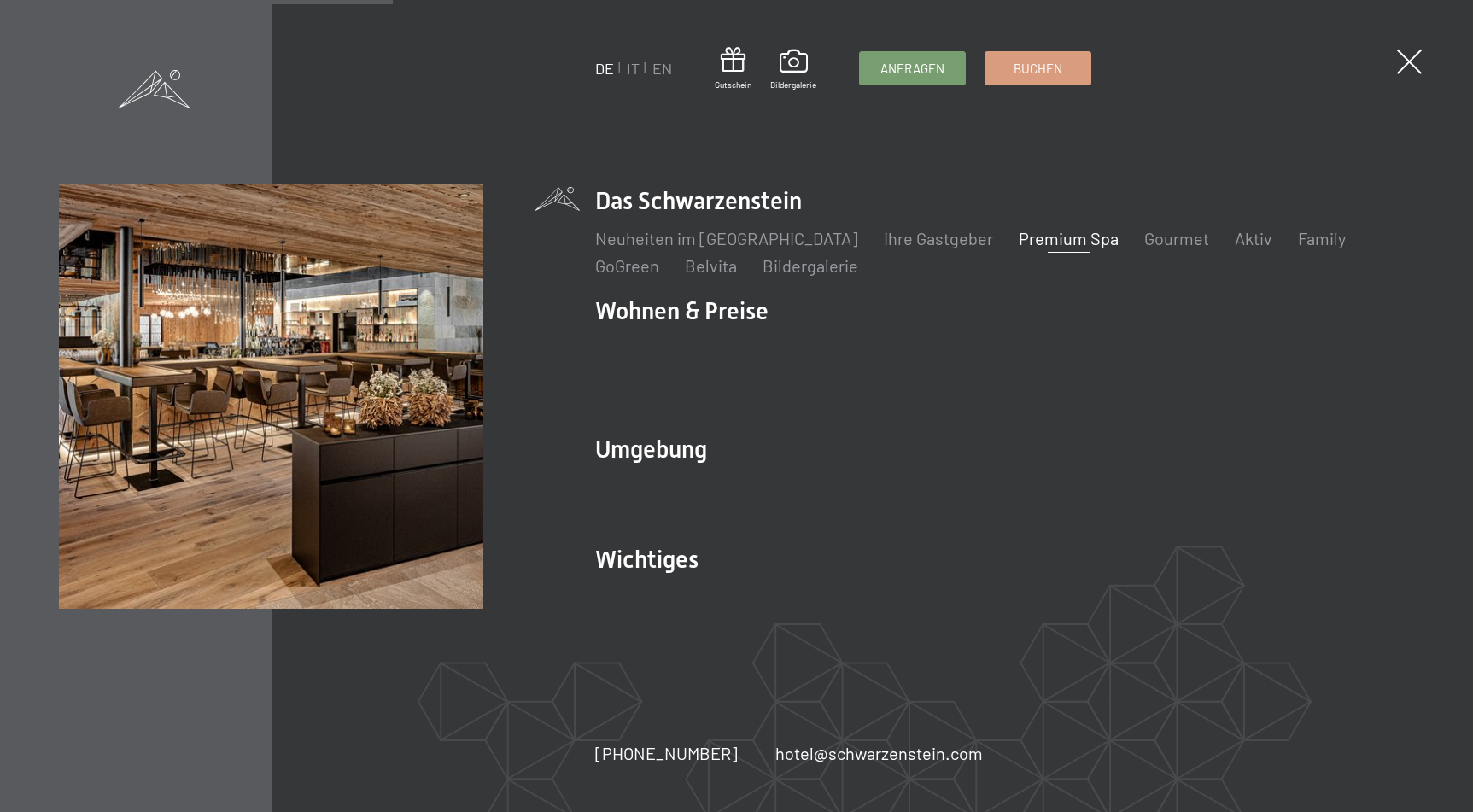
click at [802, 250] on li "Neuheiten im [GEOGRAPHIC_DATA]" at bounding box center [727, 238] width 263 height 24
click at [793, 249] on link "Neuheiten im [GEOGRAPHIC_DATA]" at bounding box center [727, 238] width 263 height 20
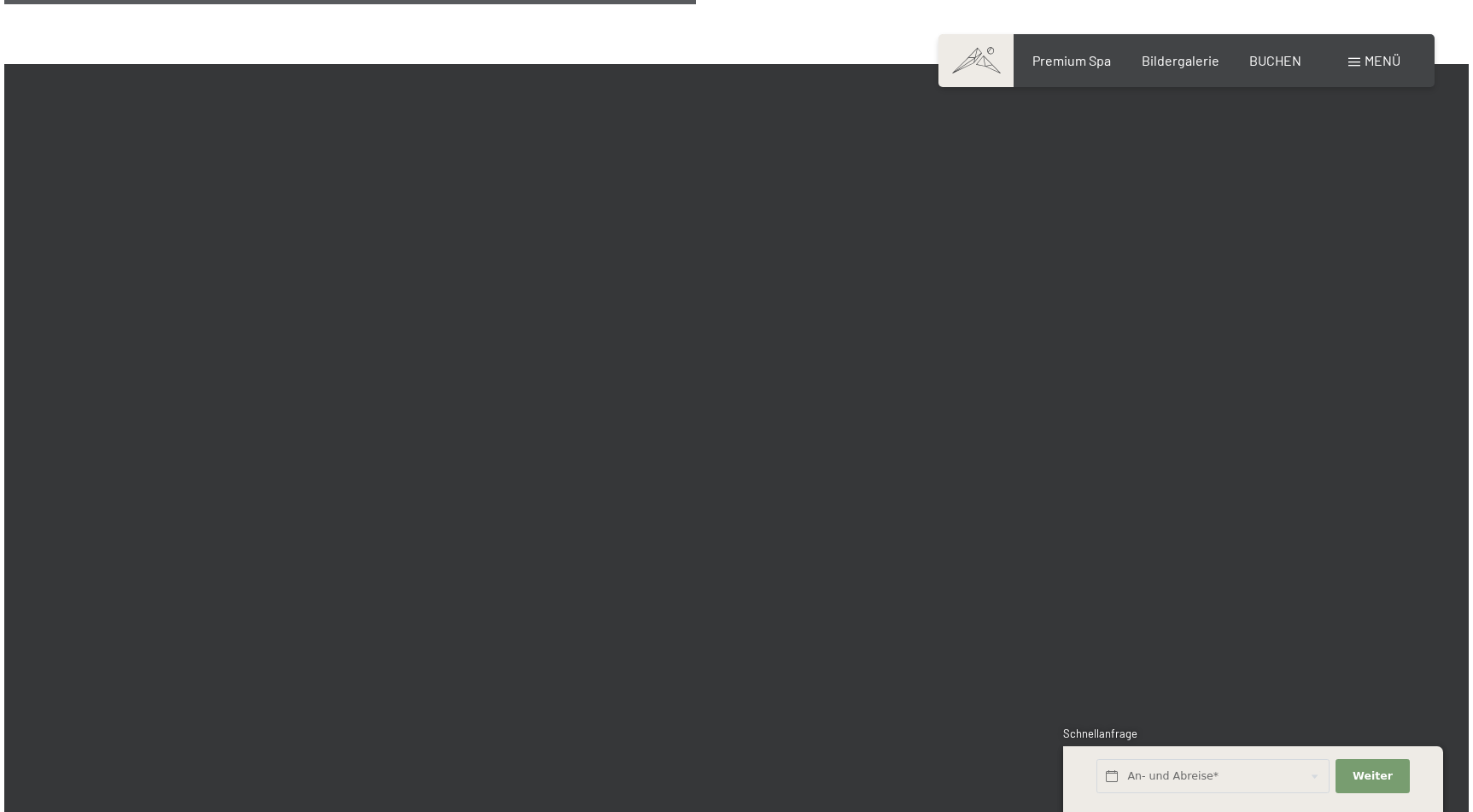
scroll to position [3151, 0]
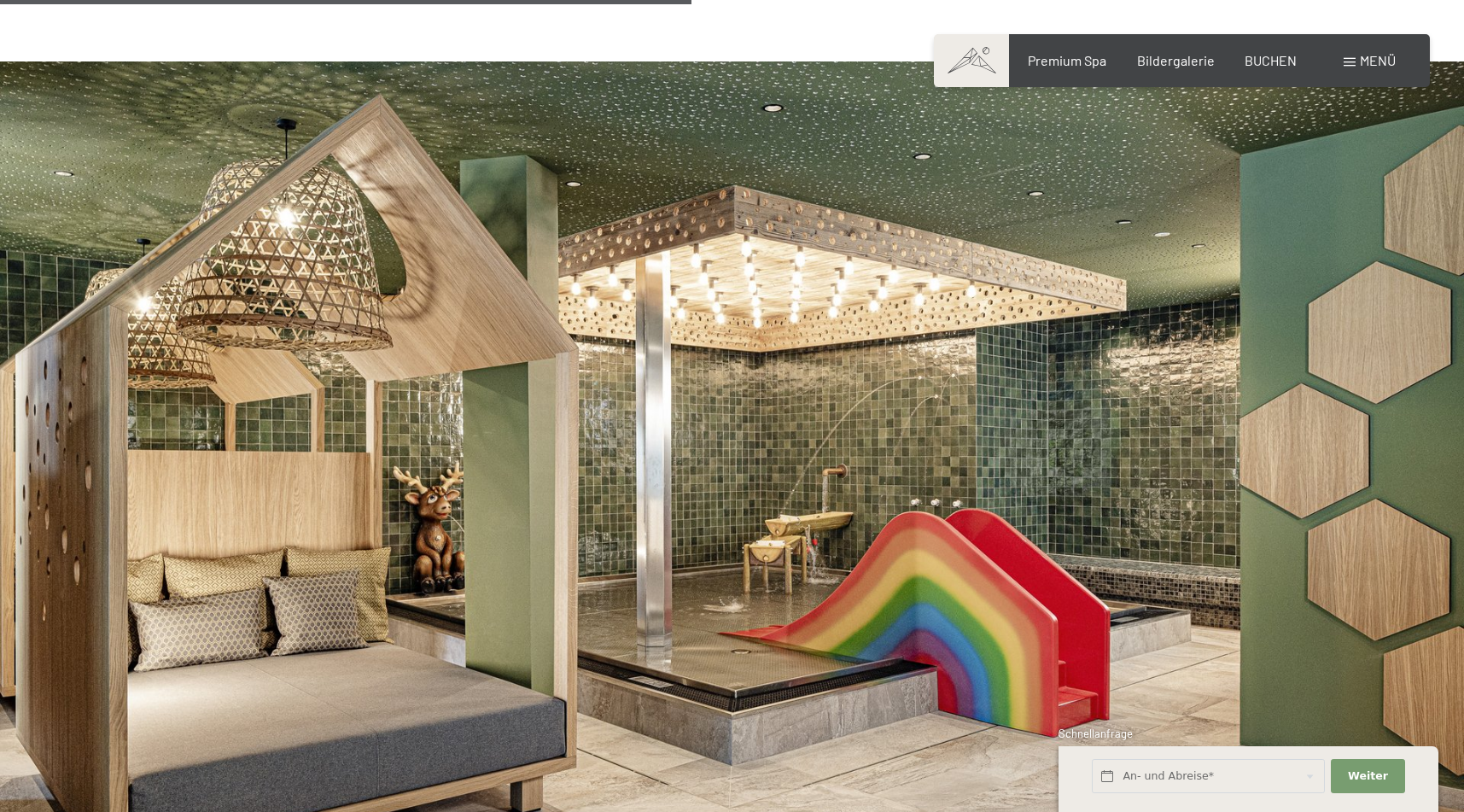
click at [1355, 69] on div "Menü" at bounding box center [1369, 61] width 52 height 18
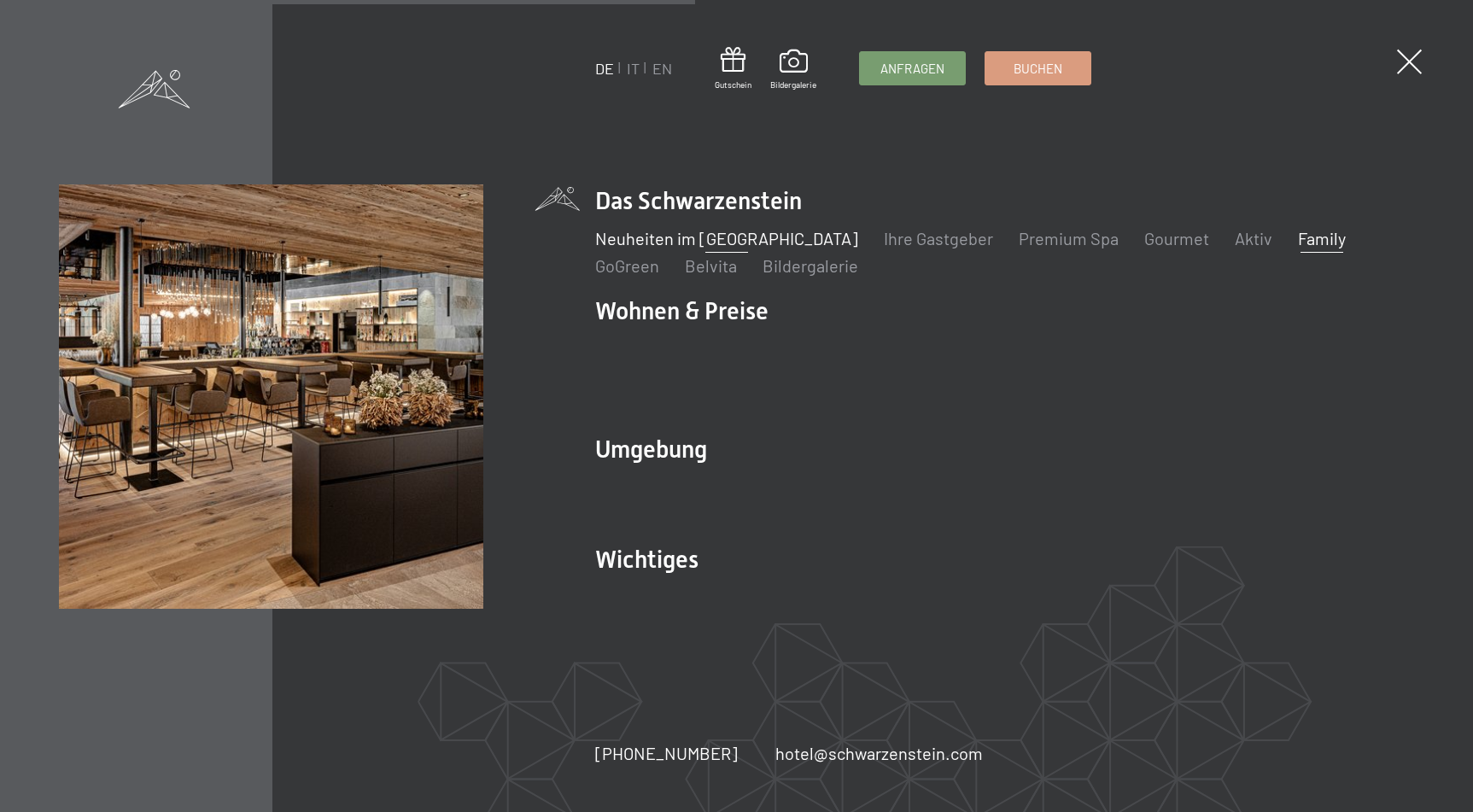
click at [1298, 238] on link "Family" at bounding box center [1322, 238] width 48 height 20
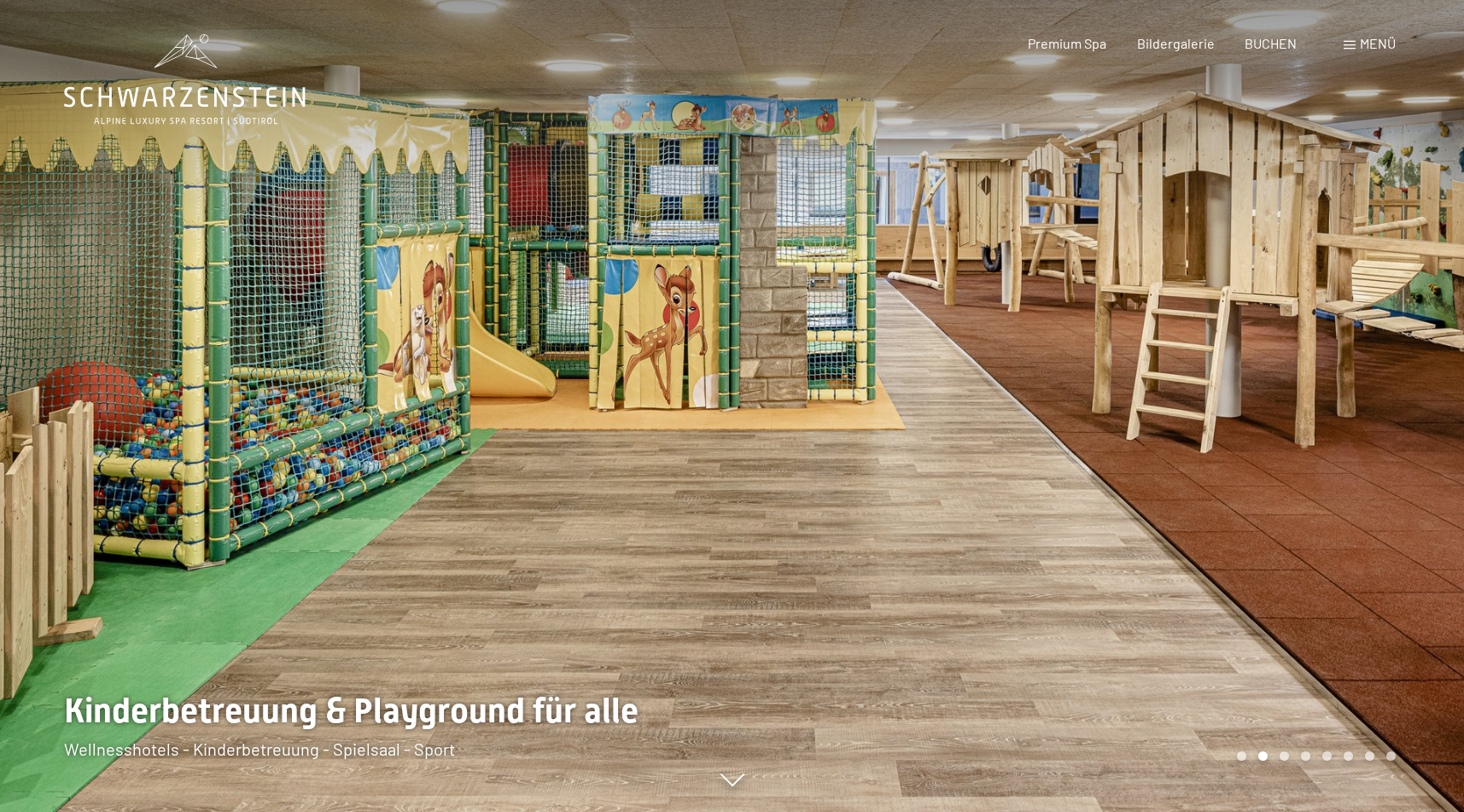
click at [1147, 601] on div at bounding box center [1098, 406] width 732 height 812
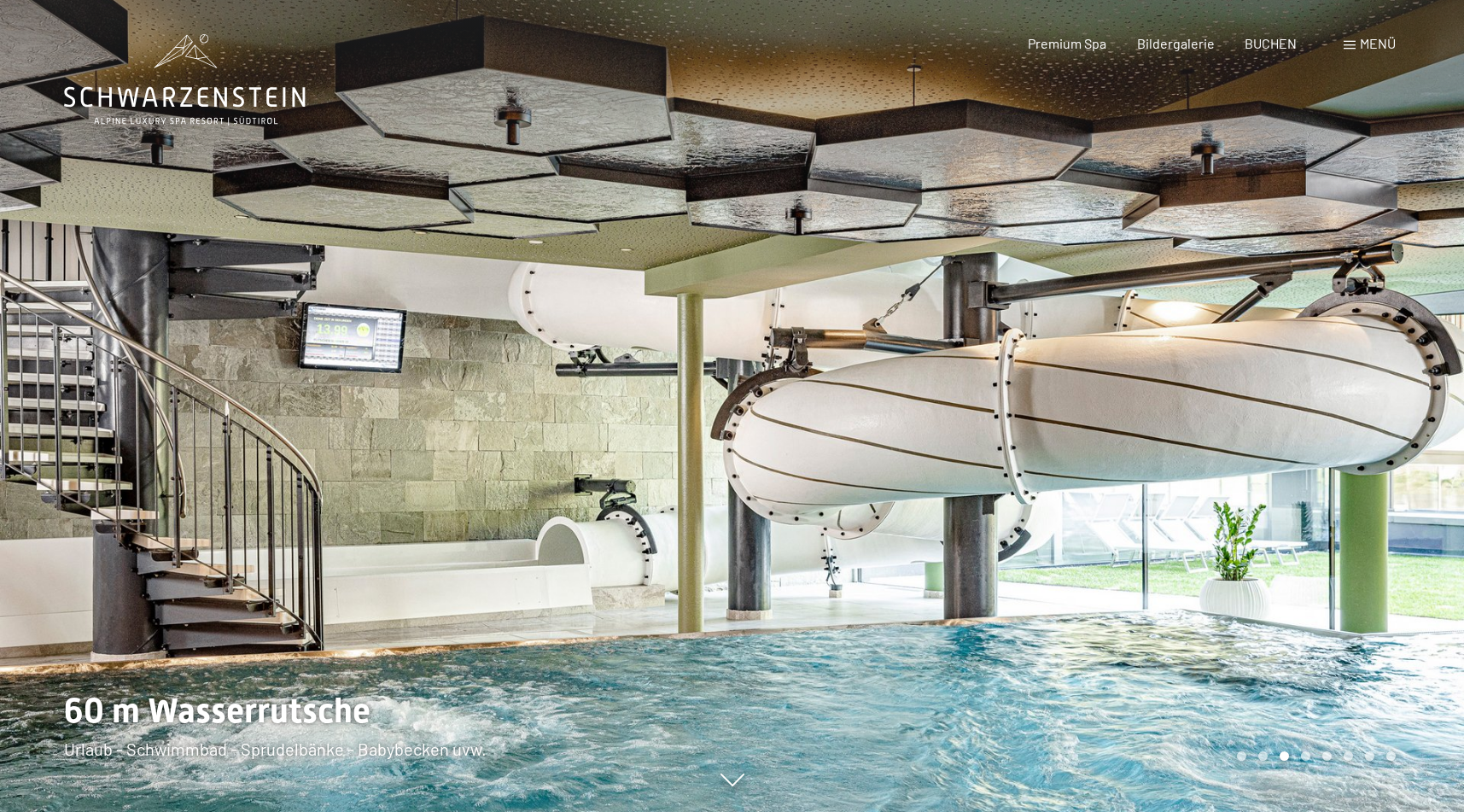
click at [1147, 601] on div at bounding box center [1098, 406] width 732 height 812
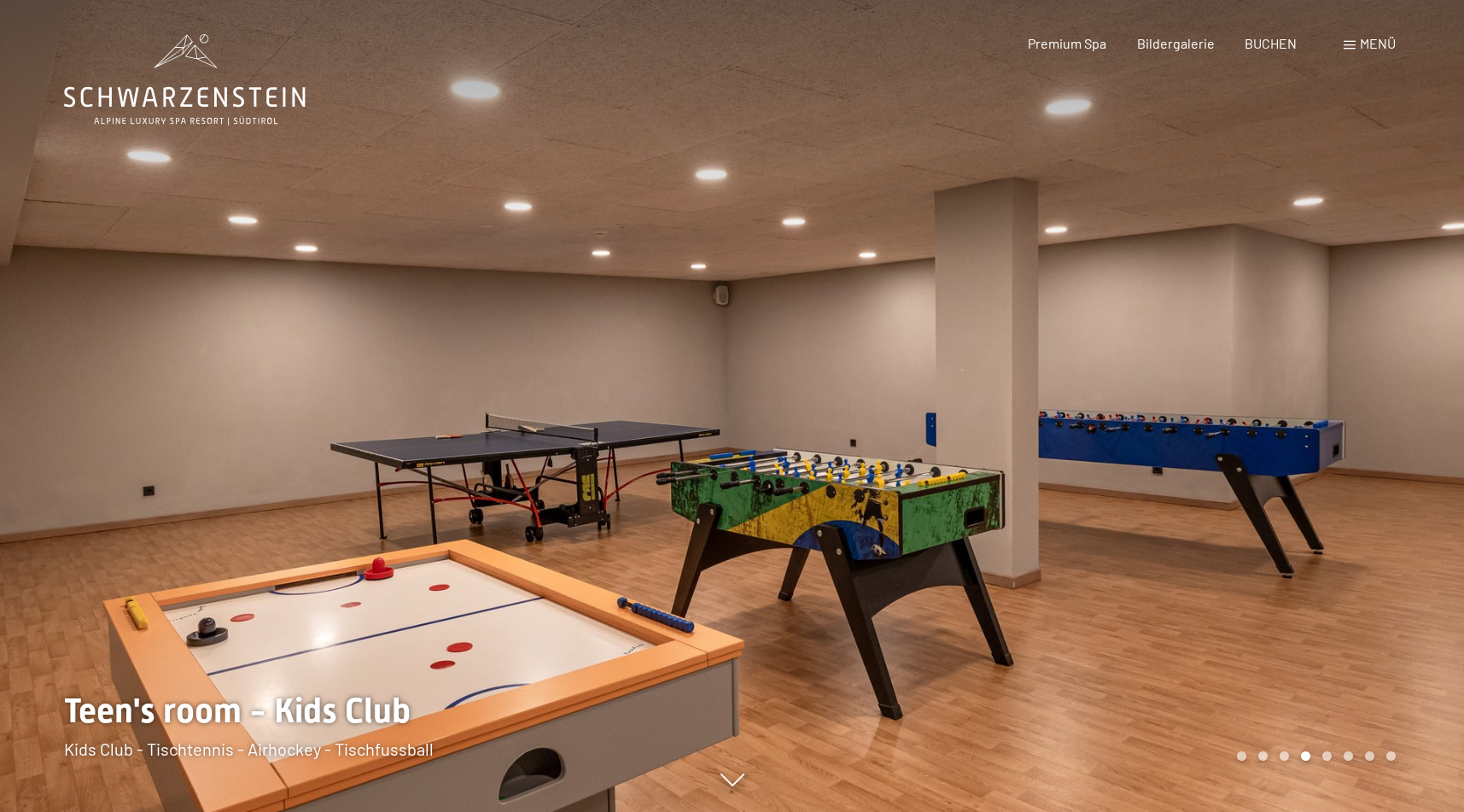
click at [1147, 601] on div at bounding box center [1098, 406] width 732 height 812
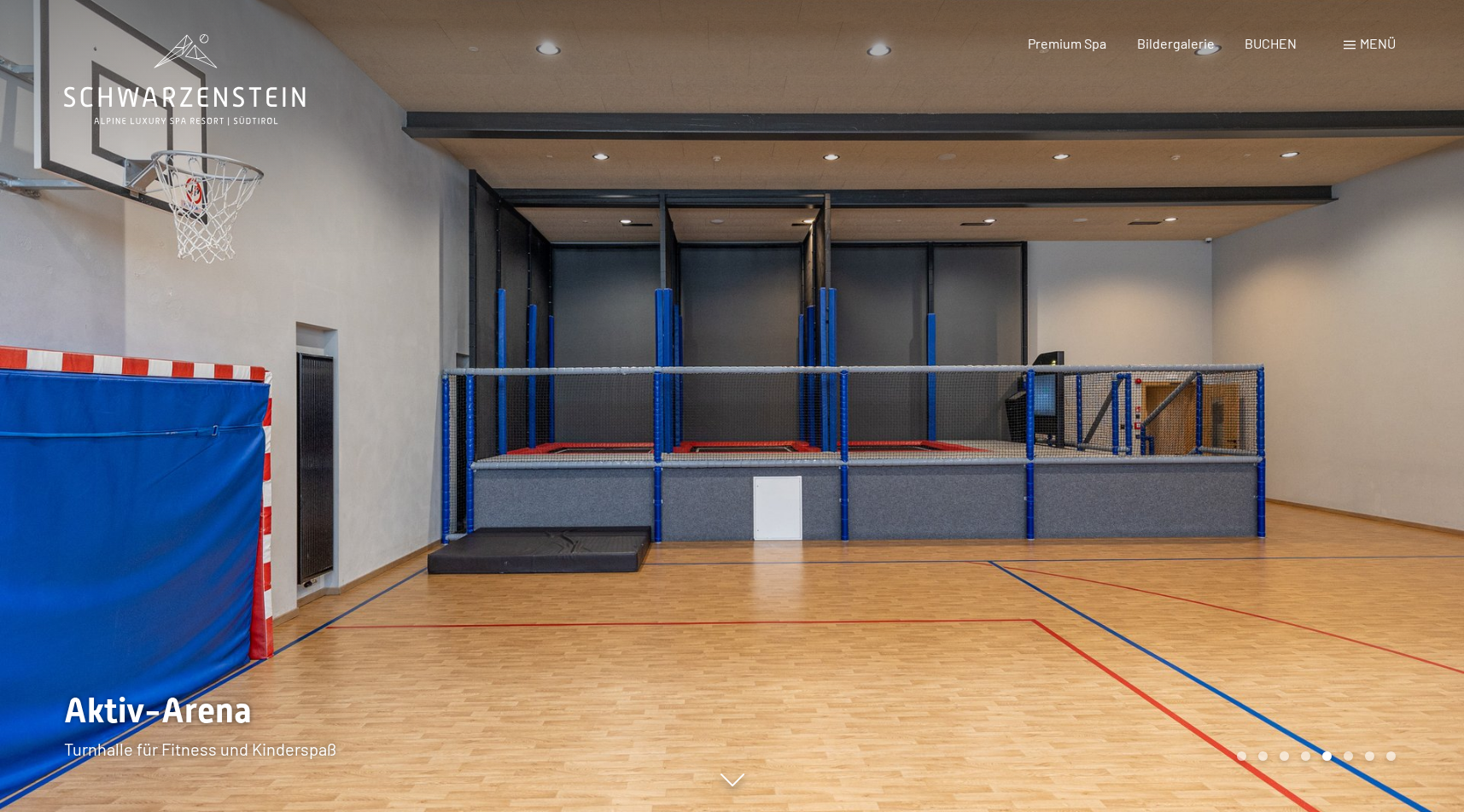
click at [1147, 601] on div at bounding box center [1098, 406] width 732 height 812
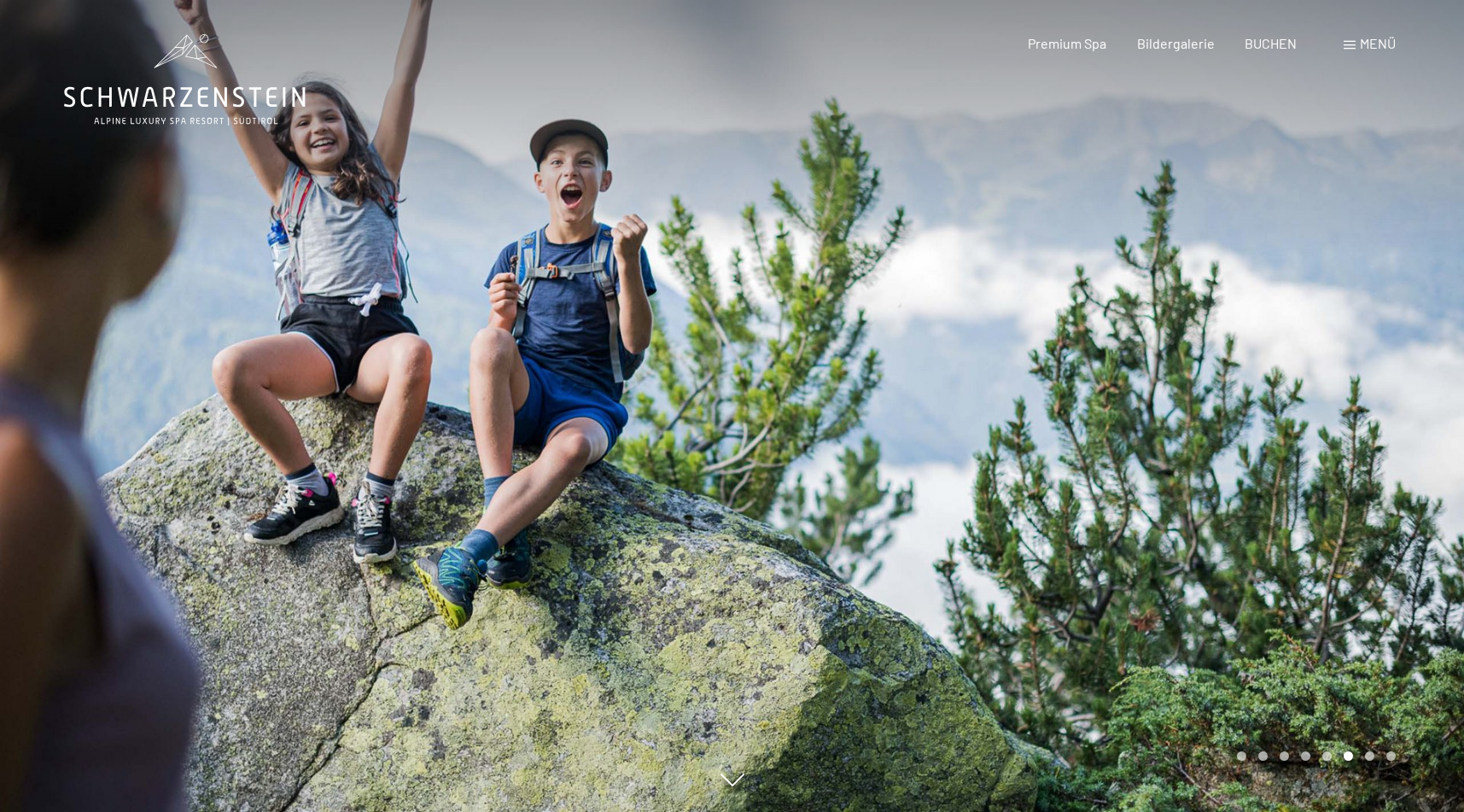
click at [1147, 601] on div at bounding box center [1098, 406] width 732 height 812
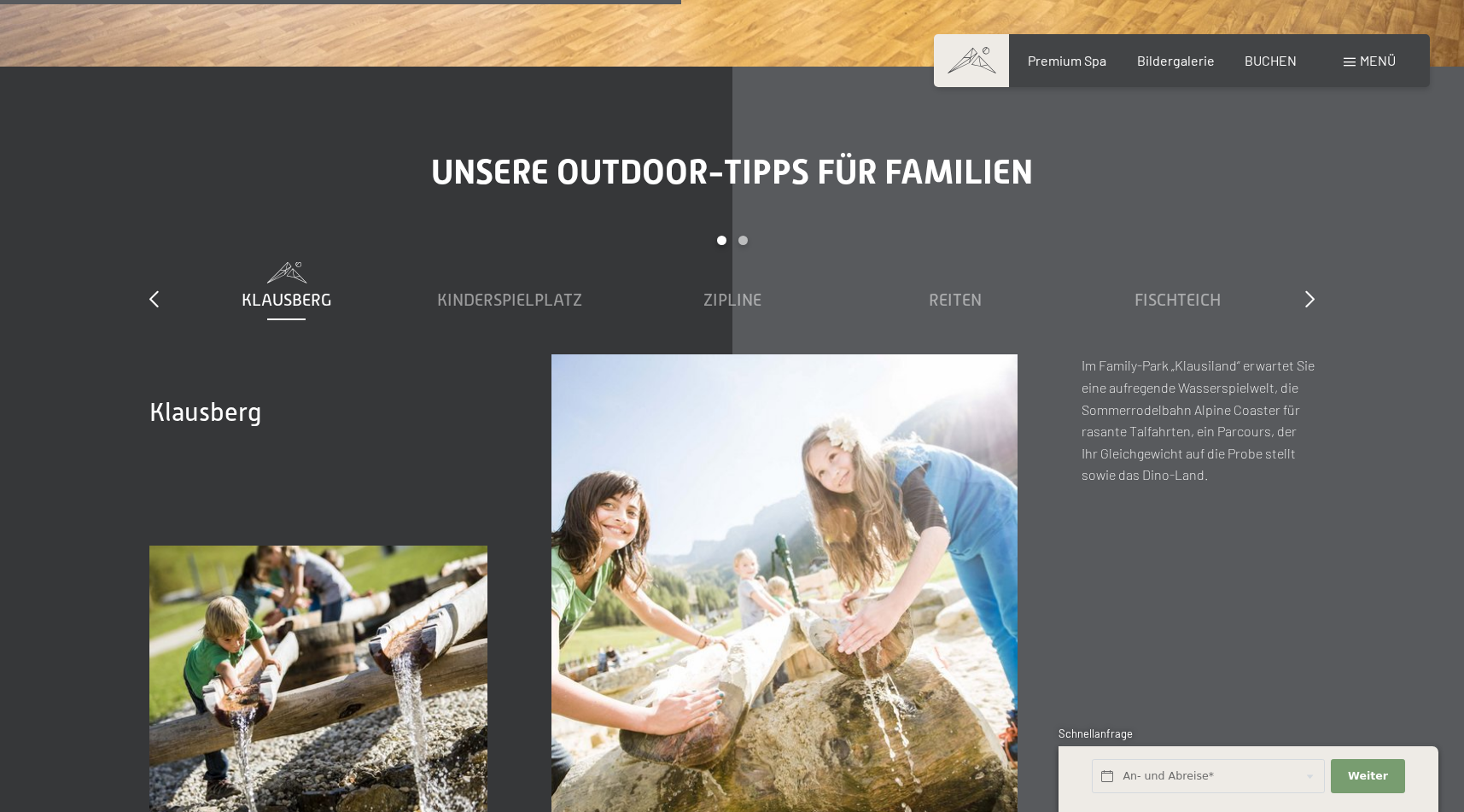
scroll to position [5929, 0]
click at [507, 263] on div "Klausberg Kinderspielplatz [GEOGRAPHIC_DATA] Reiten Fischteich Family-Funpark […" at bounding box center [732, 309] width 1114 height 92
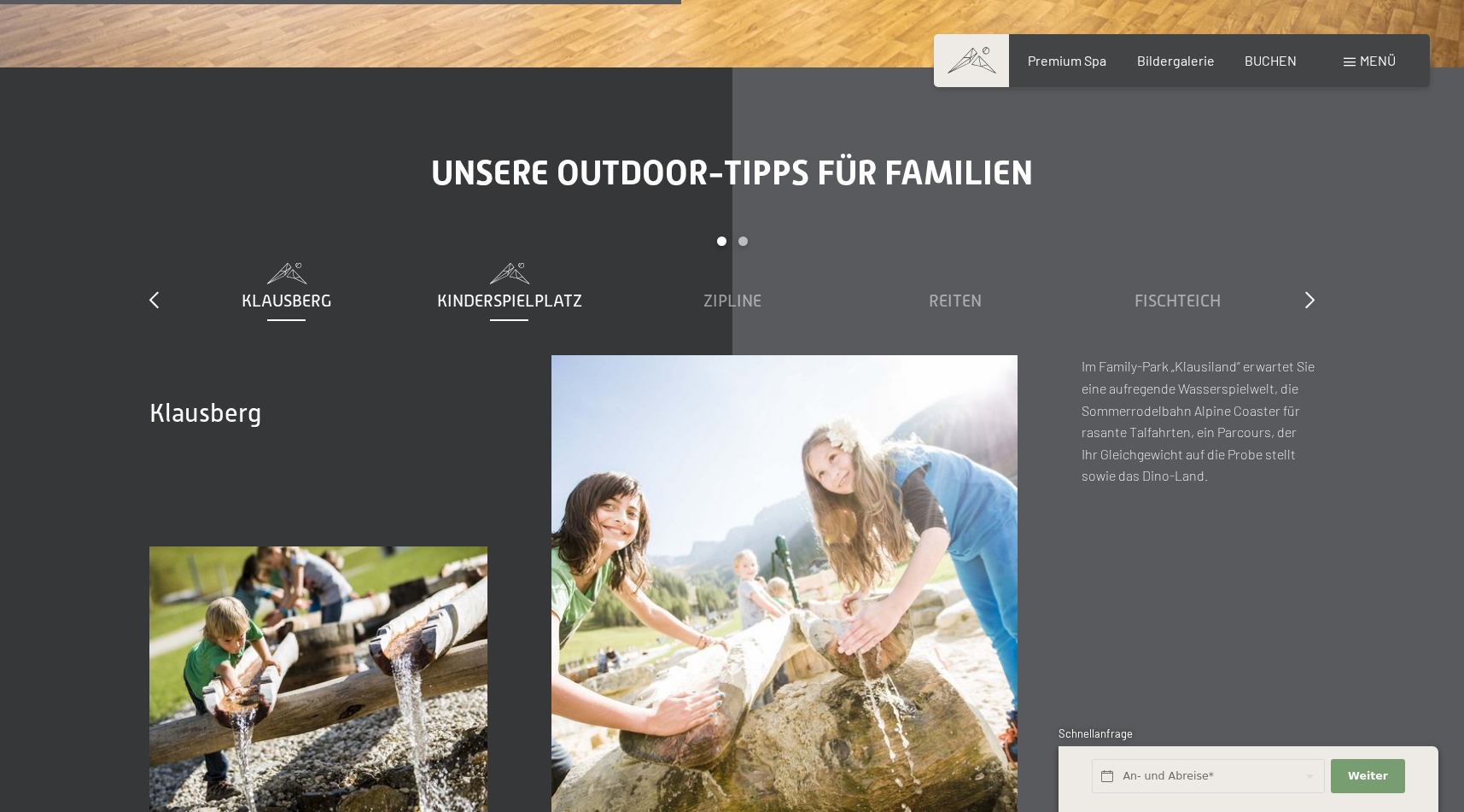
click at [505, 291] on span "Kinderspielplatz" at bounding box center [510, 300] width 145 height 18
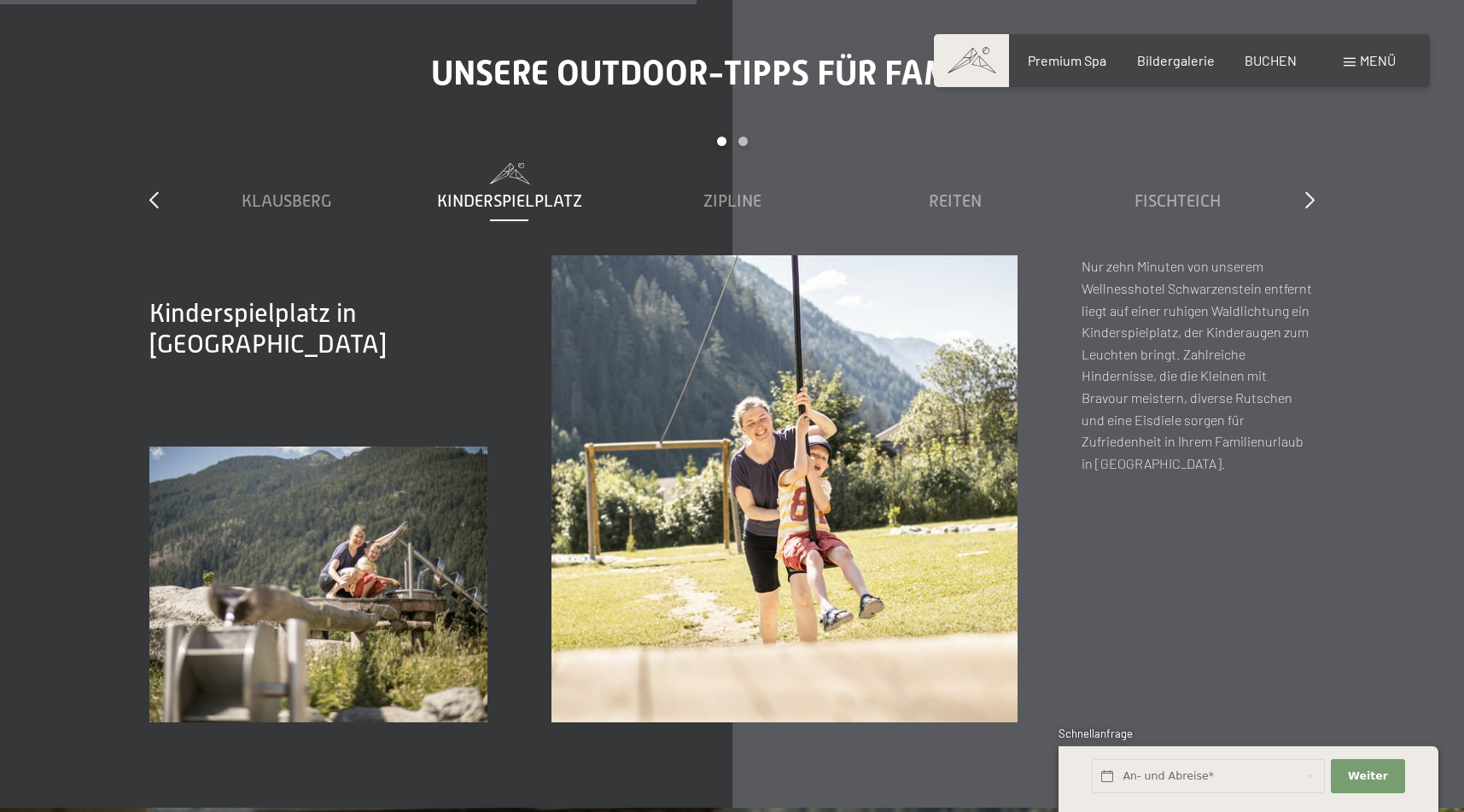
scroll to position [6023, 0]
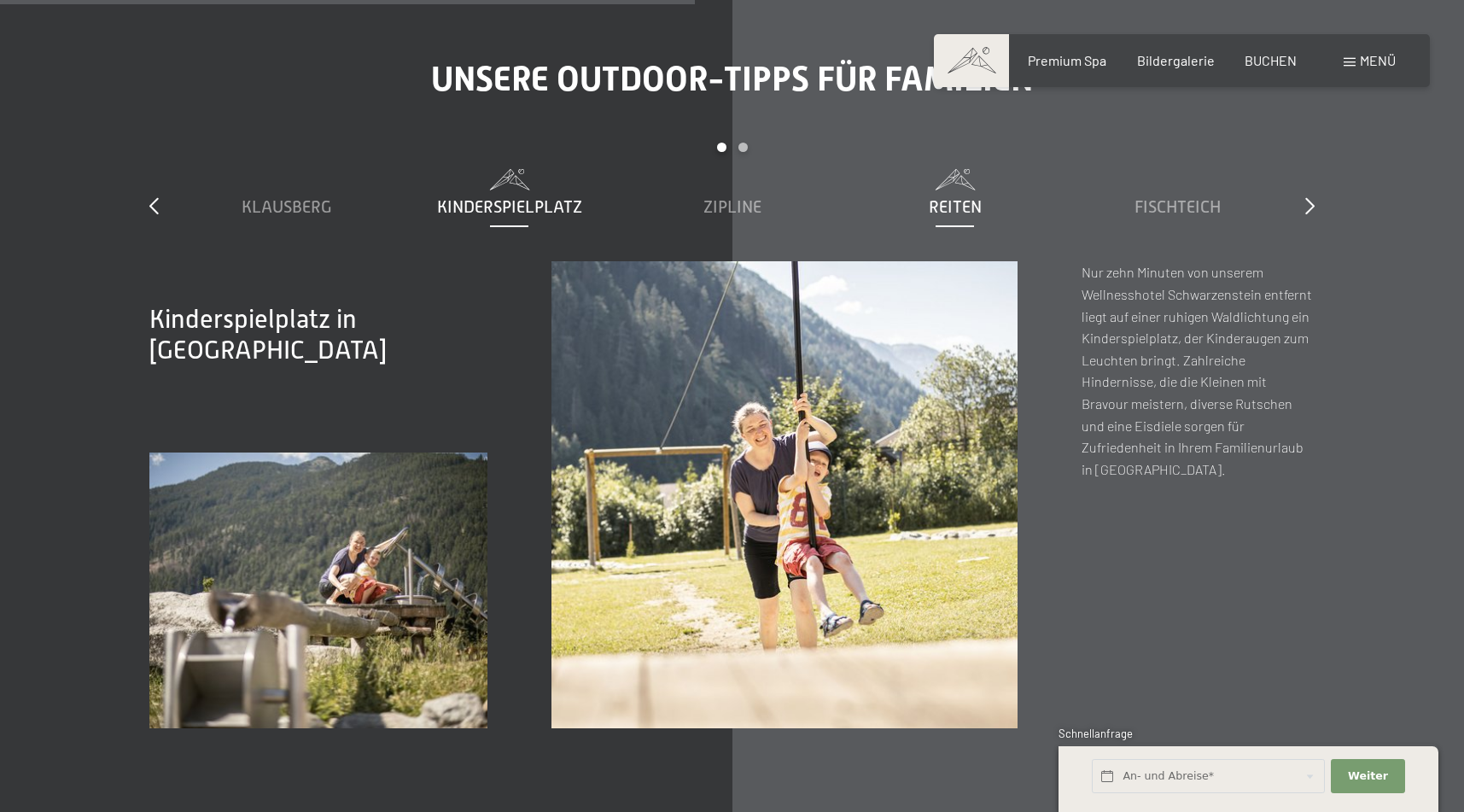
click at [970, 197] on span "Reiten" at bounding box center [955, 206] width 52 height 18
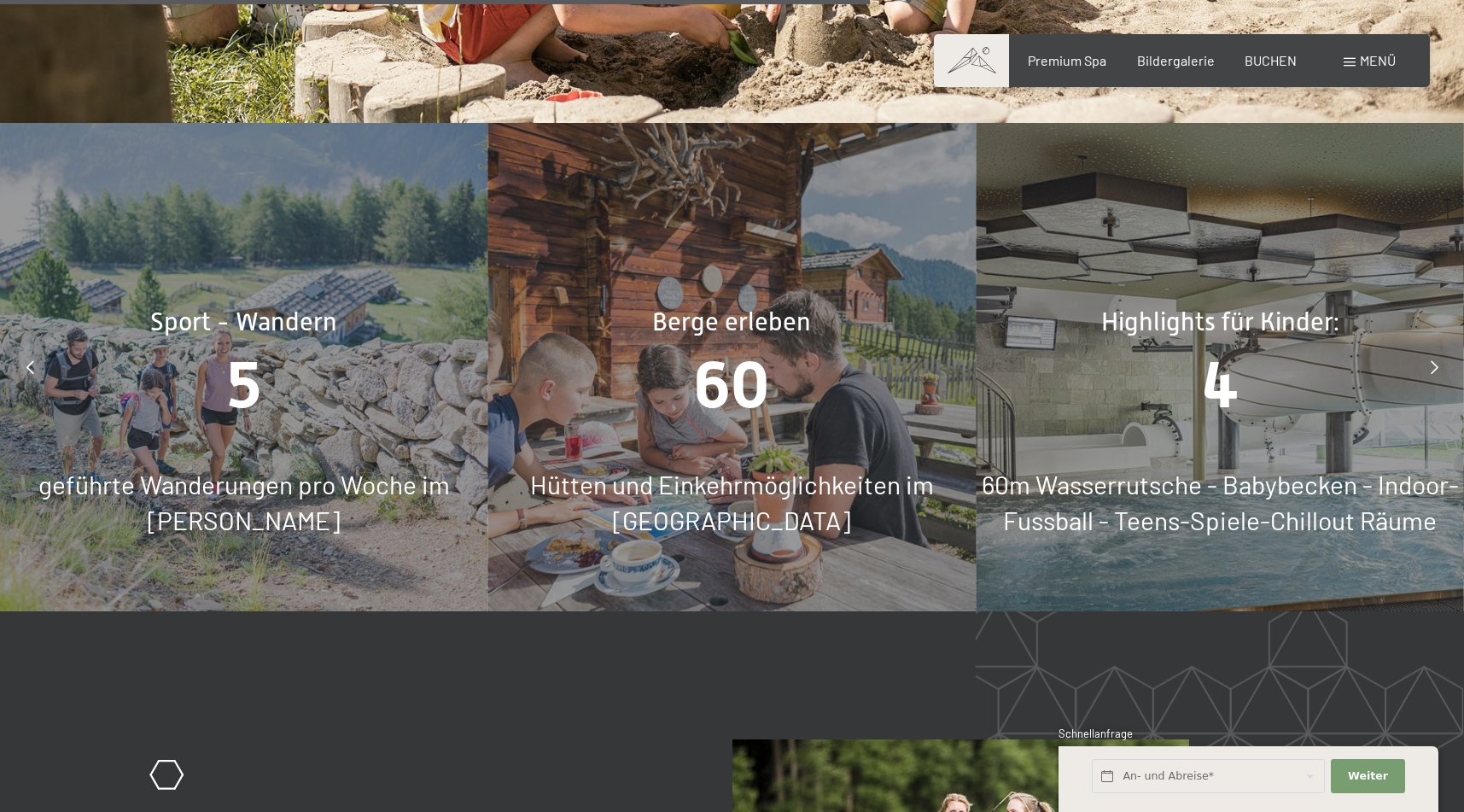
scroll to position [7535, 0]
